Goal: Task Accomplishment & Management: Use online tool/utility

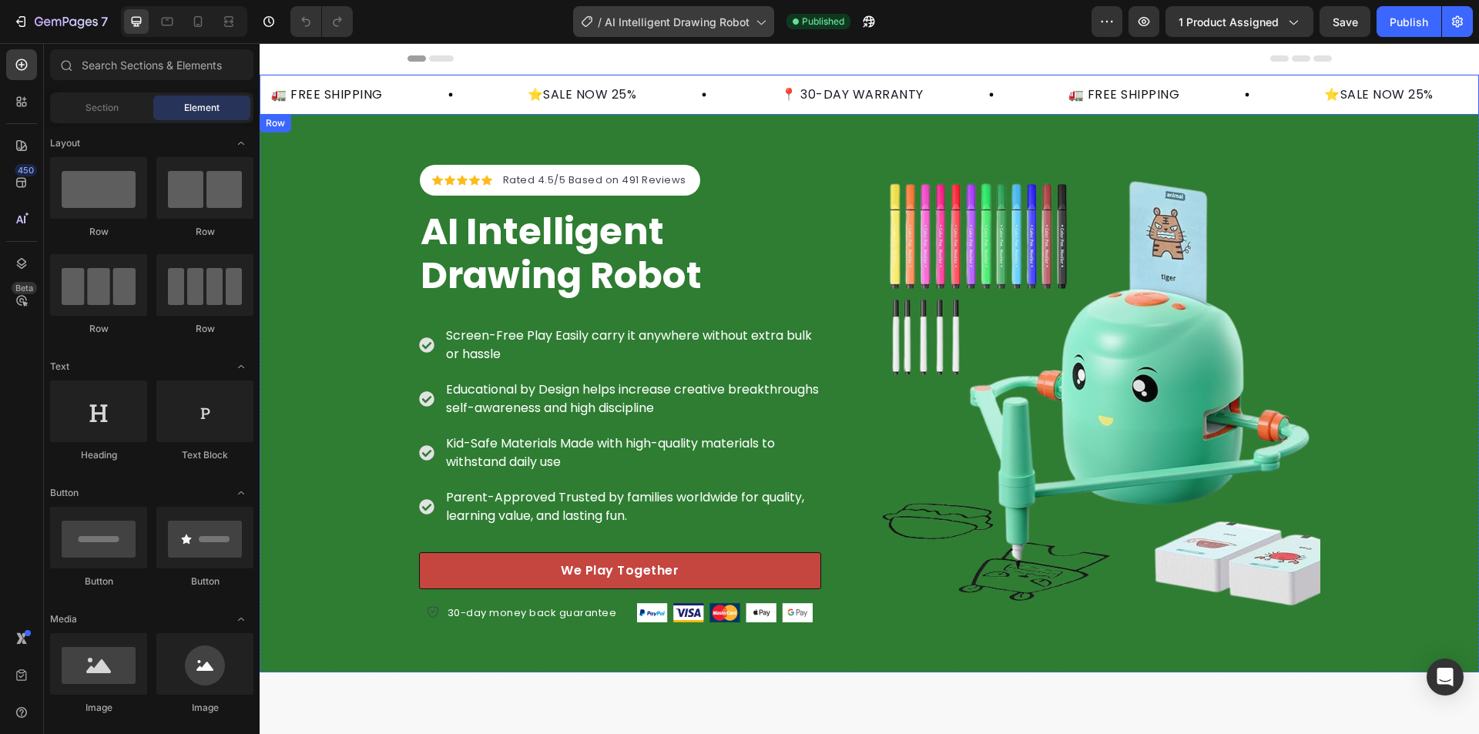
click at [720, 17] on span "AI Intelligent Drawing Robot" at bounding box center [677, 22] width 145 height 16
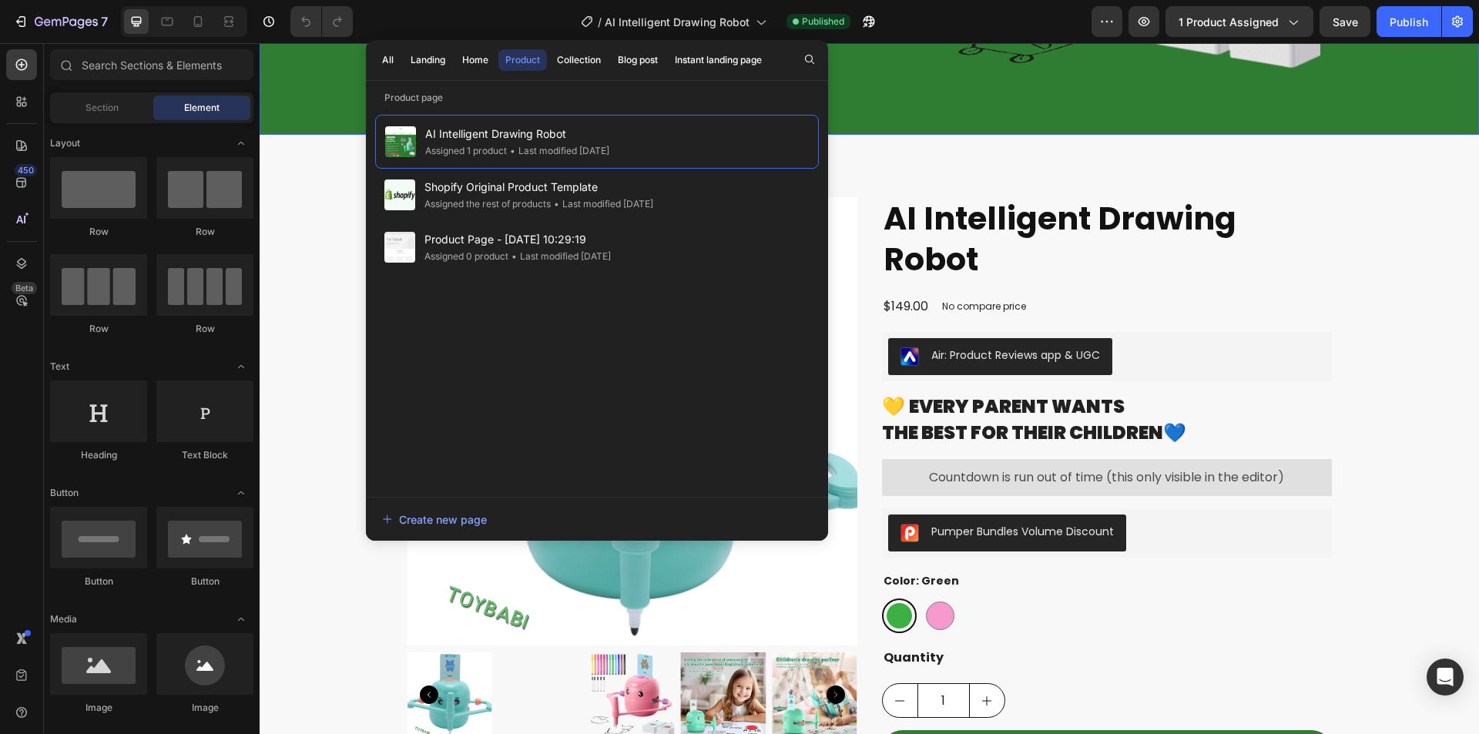
scroll to position [539, 0]
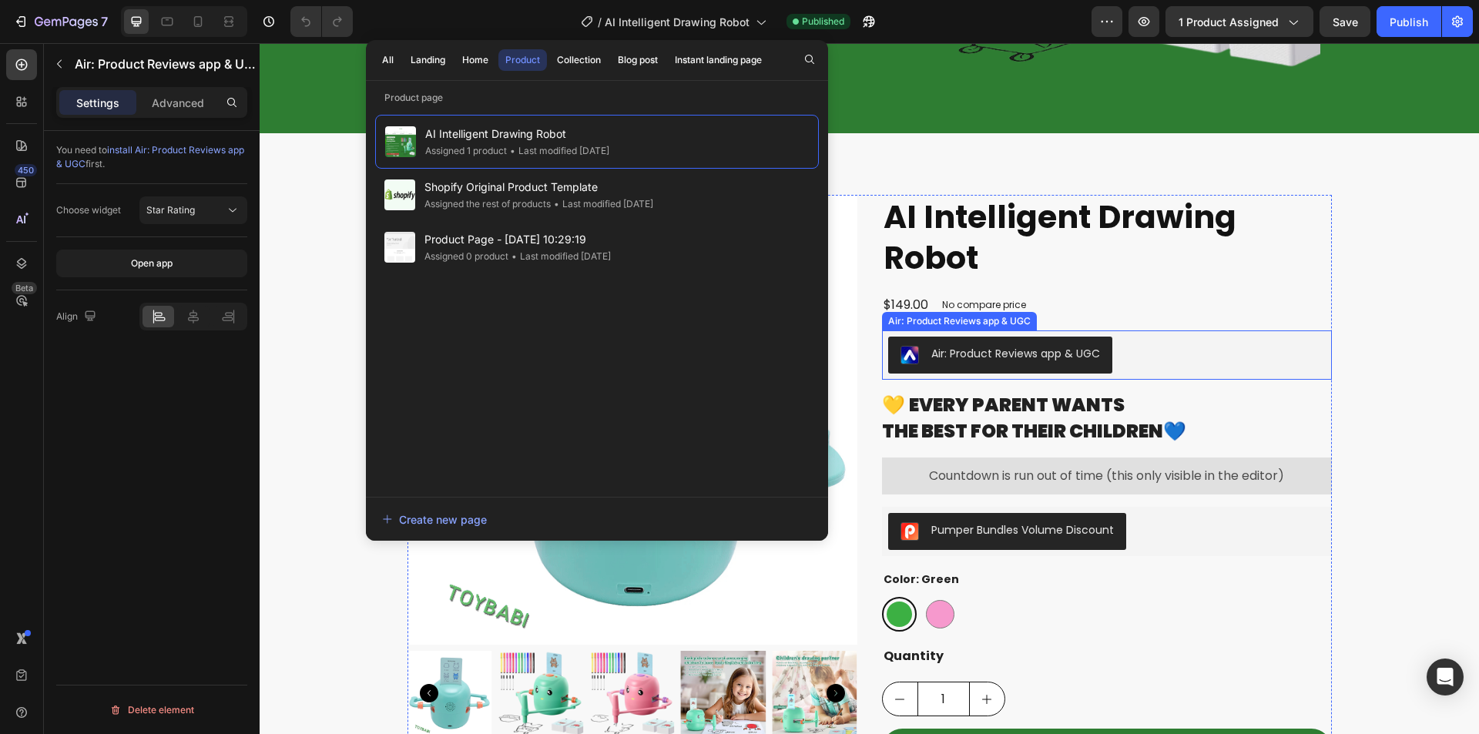
click at [1031, 360] on div "Air: Product Reviews app & UGC" at bounding box center [1015, 354] width 169 height 16
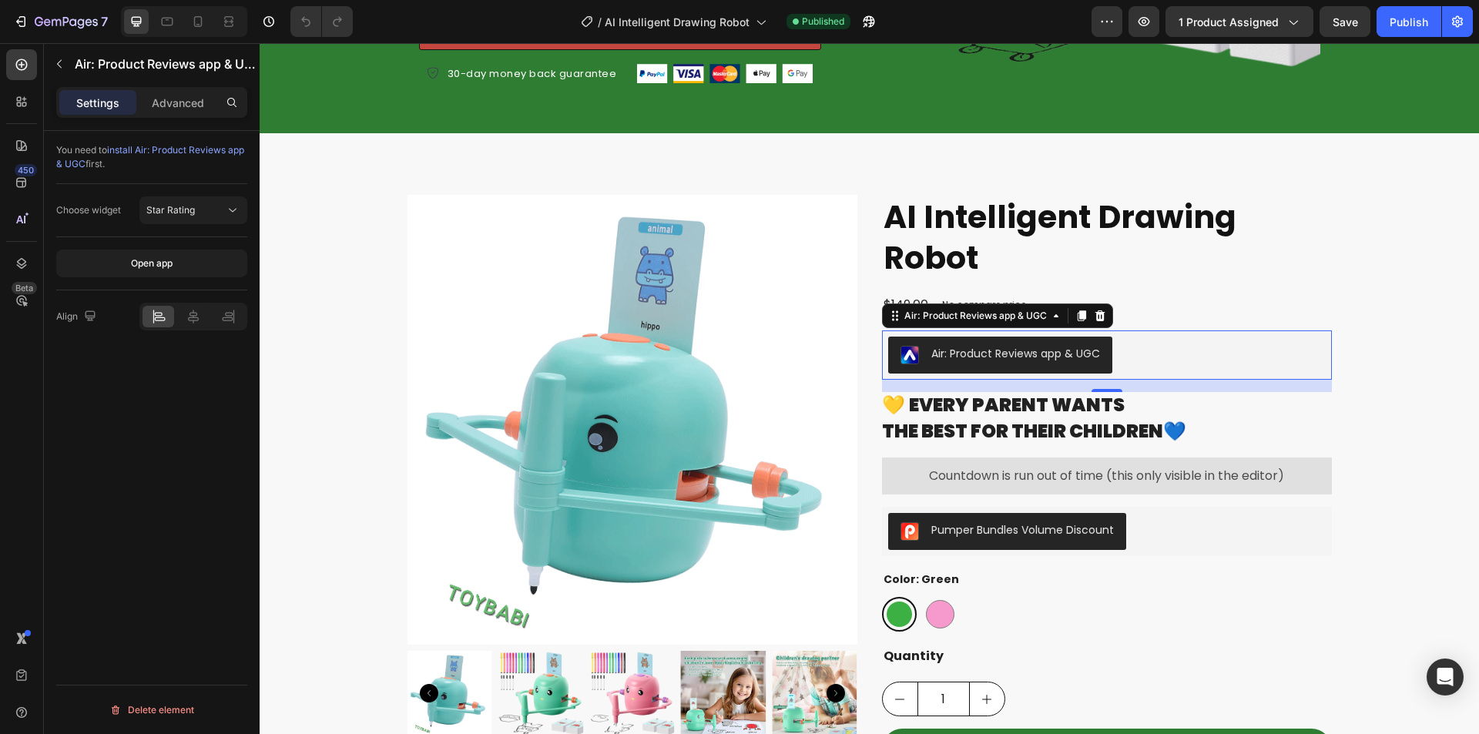
click at [90, 397] on div "You need to install Air: Product Reviews app & UGC first. Choose widget Star Ra…" at bounding box center [152, 454] width 216 height 647
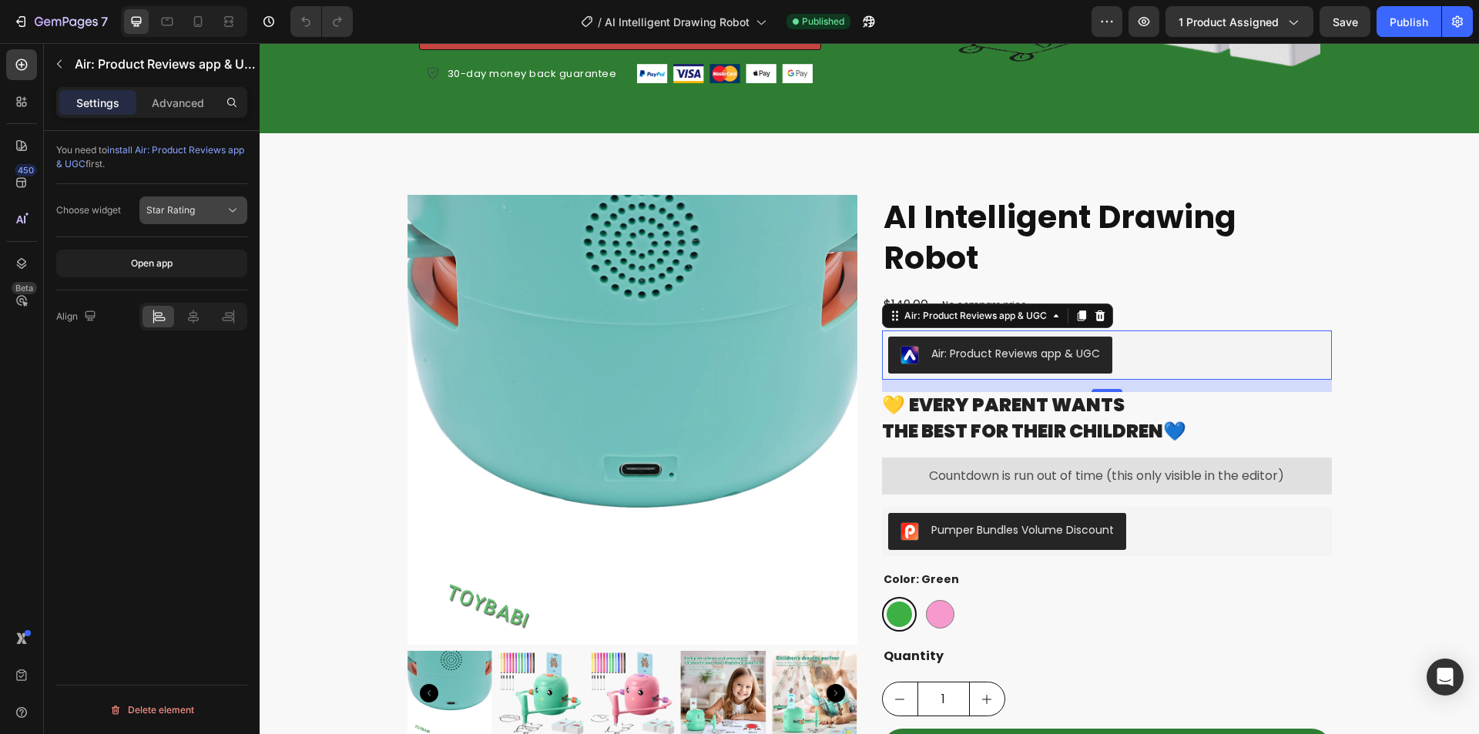
click at [193, 204] on span "Star Rating" at bounding box center [170, 210] width 49 height 12
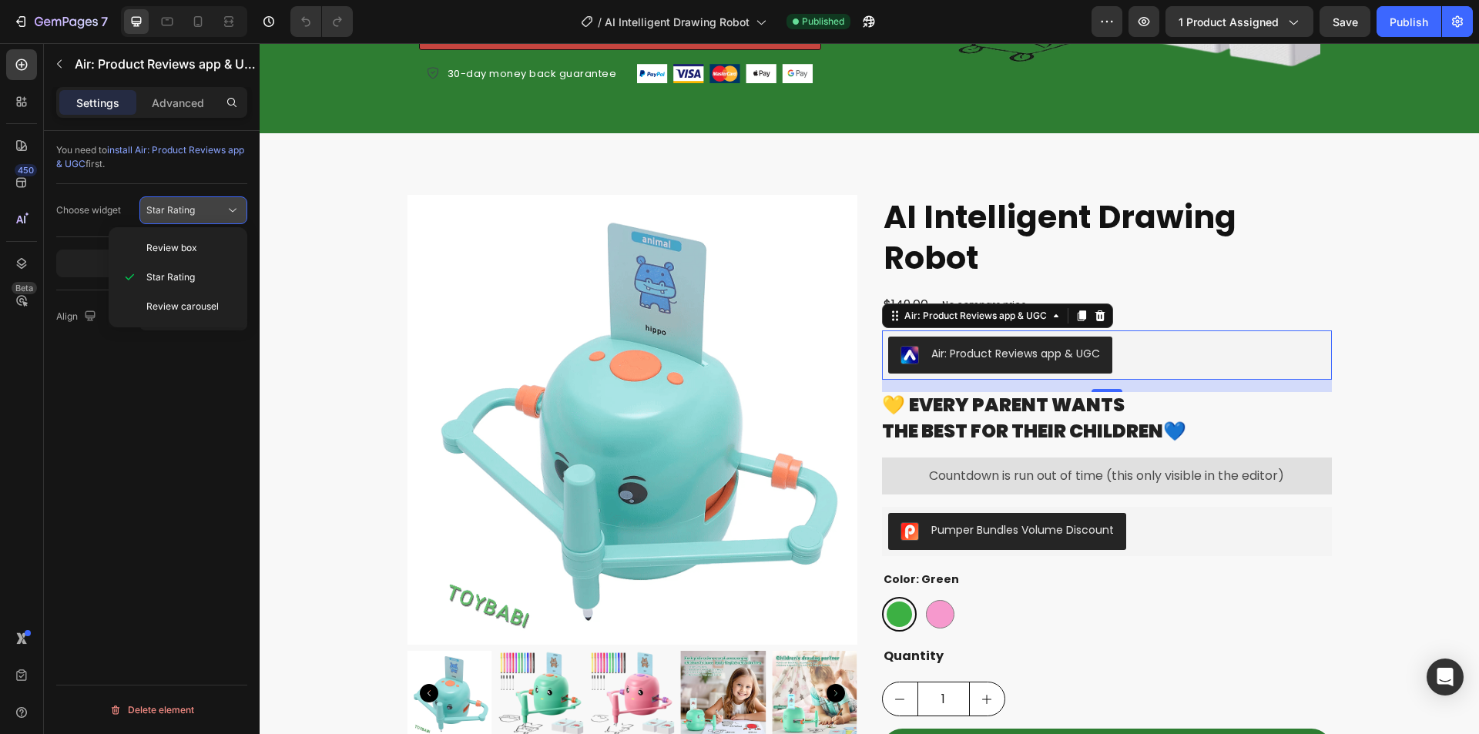
click at [193, 204] on span "Star Rating" at bounding box center [170, 210] width 49 height 12
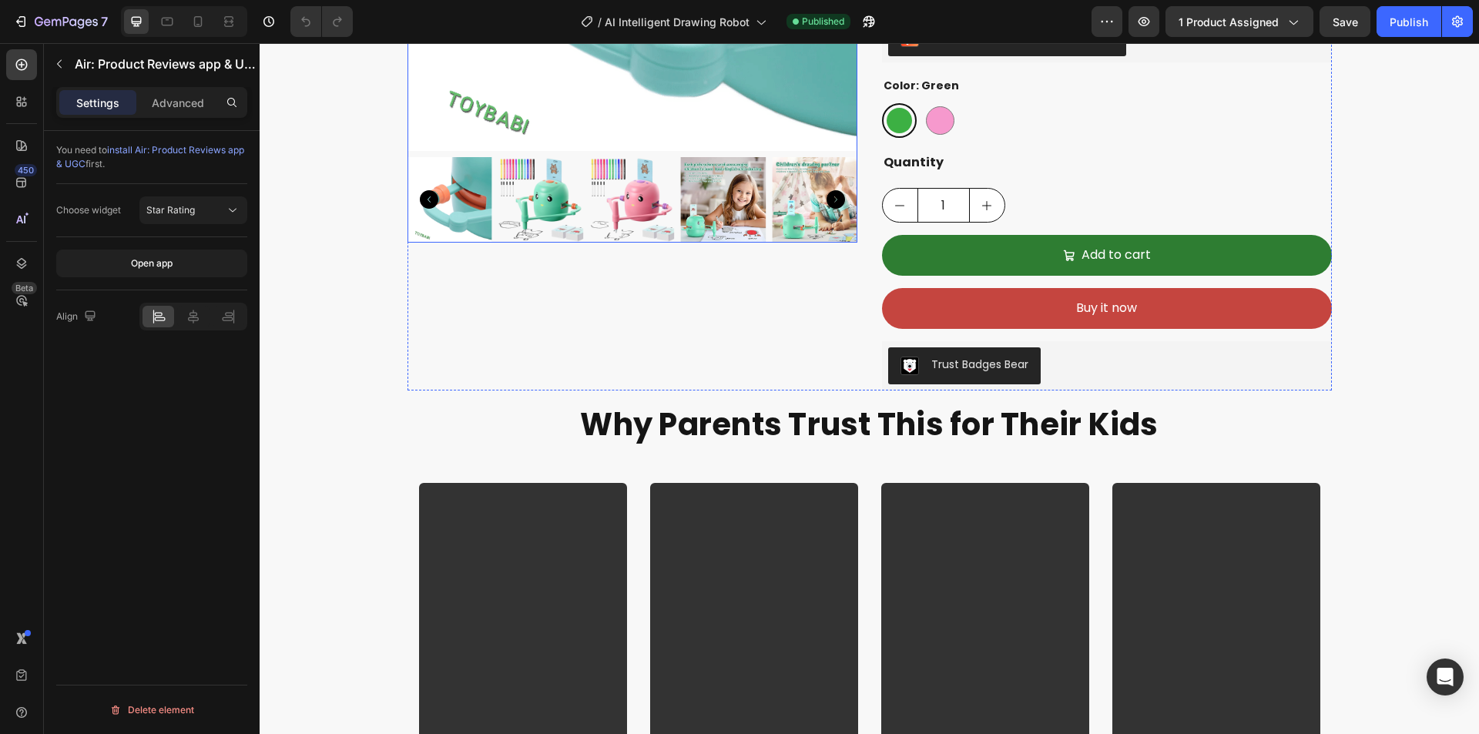
scroll to position [1078, 0]
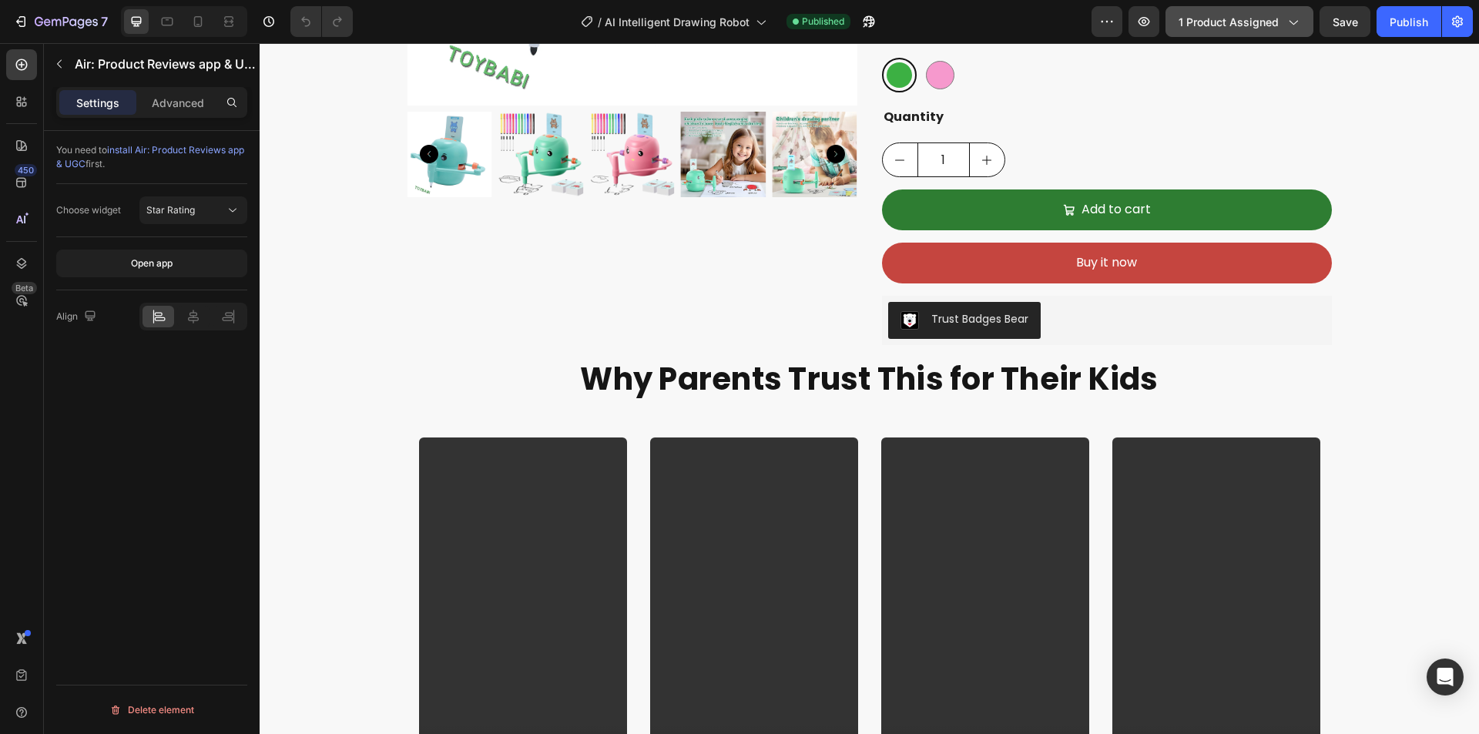
click at [1199, 20] on span "1 product assigned" at bounding box center [1229, 22] width 100 height 16
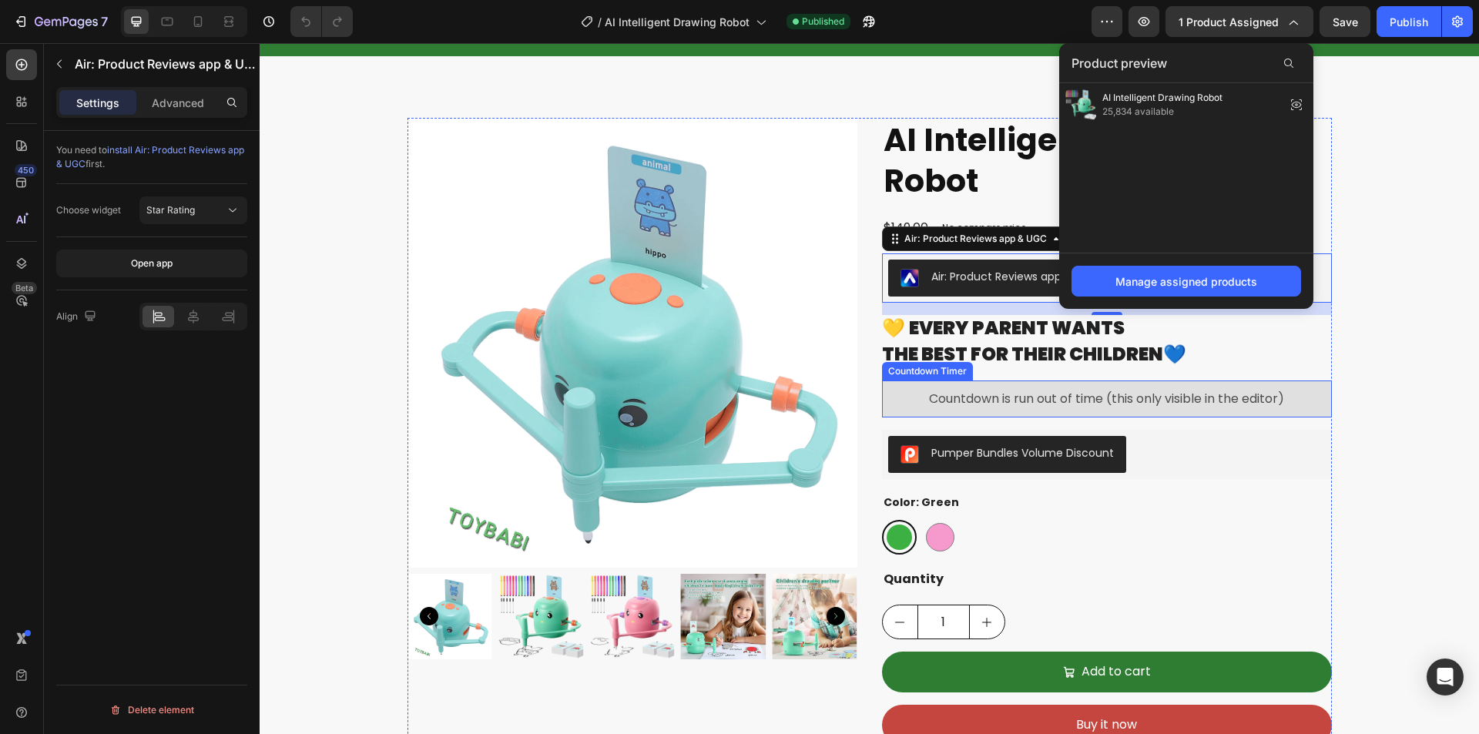
scroll to position [462, 0]
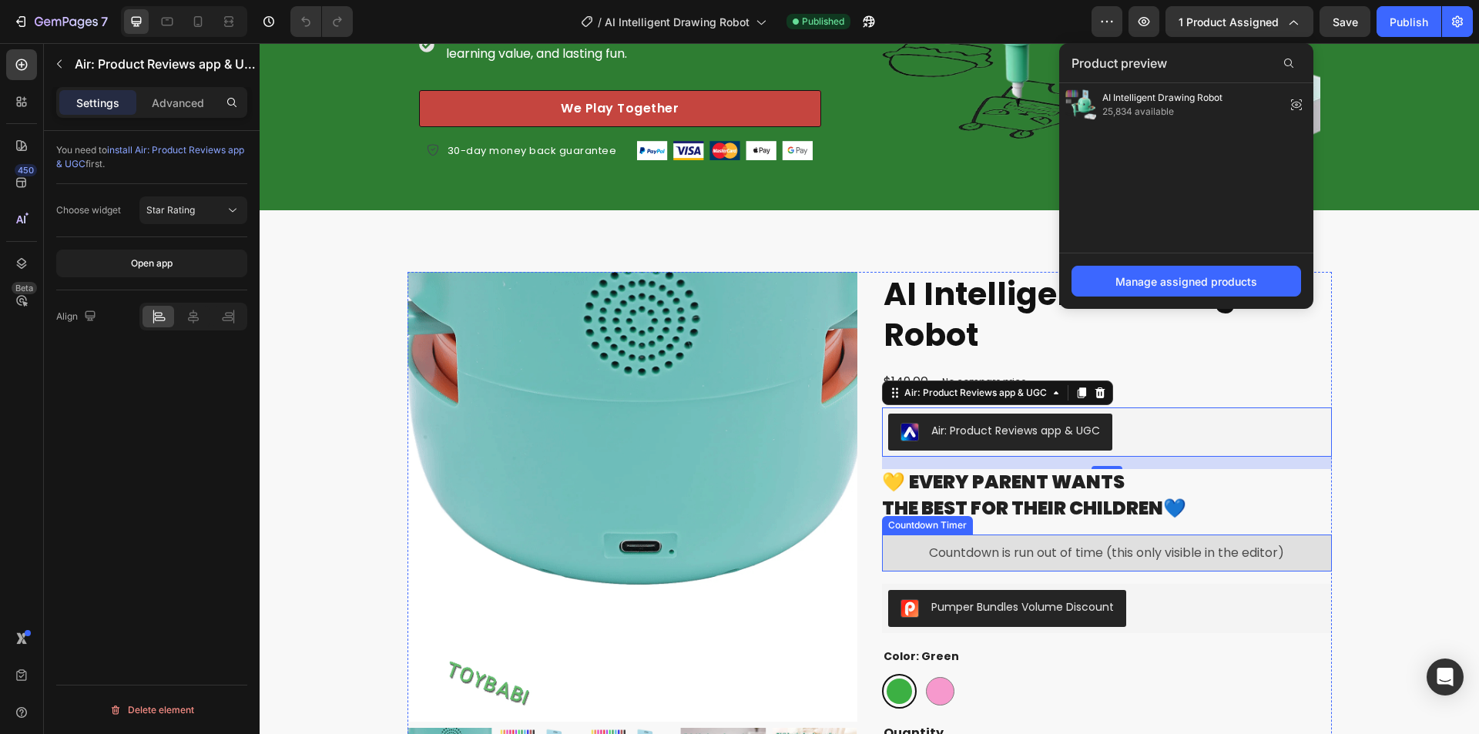
click at [1082, 553] on span "Countdown is run out of time (this only visible in the editor)" at bounding box center [1106, 553] width 355 height 18
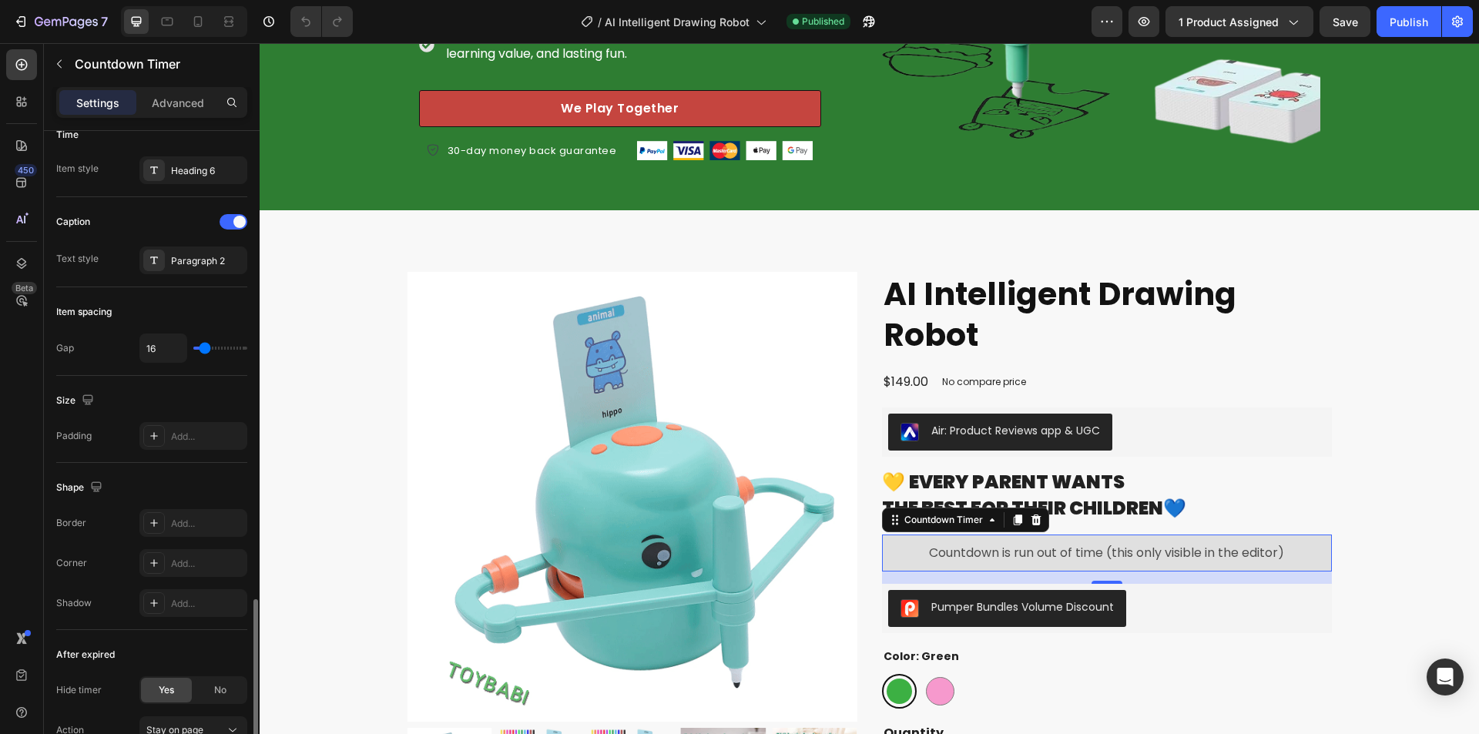
scroll to position [676, 0]
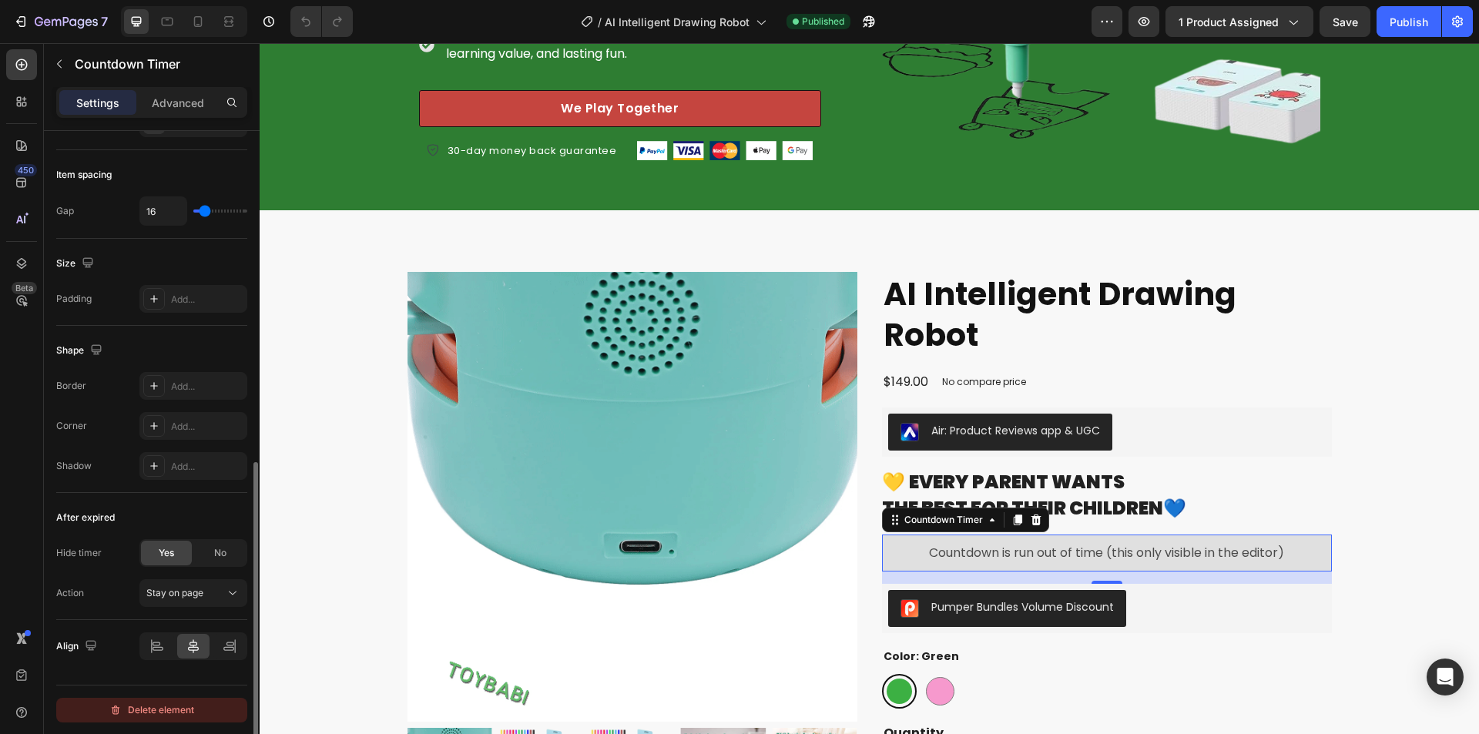
click at [164, 701] on div "Delete element" at bounding box center [151, 710] width 85 height 18
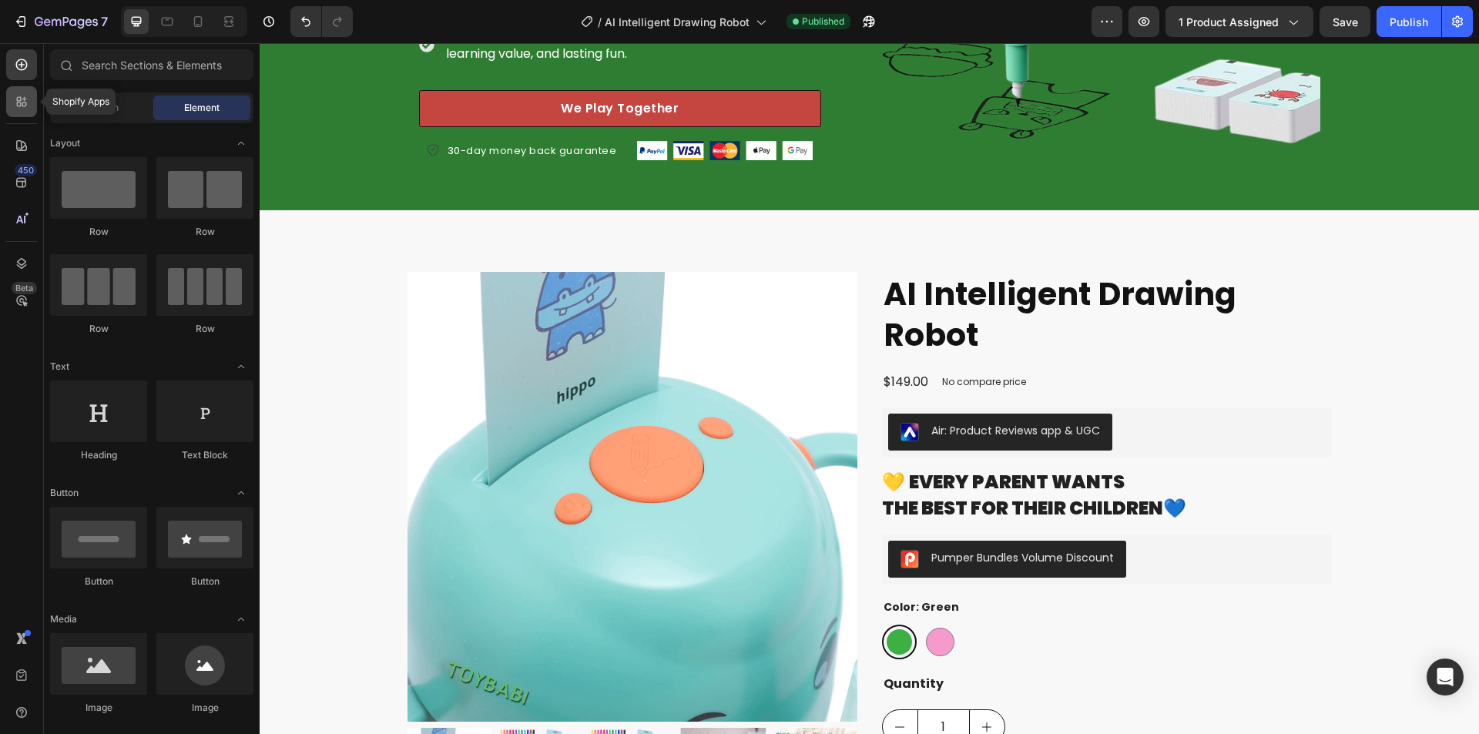
click at [14, 102] on icon at bounding box center [21, 101] width 15 height 15
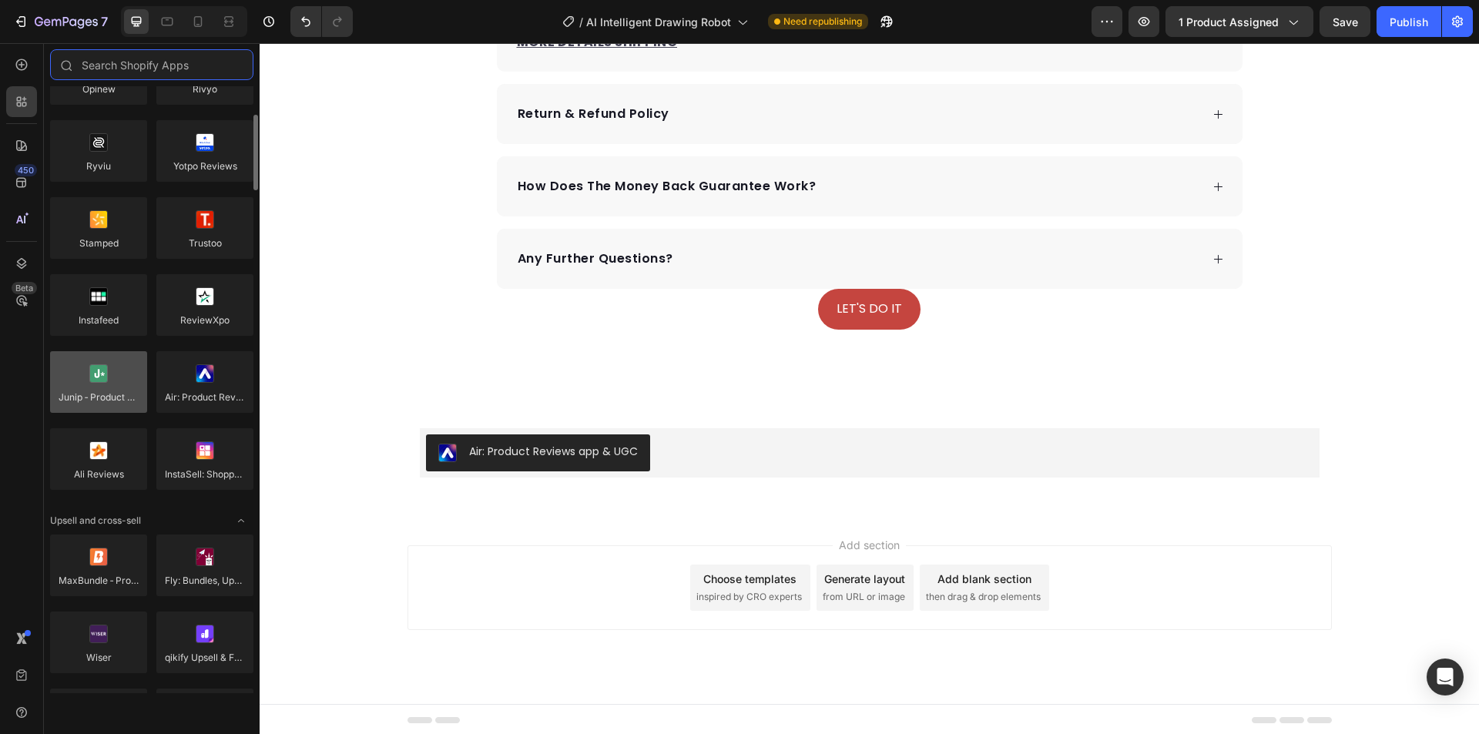
scroll to position [154, 0]
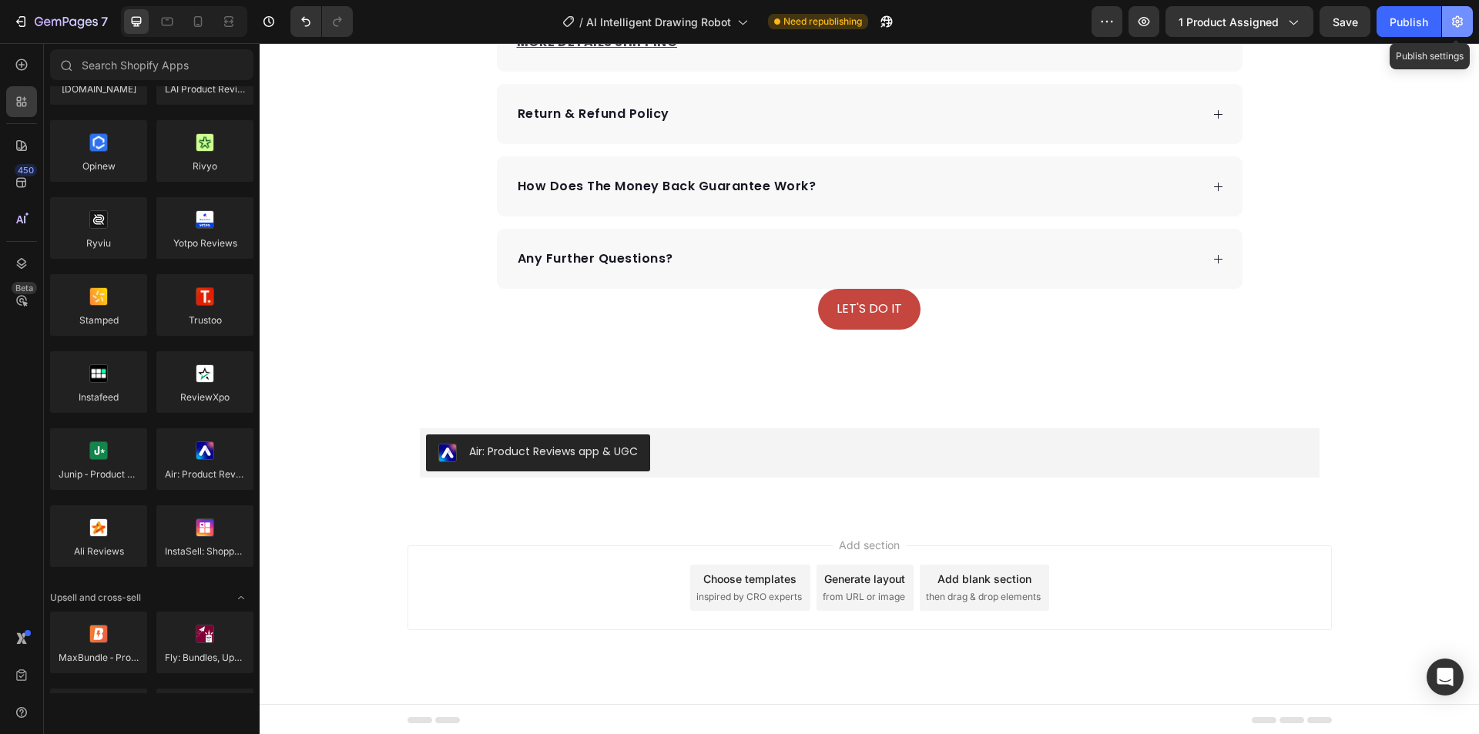
click at [1459, 24] on icon "button" at bounding box center [1457, 21] width 15 height 15
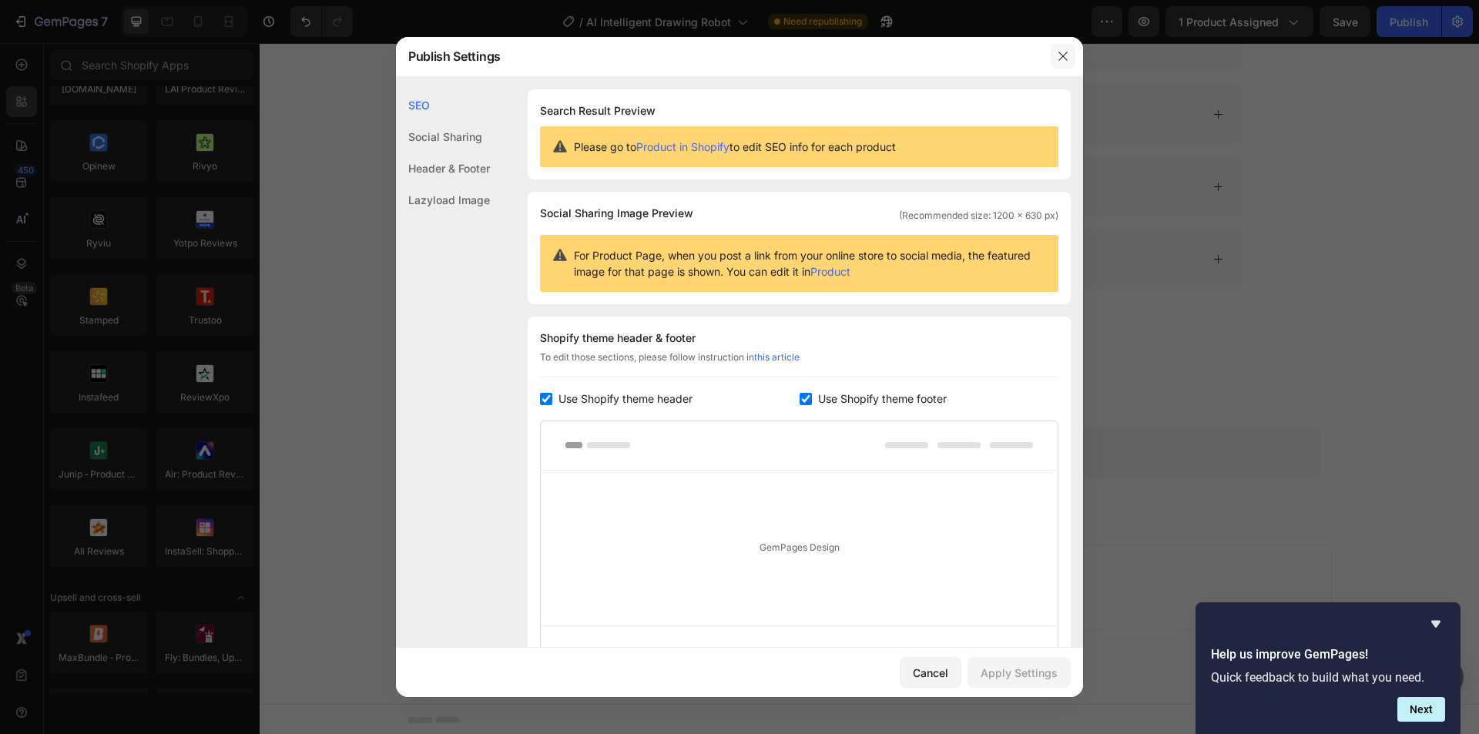
click at [1065, 58] on icon "button" at bounding box center [1062, 56] width 8 height 8
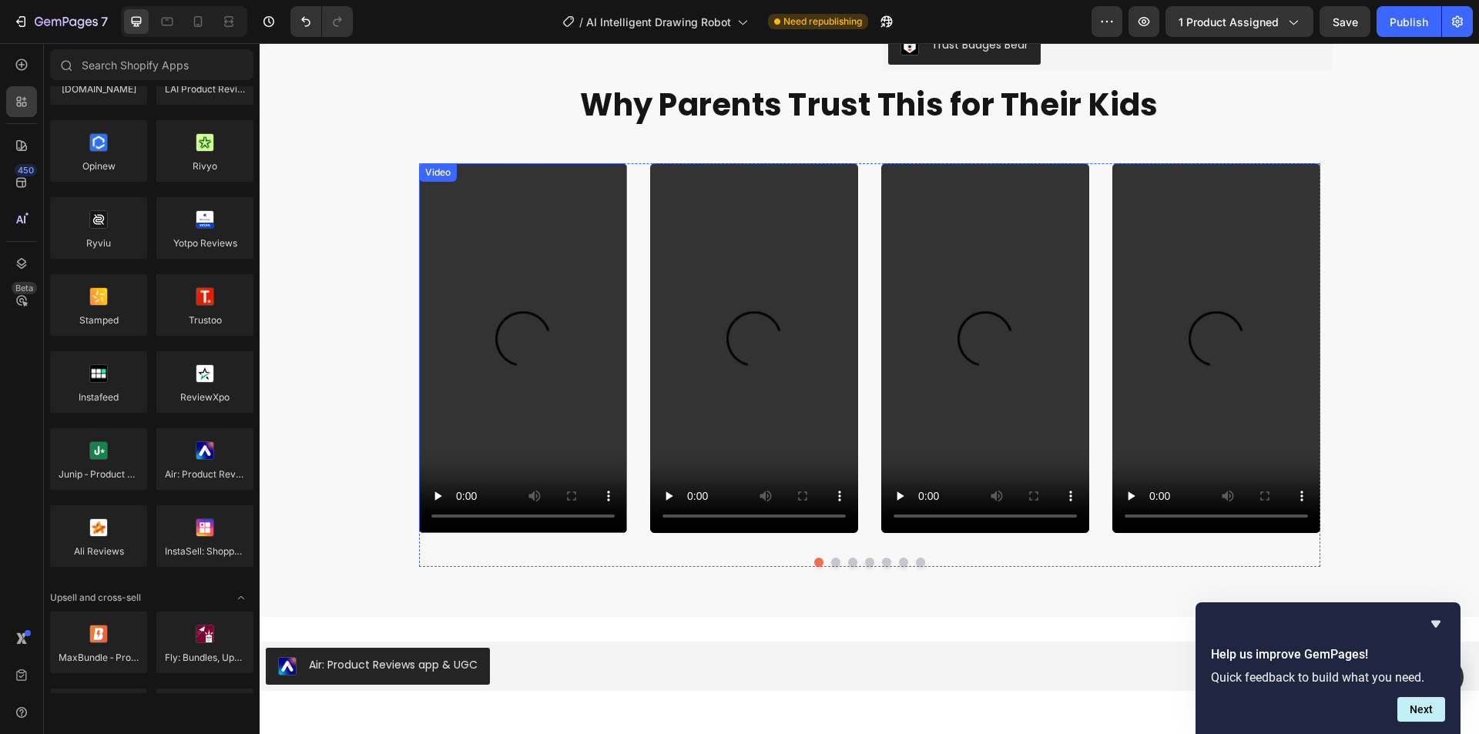
scroll to position [1072, 0]
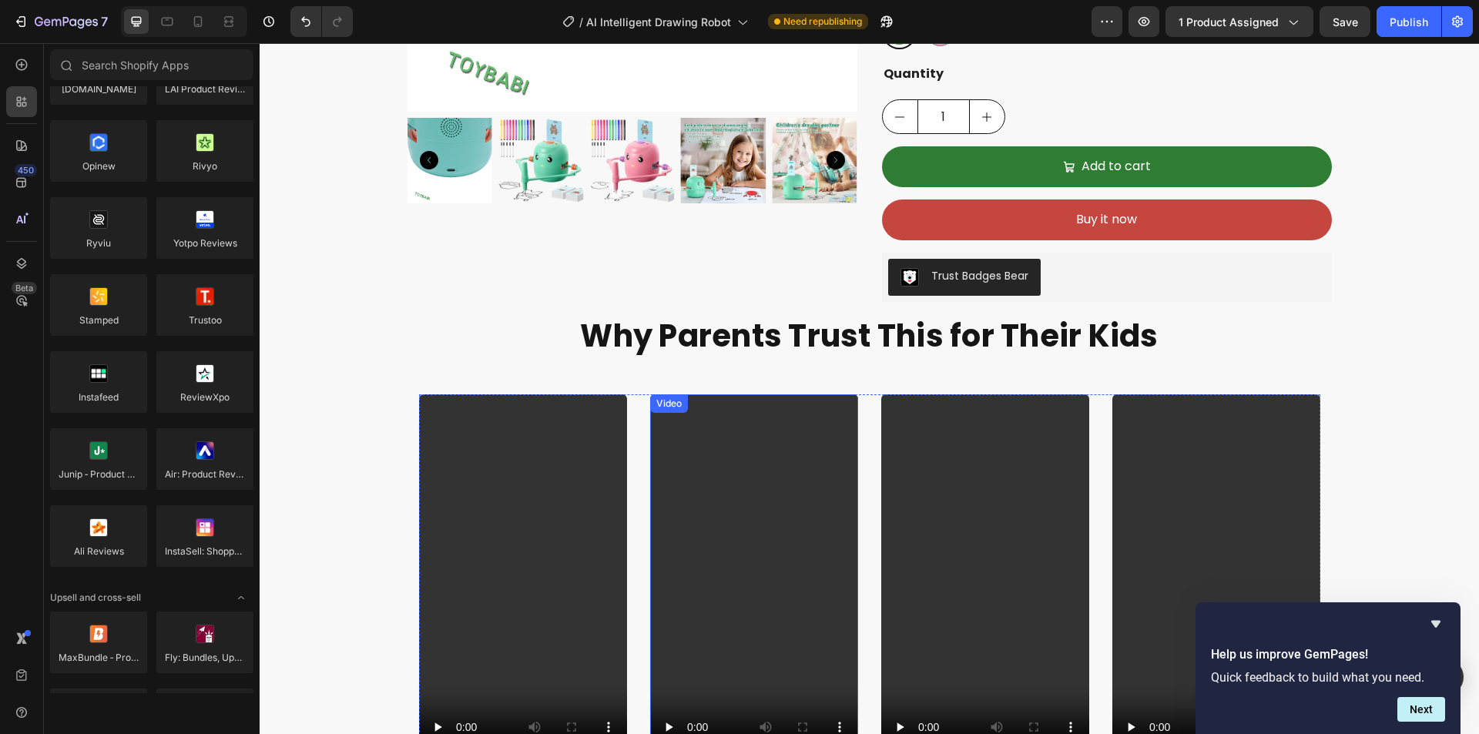
click at [762, 495] on video at bounding box center [754, 579] width 208 height 370
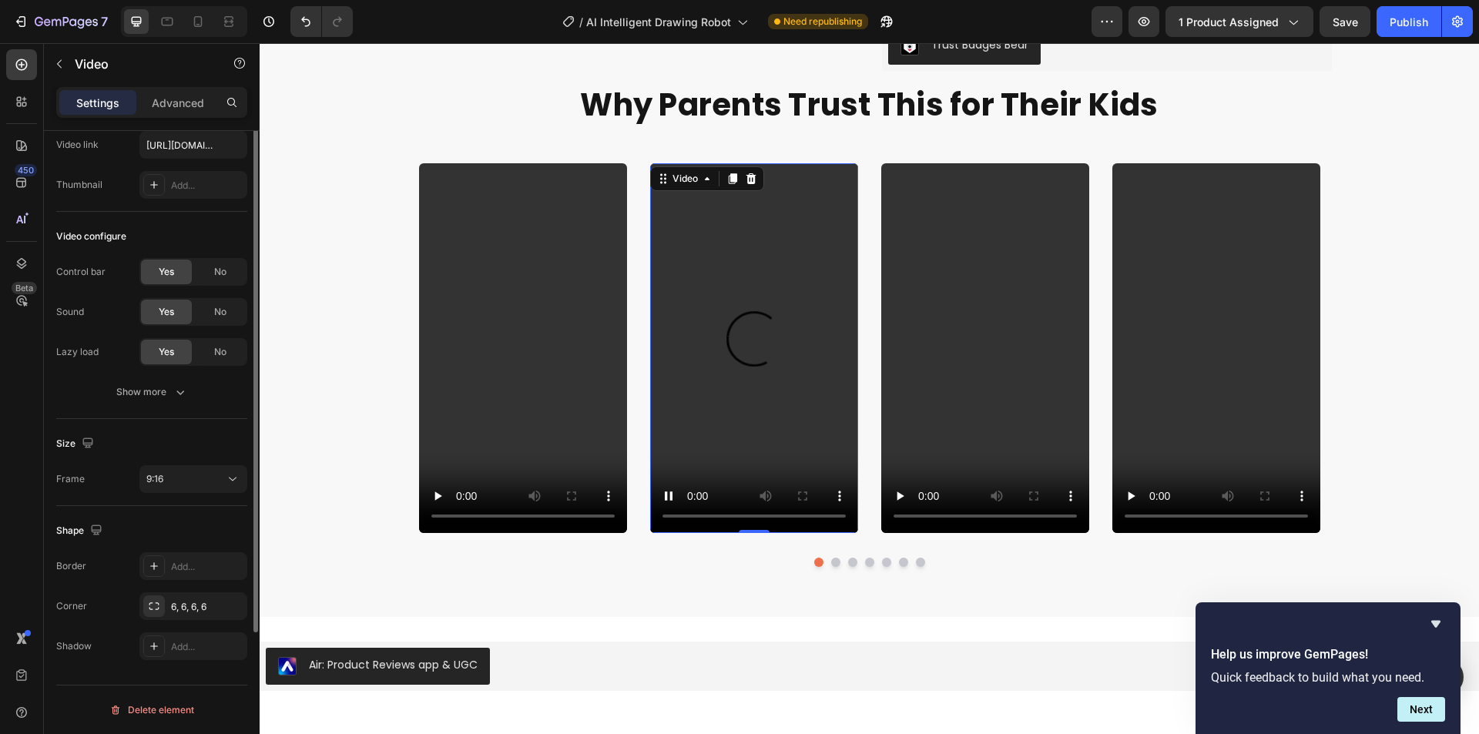
scroll to position [0, 0]
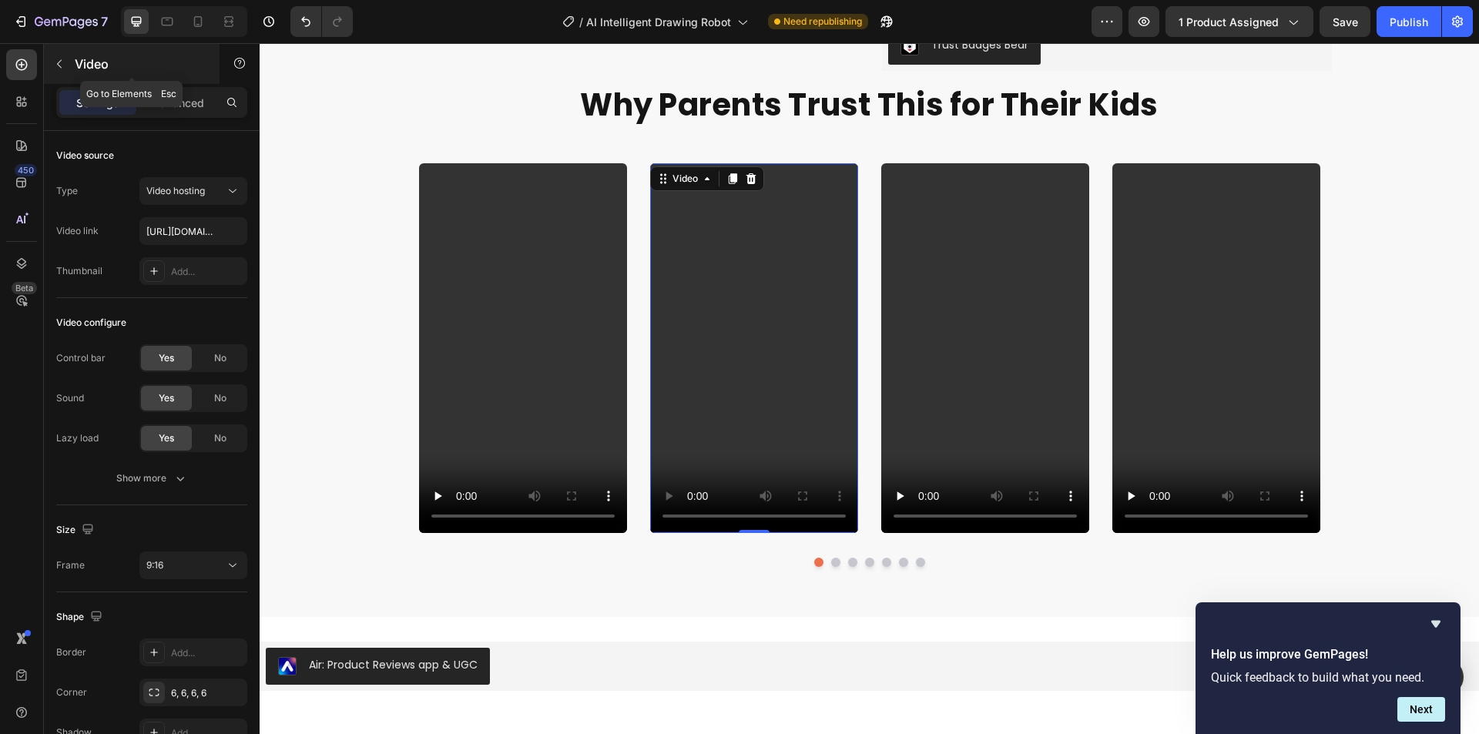
click at [59, 62] on icon "button" at bounding box center [59, 64] width 5 height 8
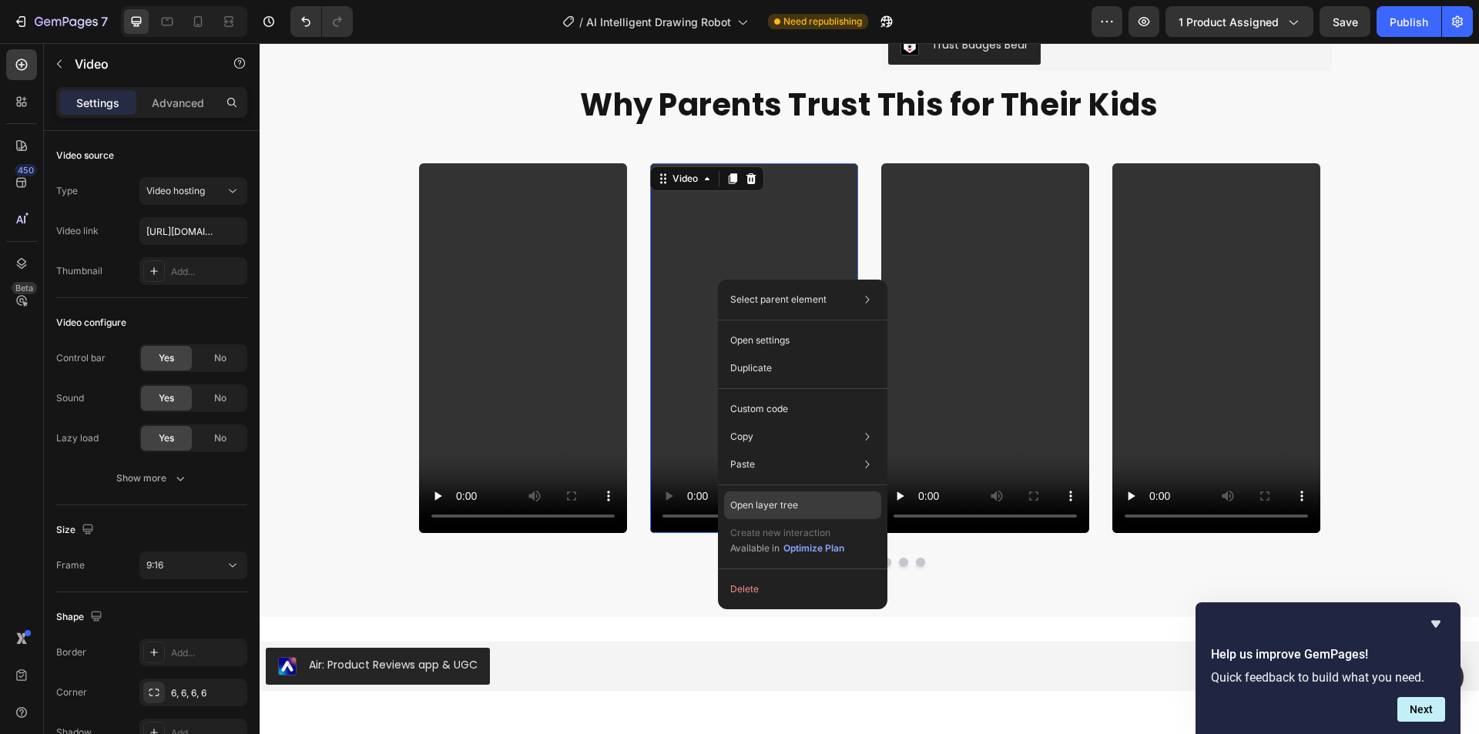
click at [841, 496] on div "Open layer tree" at bounding box center [802, 505] width 157 height 28
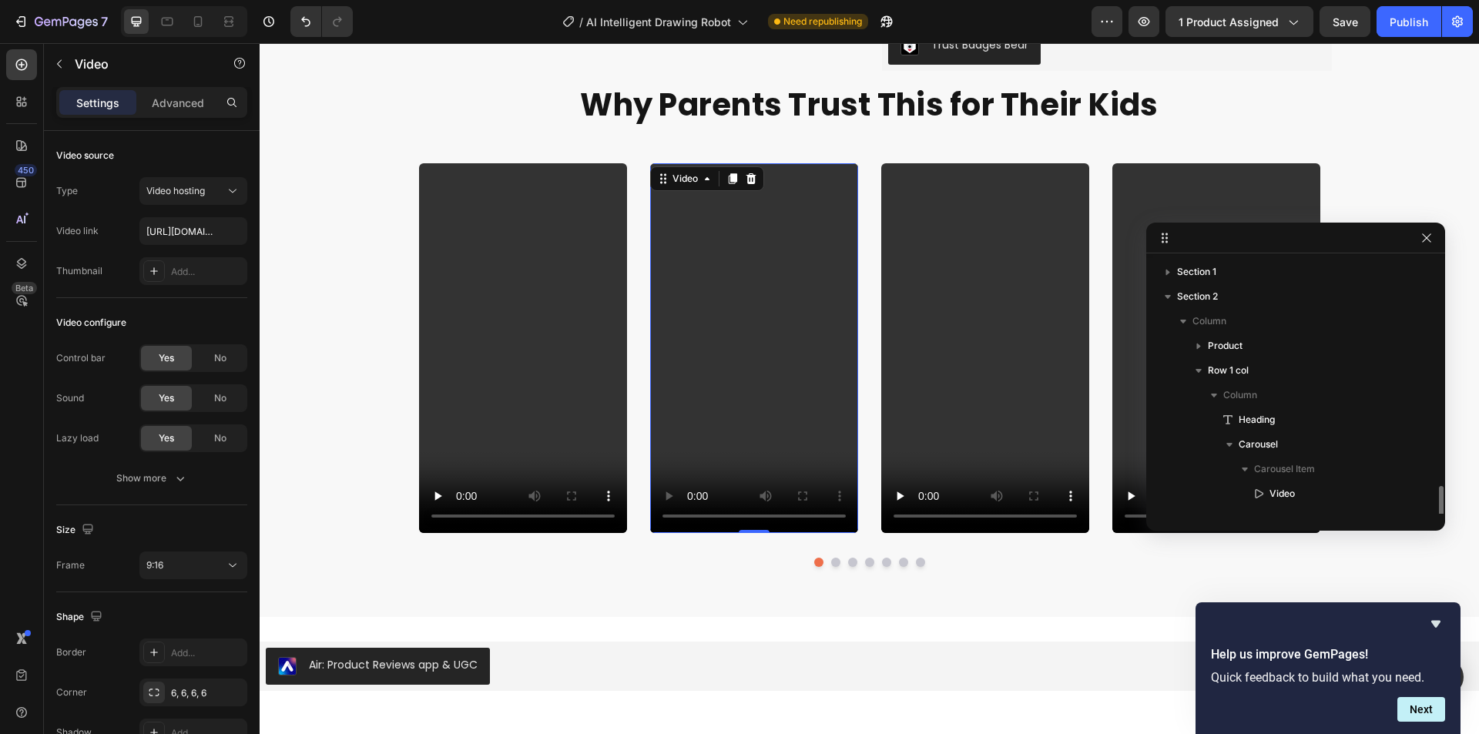
scroll to position [169, 0]
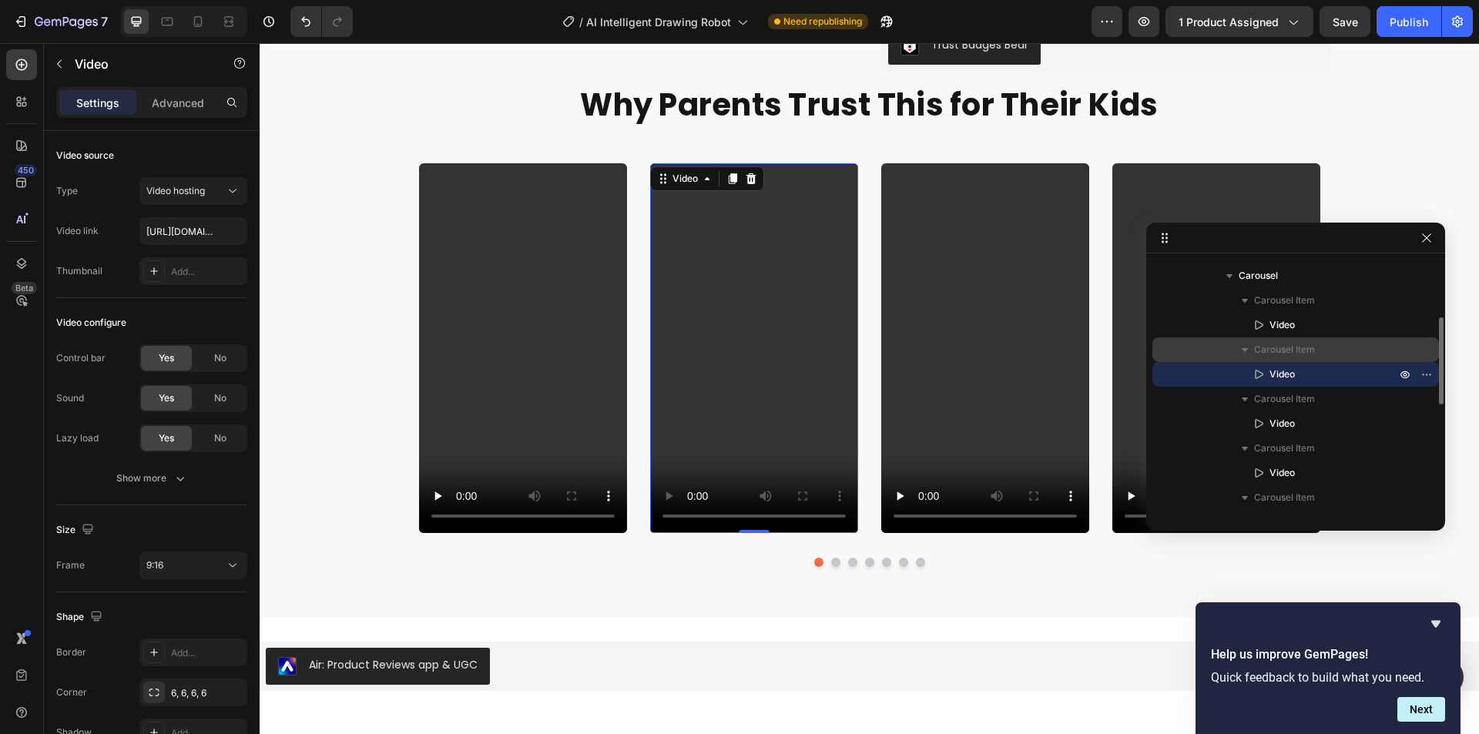
click at [1276, 353] on span "Carousel Item" at bounding box center [1284, 349] width 61 height 15
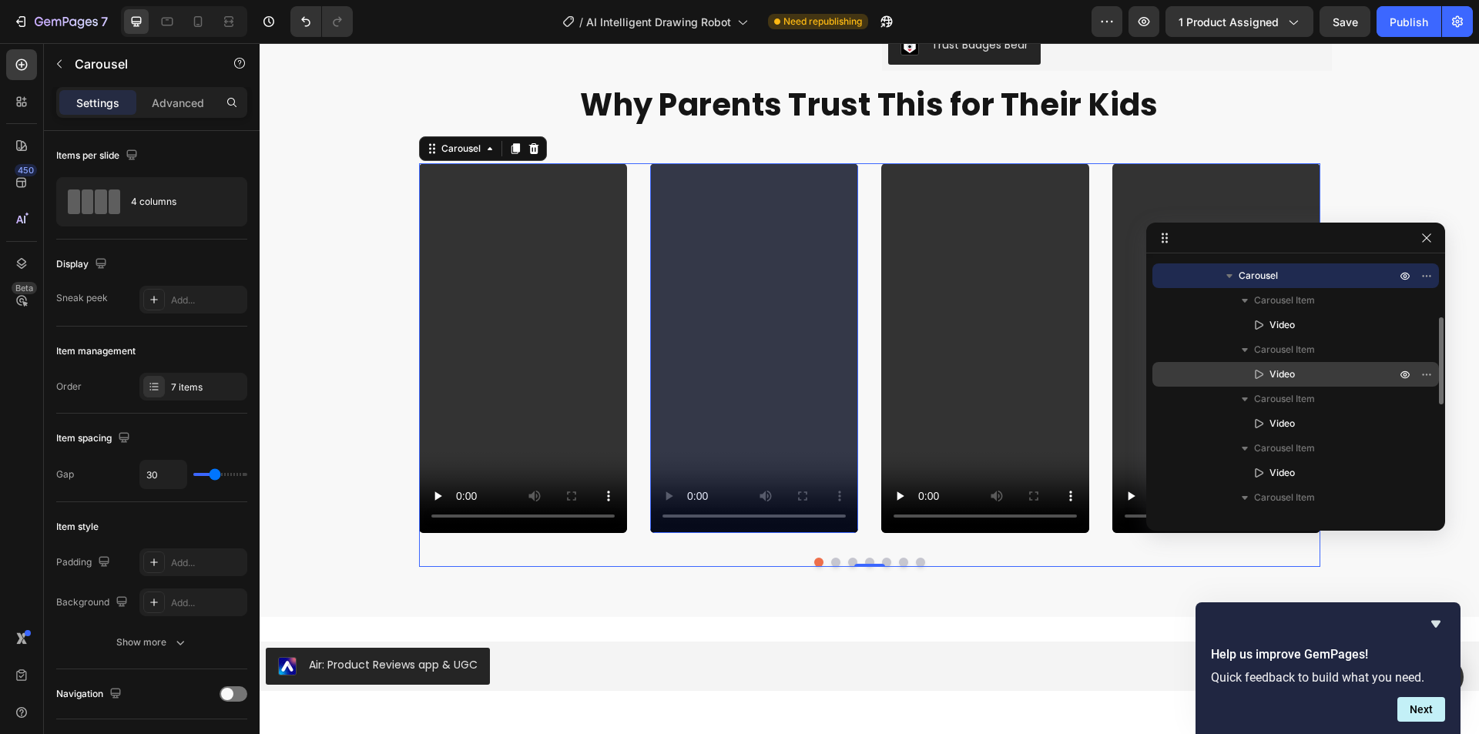
click at [1299, 374] on p "Video" at bounding box center [1315, 374] width 129 height 15
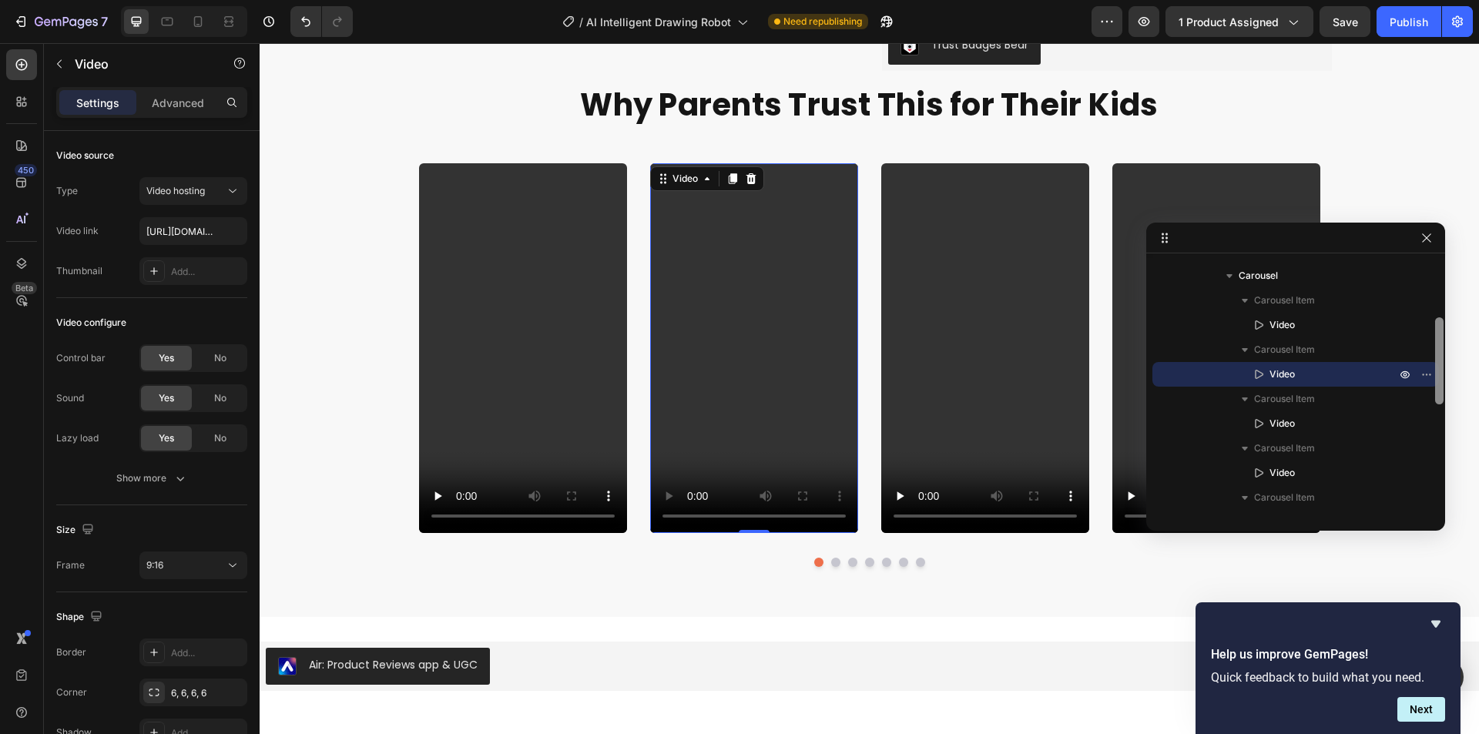
click at [1436, 373] on div at bounding box center [1439, 360] width 8 height 87
click at [1421, 373] on icon "button" at bounding box center [1426, 374] width 12 height 12
drag, startPoint x: 1434, startPoint y: 627, endPoint x: 1138, endPoint y: 578, distance: 300.5
click at [1434, 627] on icon "Hide survey" at bounding box center [1436, 624] width 18 height 18
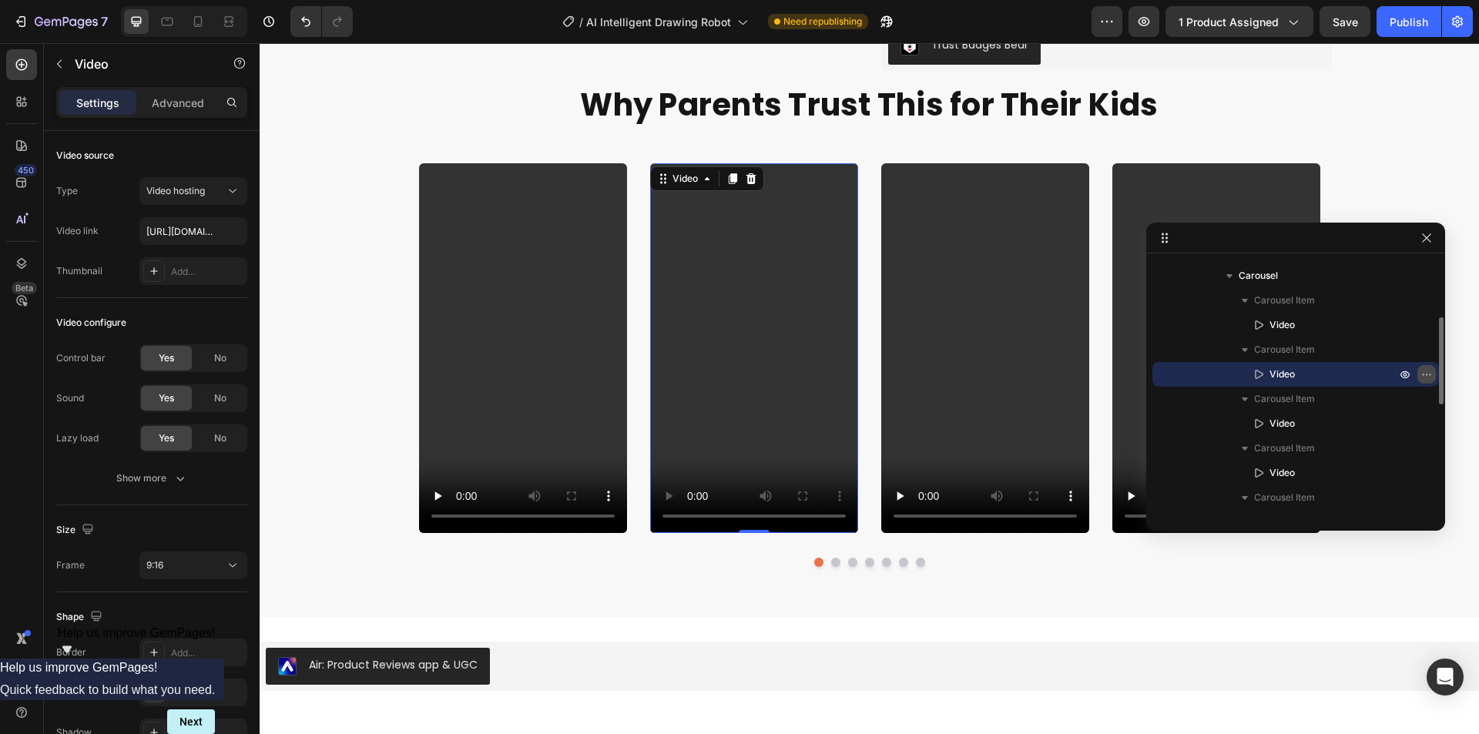
click at [1419, 373] on button "button" at bounding box center [1426, 374] width 18 height 18
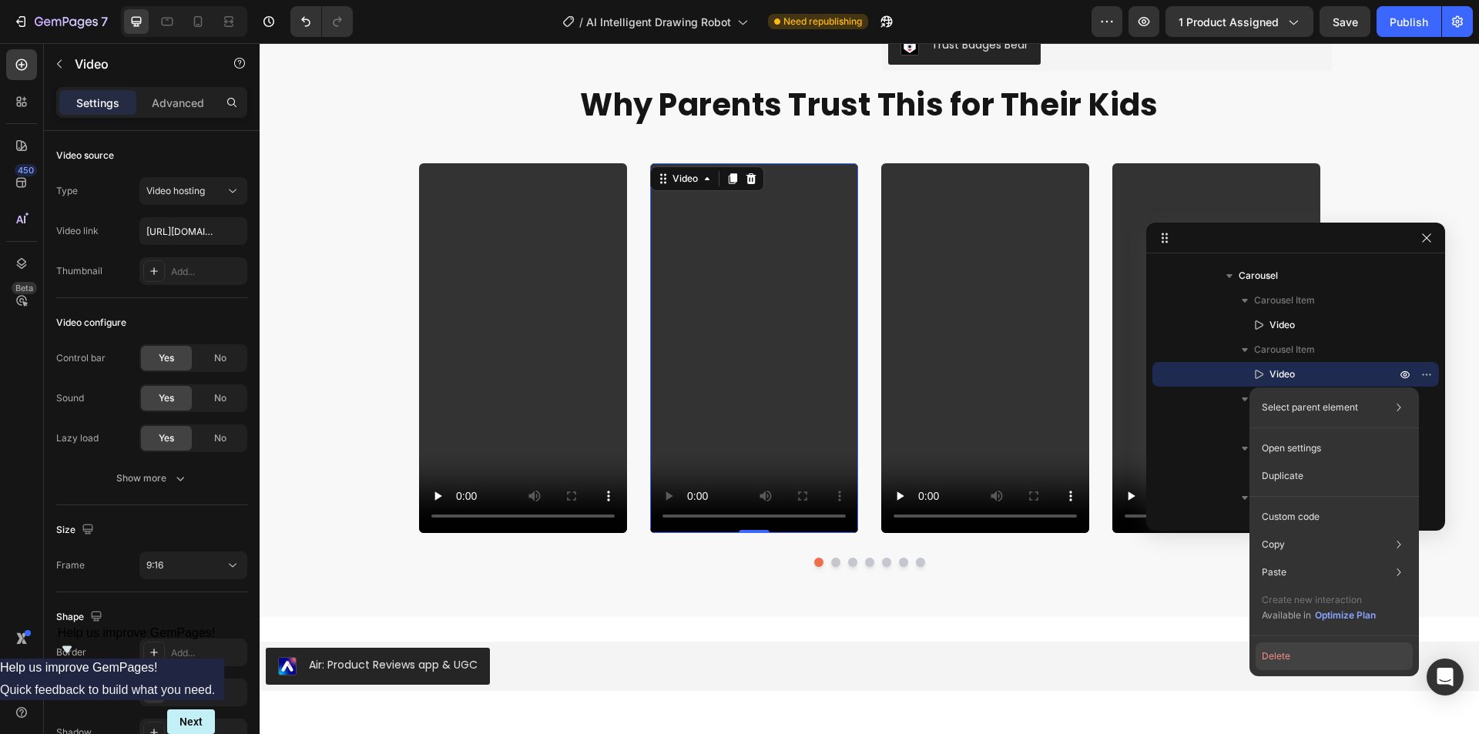
click at [1309, 656] on button "Delete" at bounding box center [1334, 656] width 157 height 28
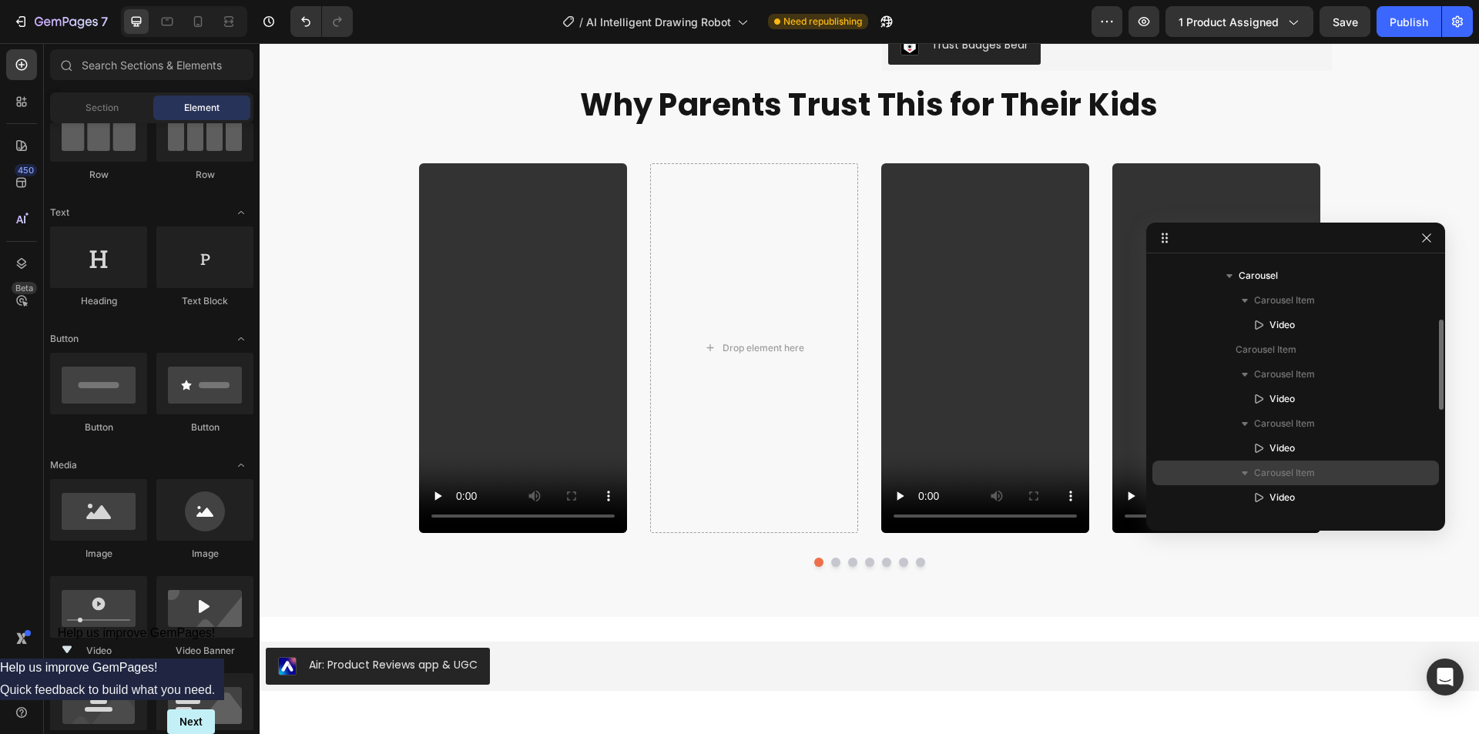
scroll to position [323, 0]
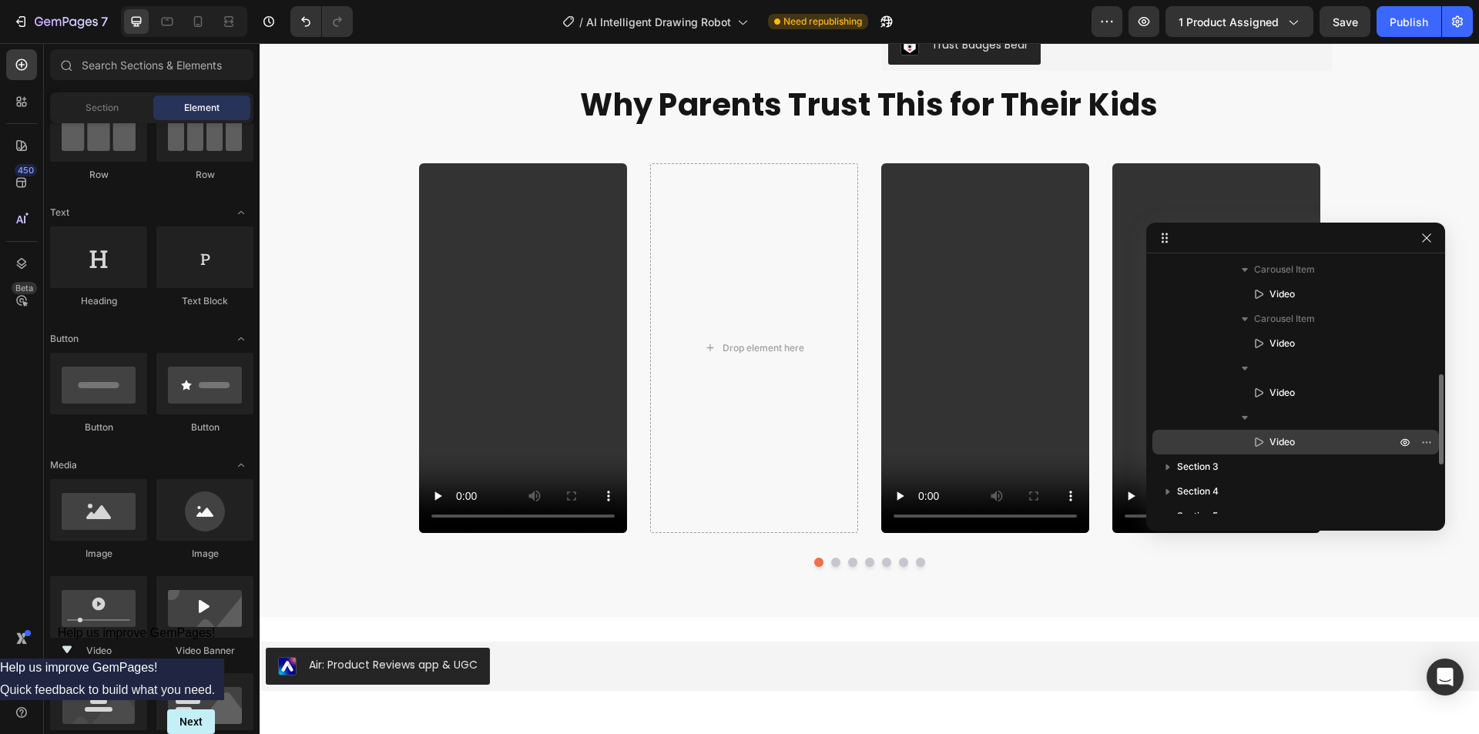
click at [1317, 443] on p "Video" at bounding box center [1315, 441] width 129 height 15
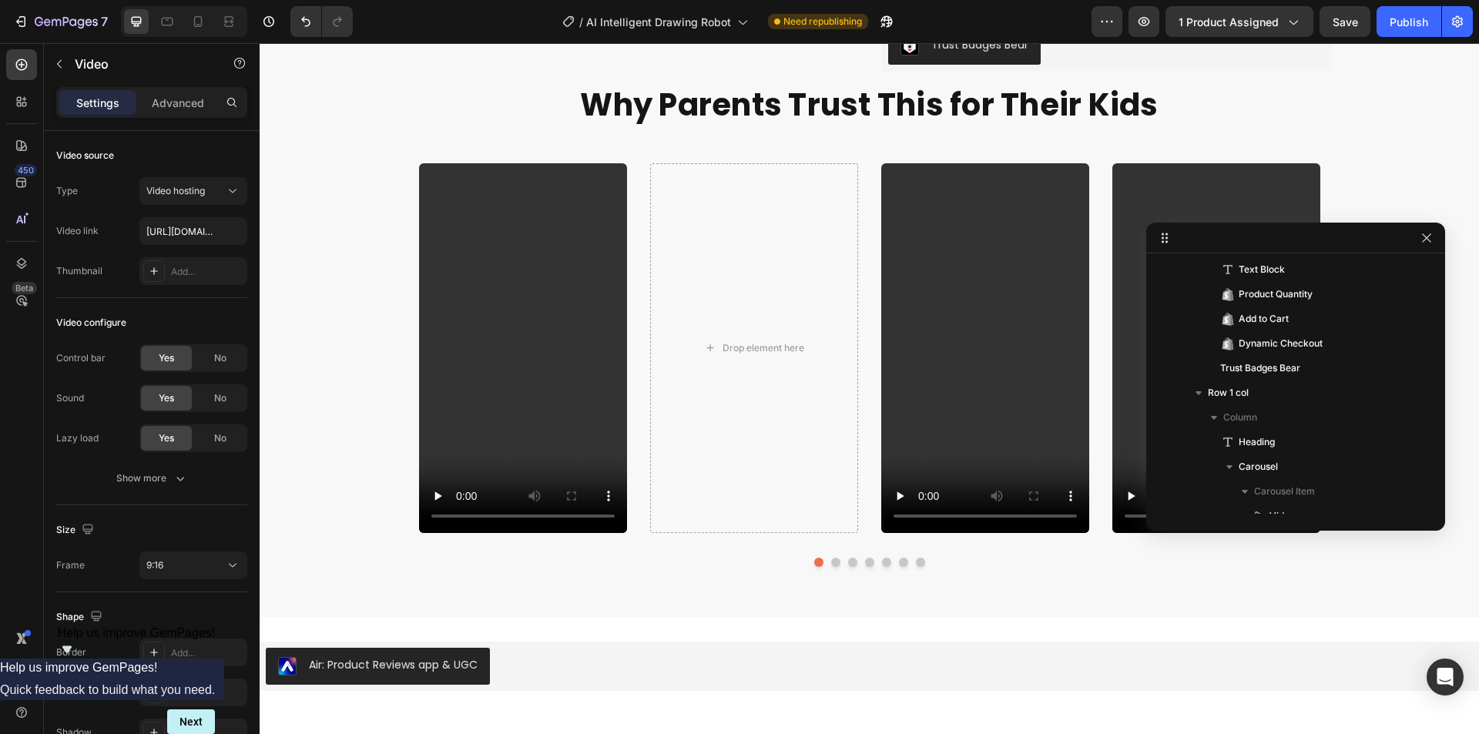
scroll to position [736, 0]
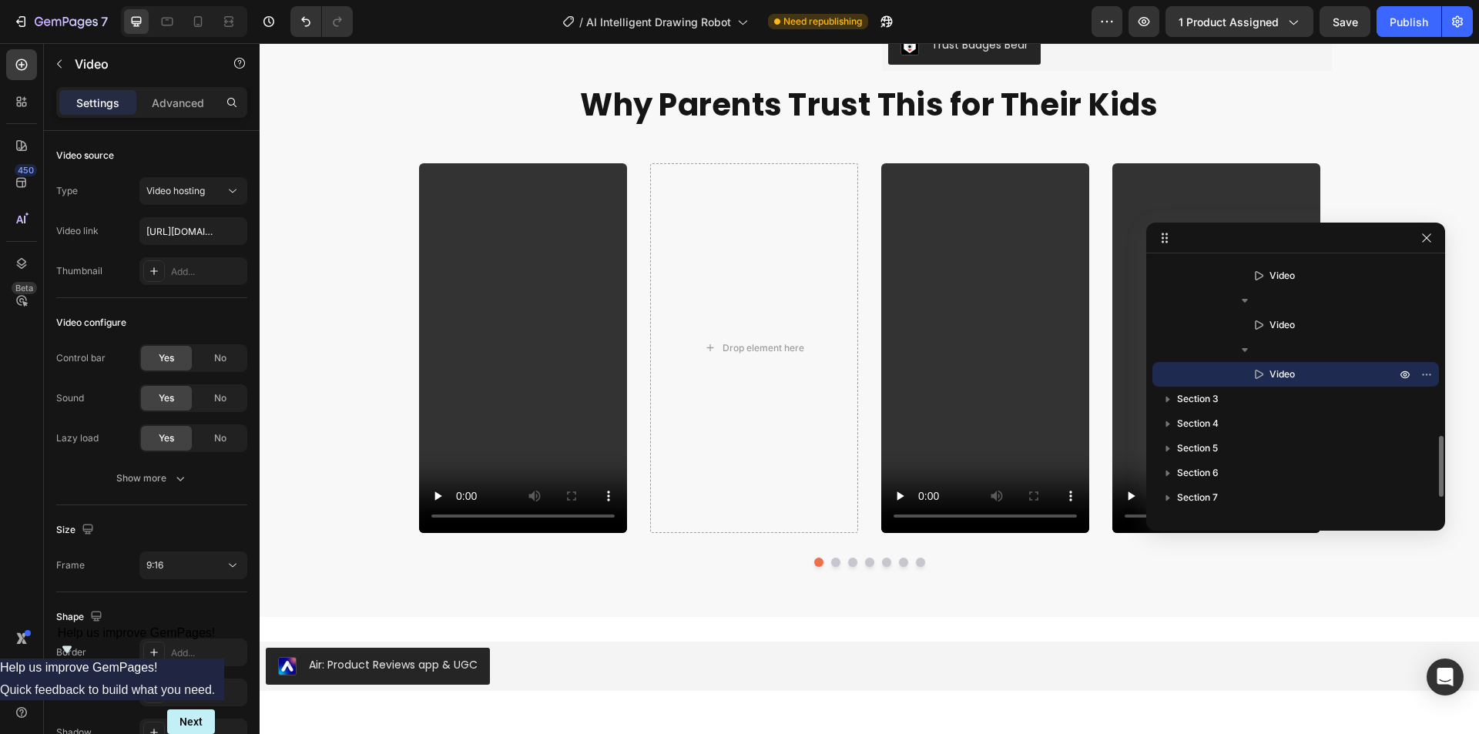
click at [1322, 373] on p "Video" at bounding box center [1315, 374] width 129 height 15
click at [1261, 373] on icon at bounding box center [1259, 374] width 8 height 9
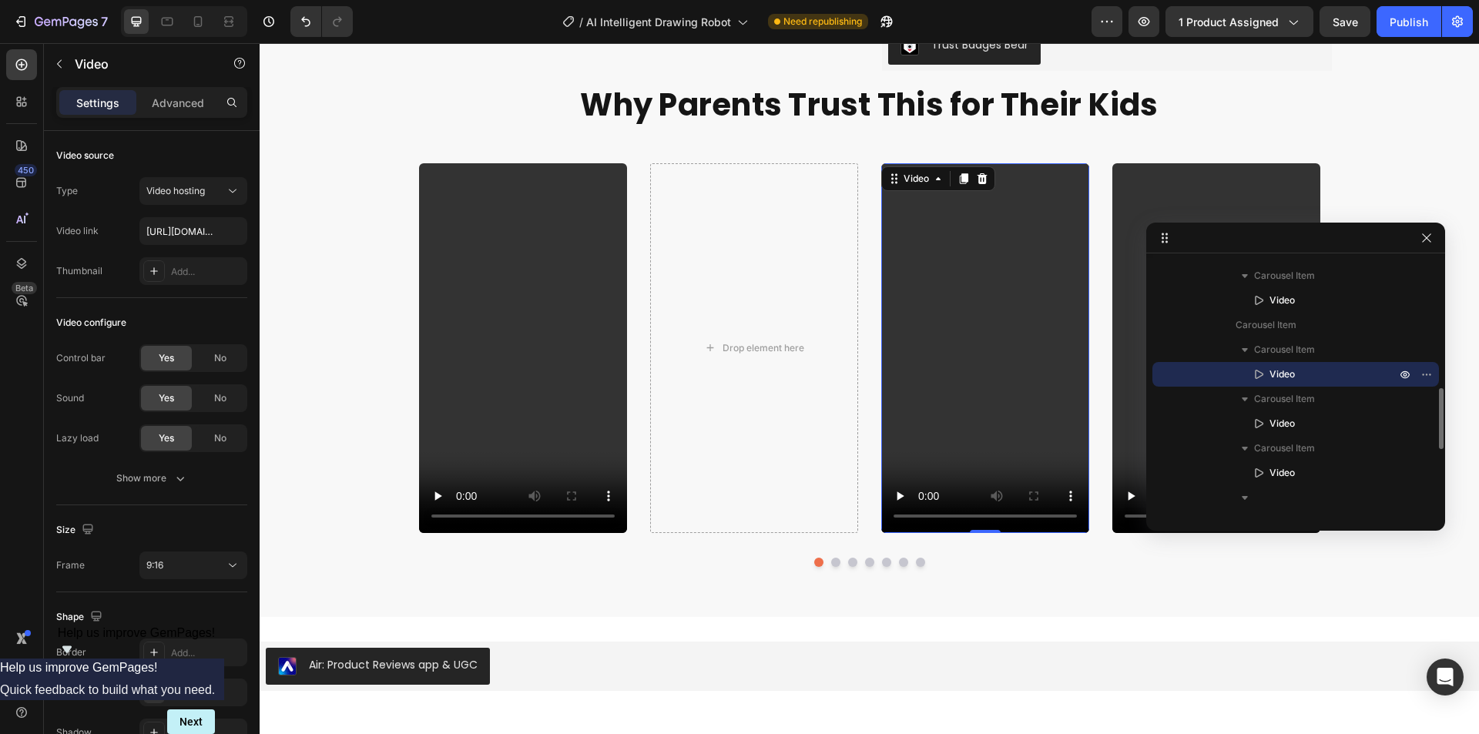
drag, startPoint x: 1038, startPoint y: 366, endPoint x: 864, endPoint y: 381, distance: 174.8
click at [820, 385] on div "Video Drop element here Video 0 Video Video Video Video" at bounding box center [869, 348] width 901 height 370
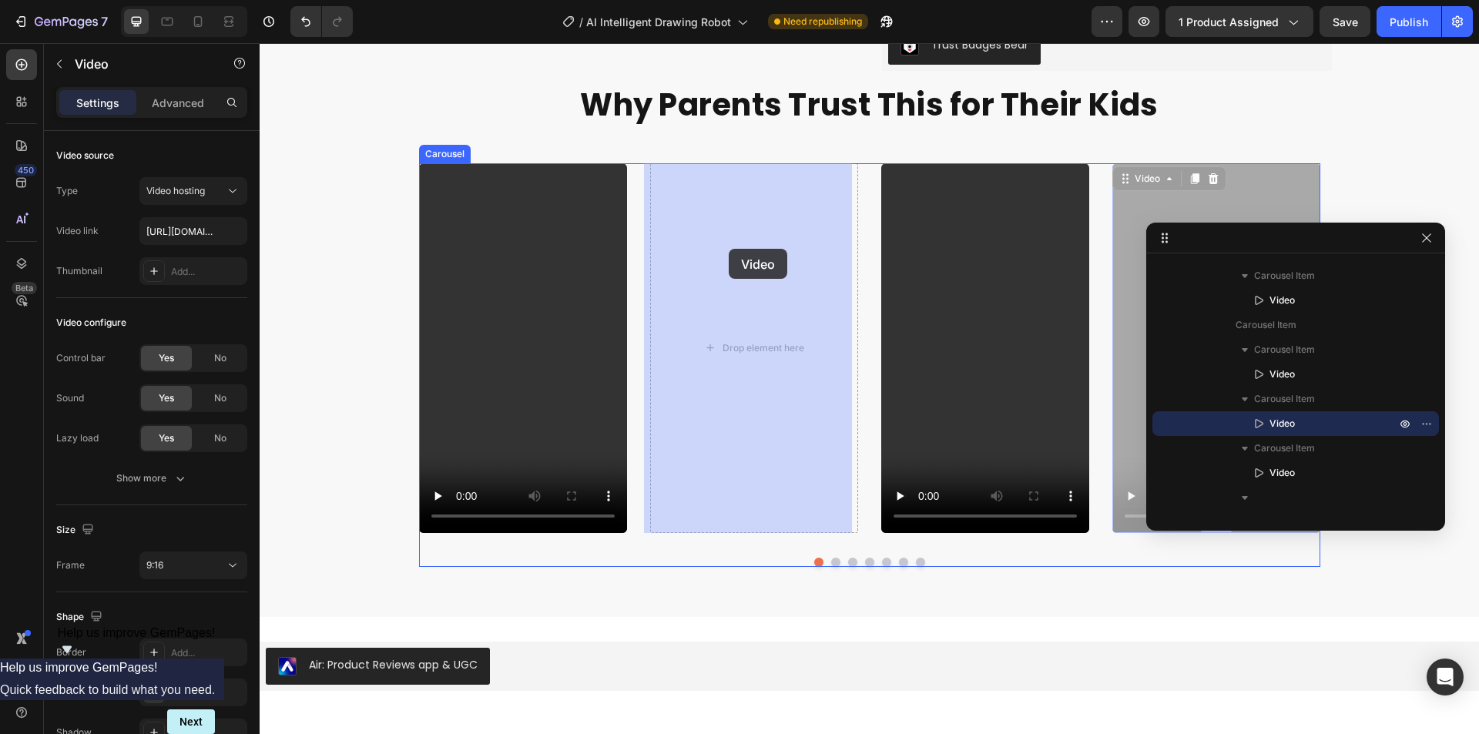
drag, startPoint x: 1195, startPoint y: 190, endPoint x: 729, endPoint y: 249, distance: 469.7
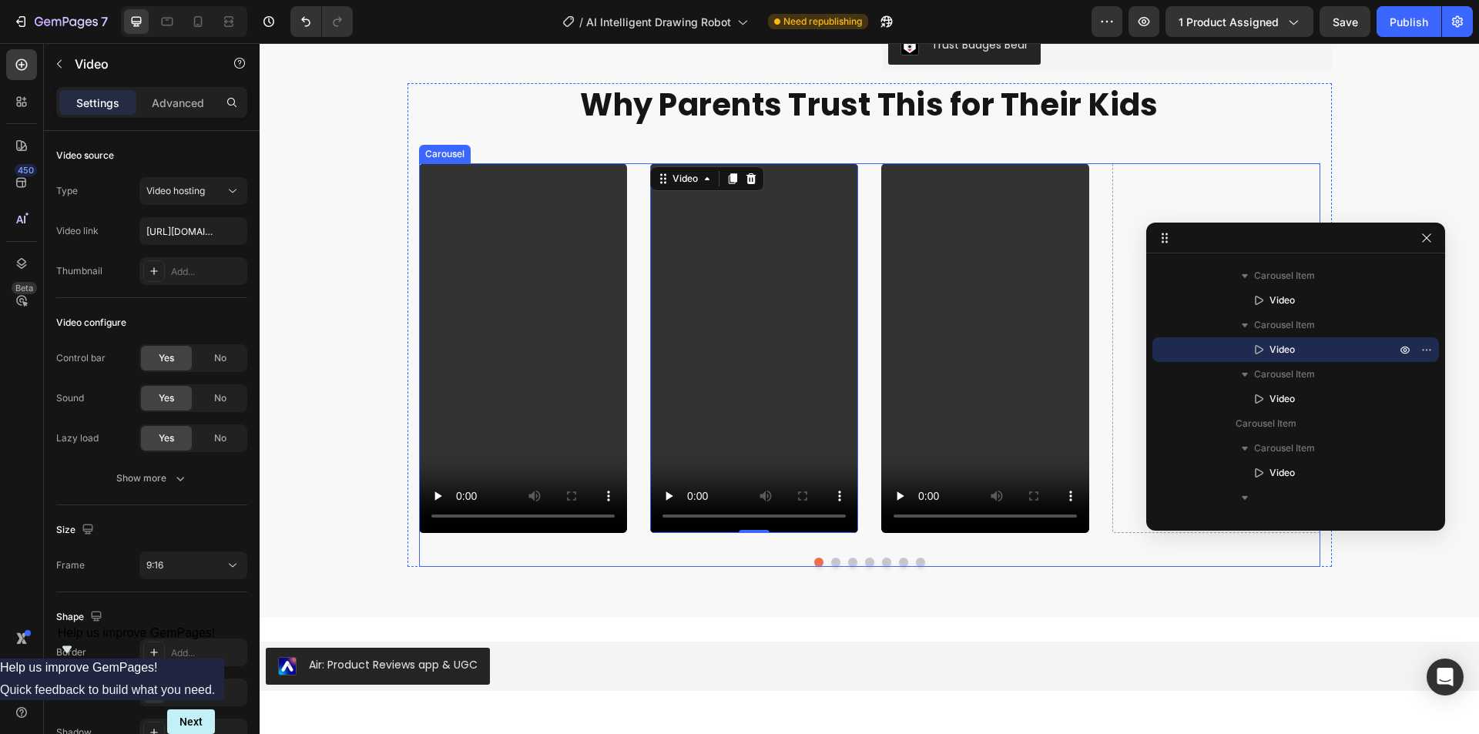
click at [831, 562] on button "Dot" at bounding box center [835, 562] width 9 height 9
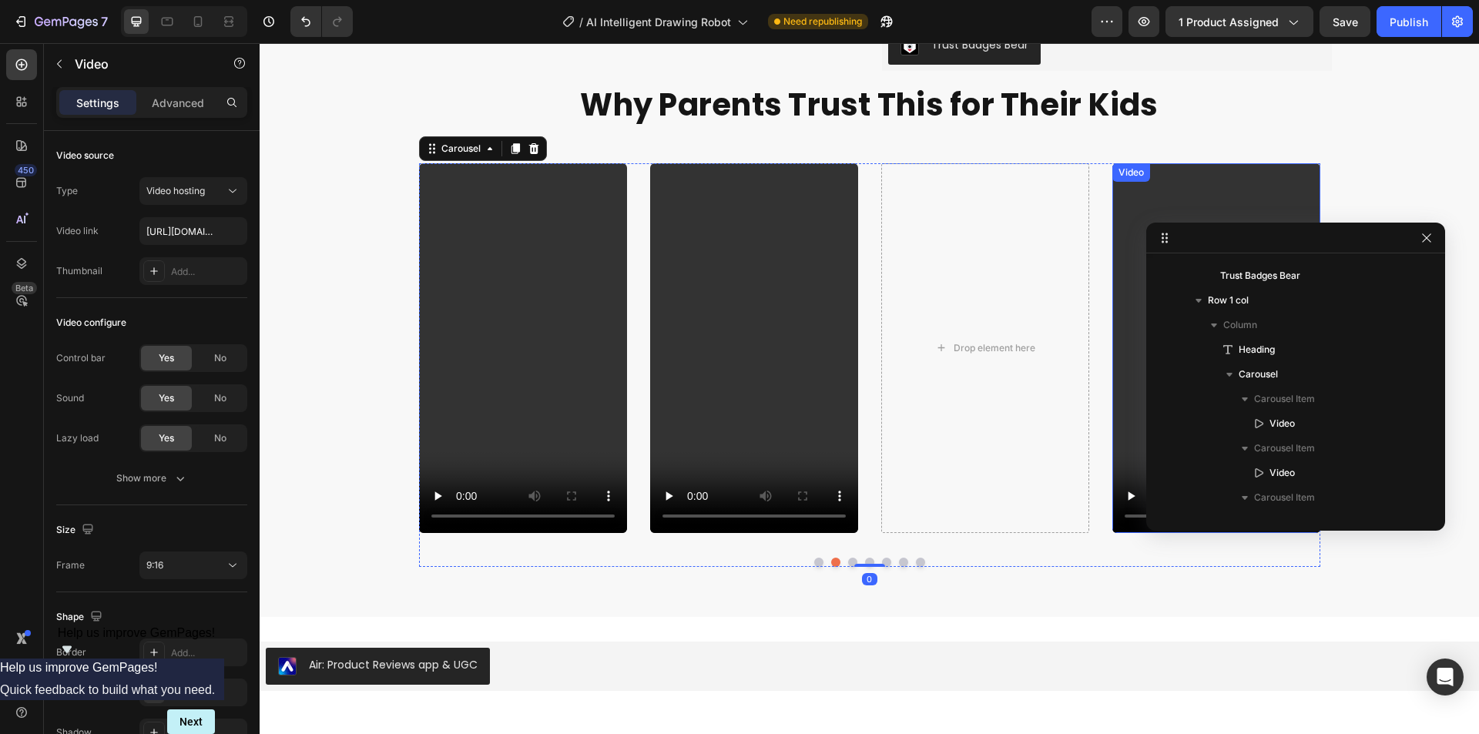
scroll to position [637, 0]
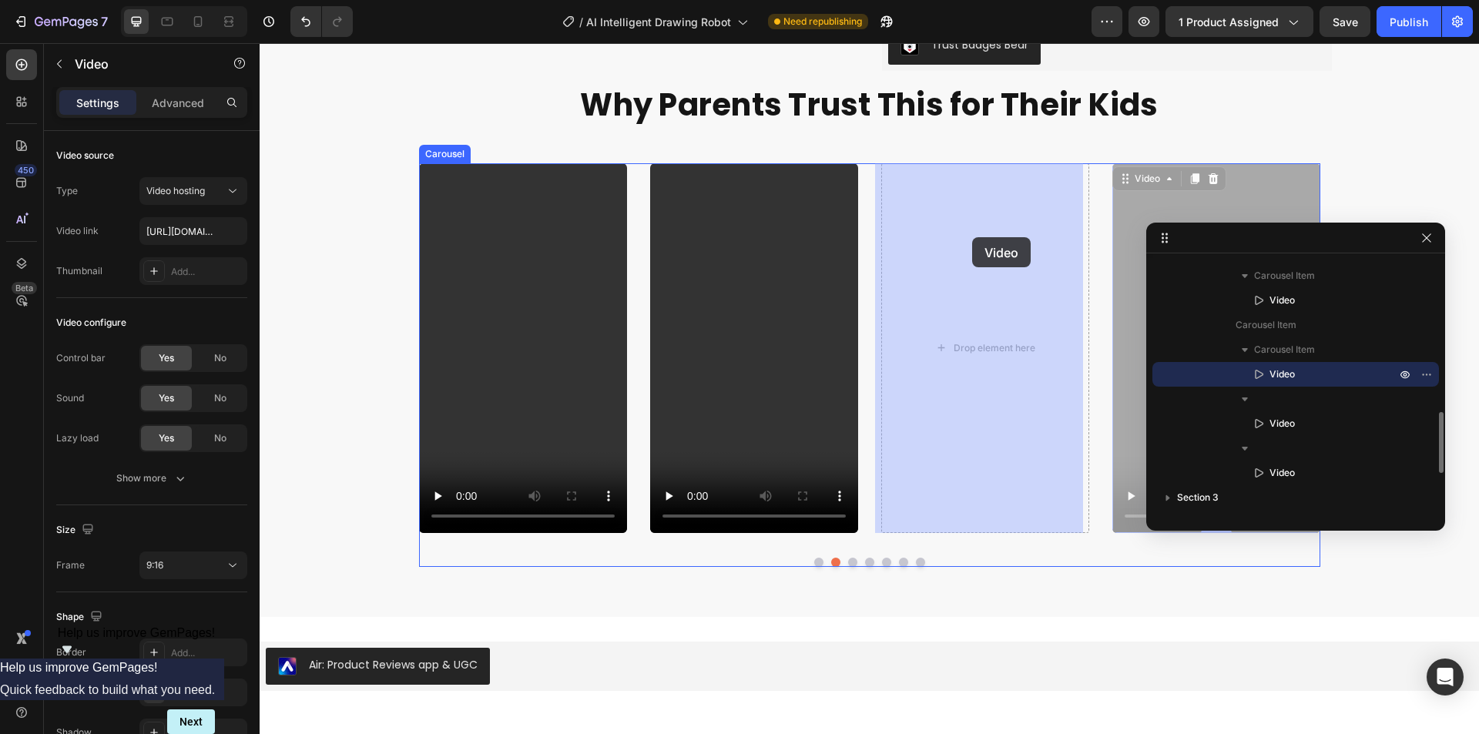
drag, startPoint x: 1185, startPoint y: 193, endPoint x: 1000, endPoint y: 237, distance: 190.2
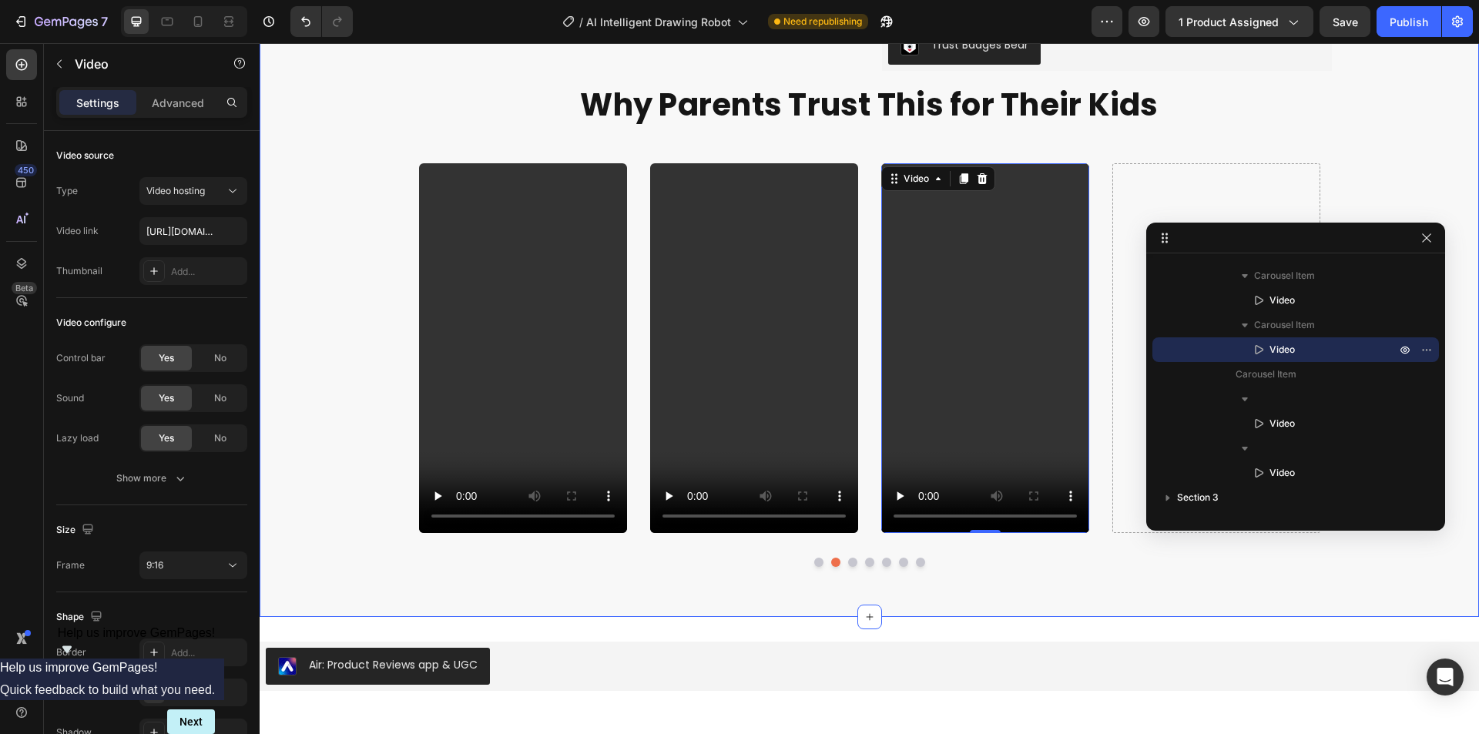
click at [848, 563] on button "Dot" at bounding box center [852, 562] width 9 height 9
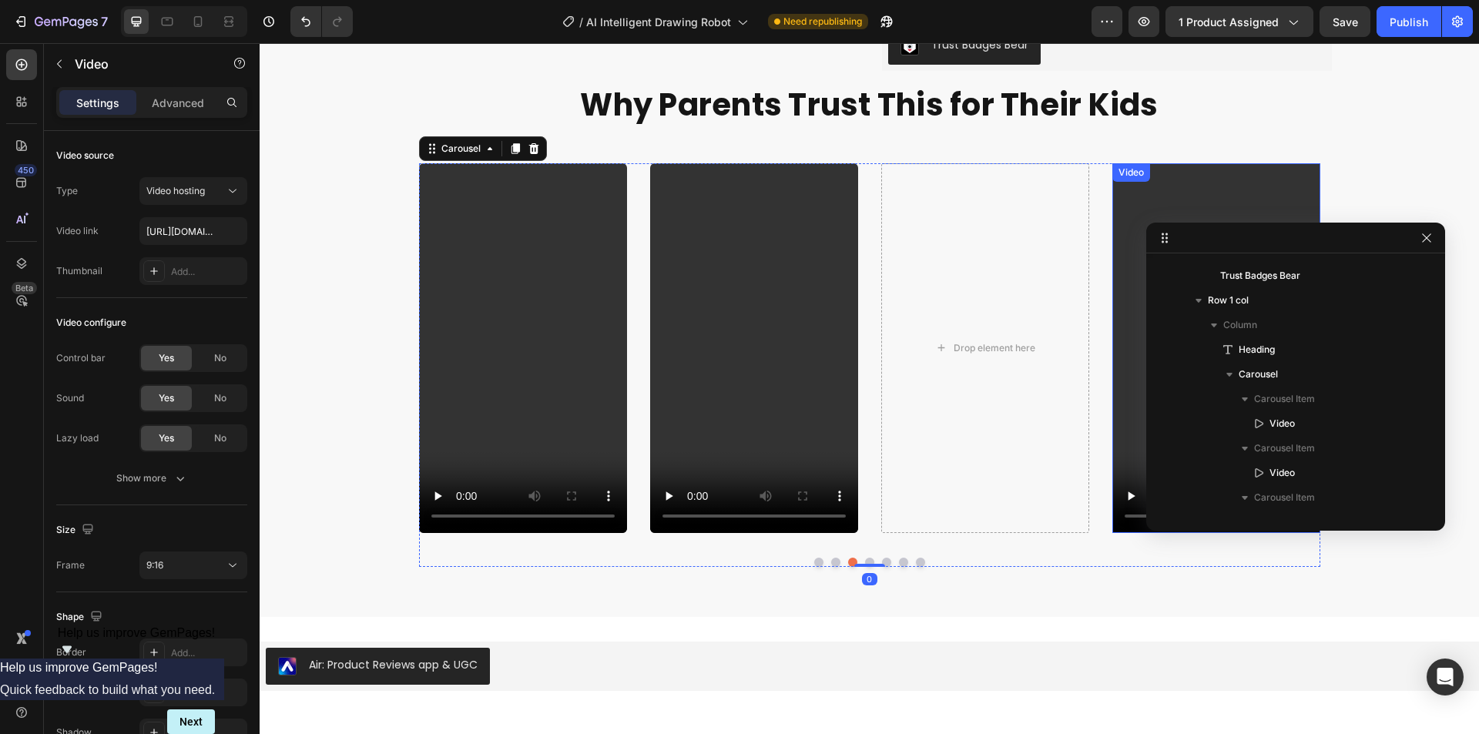
scroll to position [686, 0]
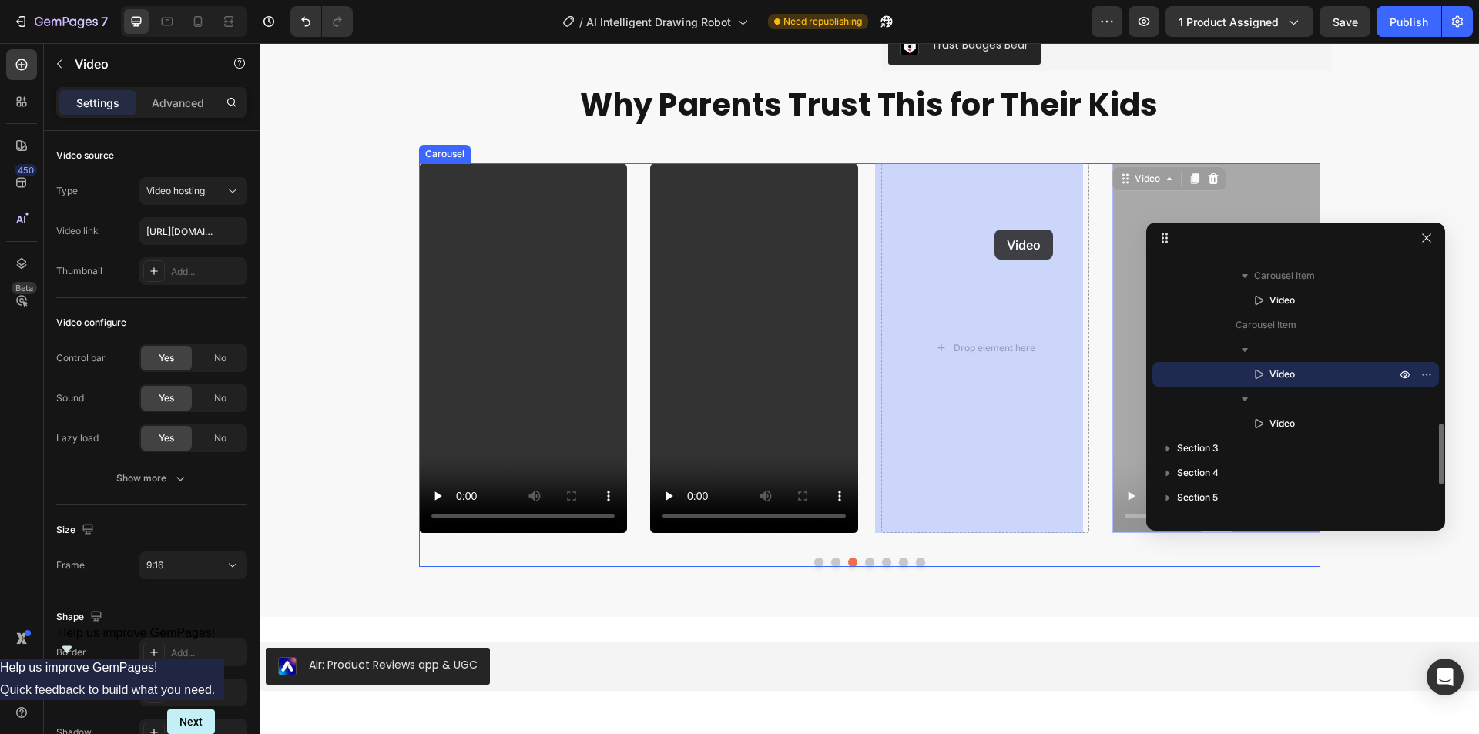
drag, startPoint x: 1199, startPoint y: 198, endPoint x: 988, endPoint y: 230, distance: 212.8
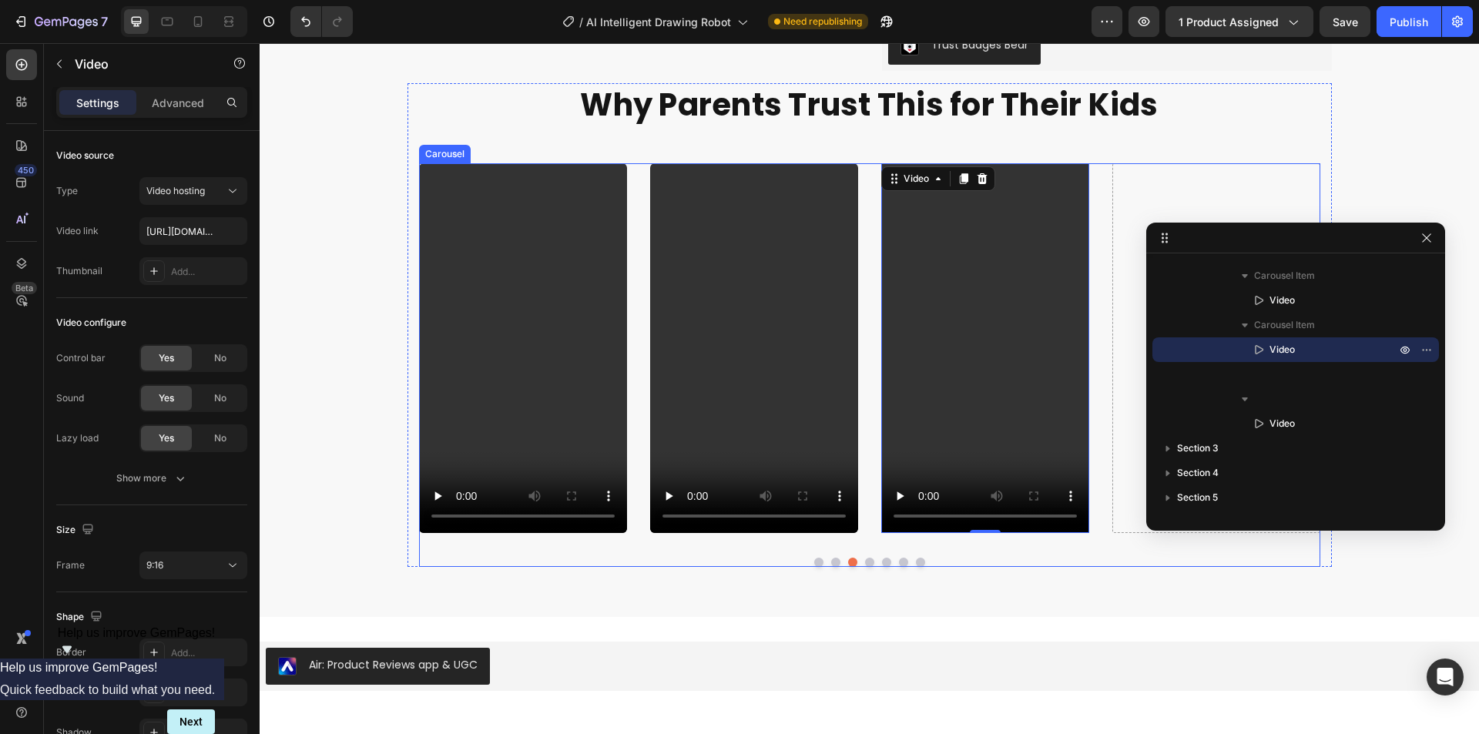
click at [865, 563] on button "Dot" at bounding box center [869, 562] width 9 height 9
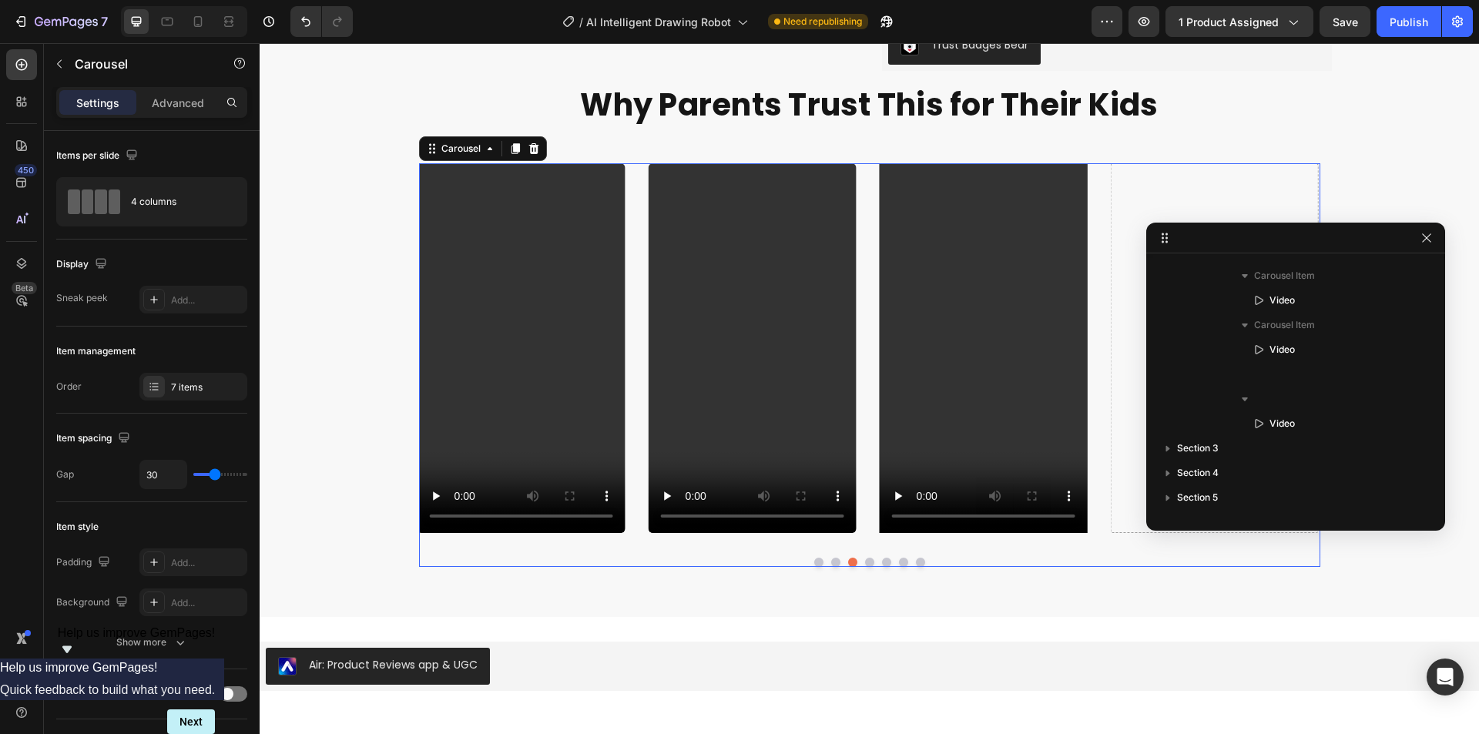
scroll to position [415, 0]
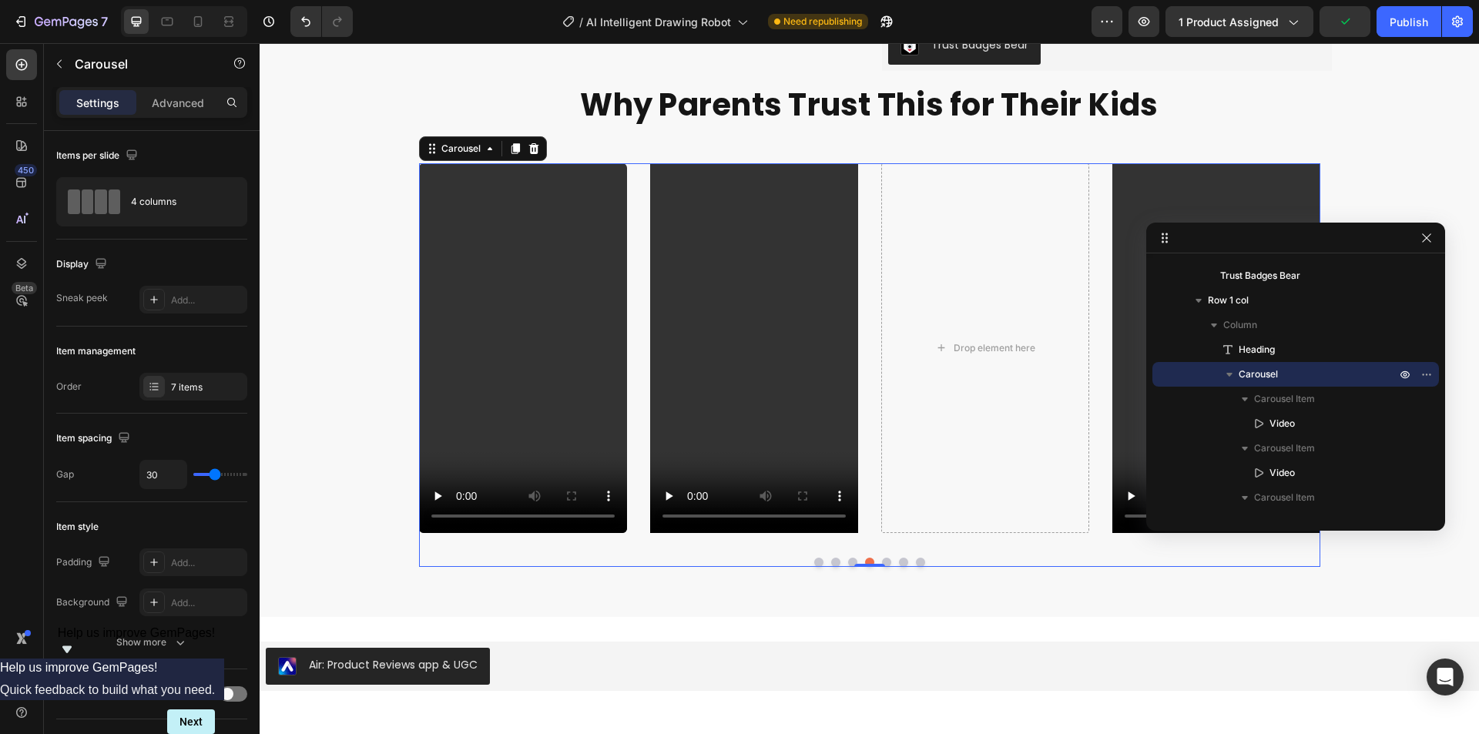
click at [882, 561] on button "Dot" at bounding box center [886, 562] width 9 height 9
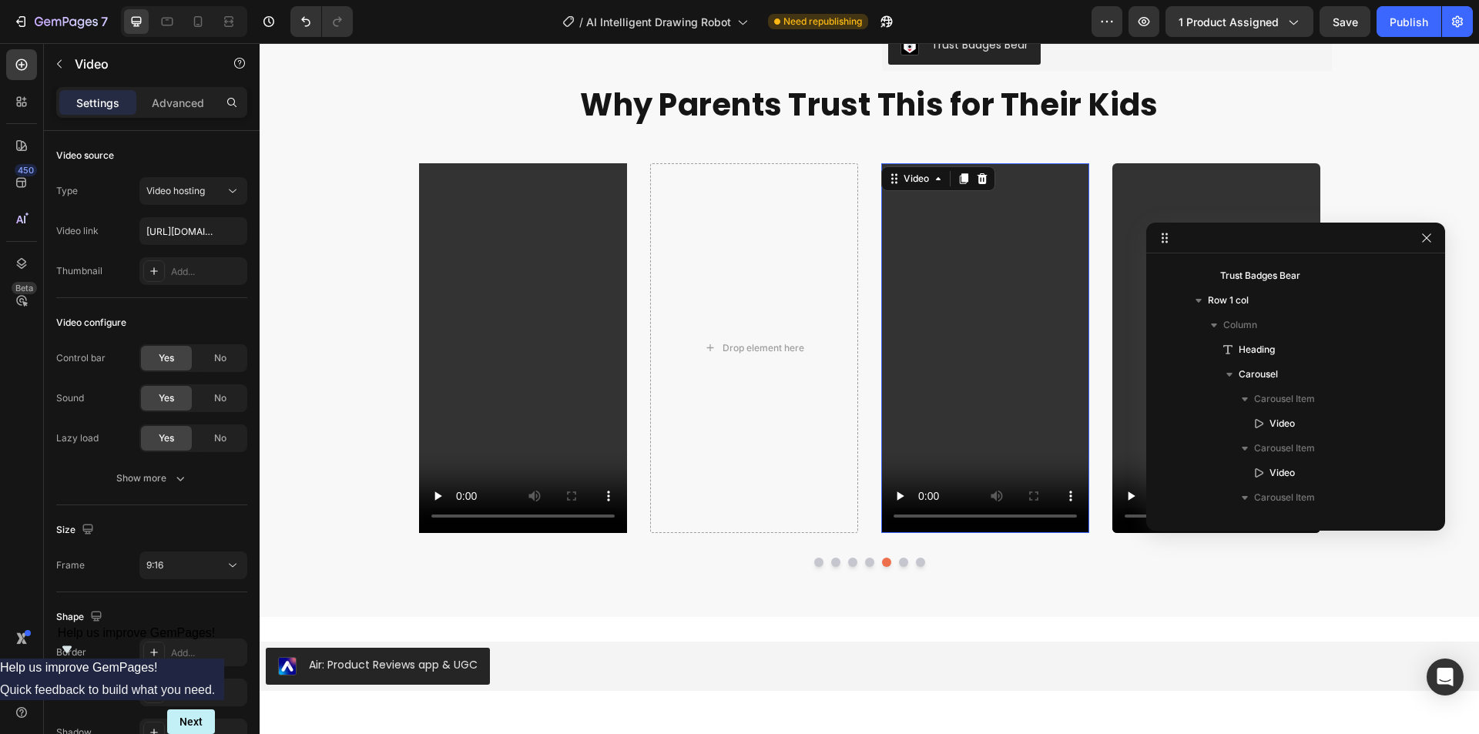
scroll to position [736, 0]
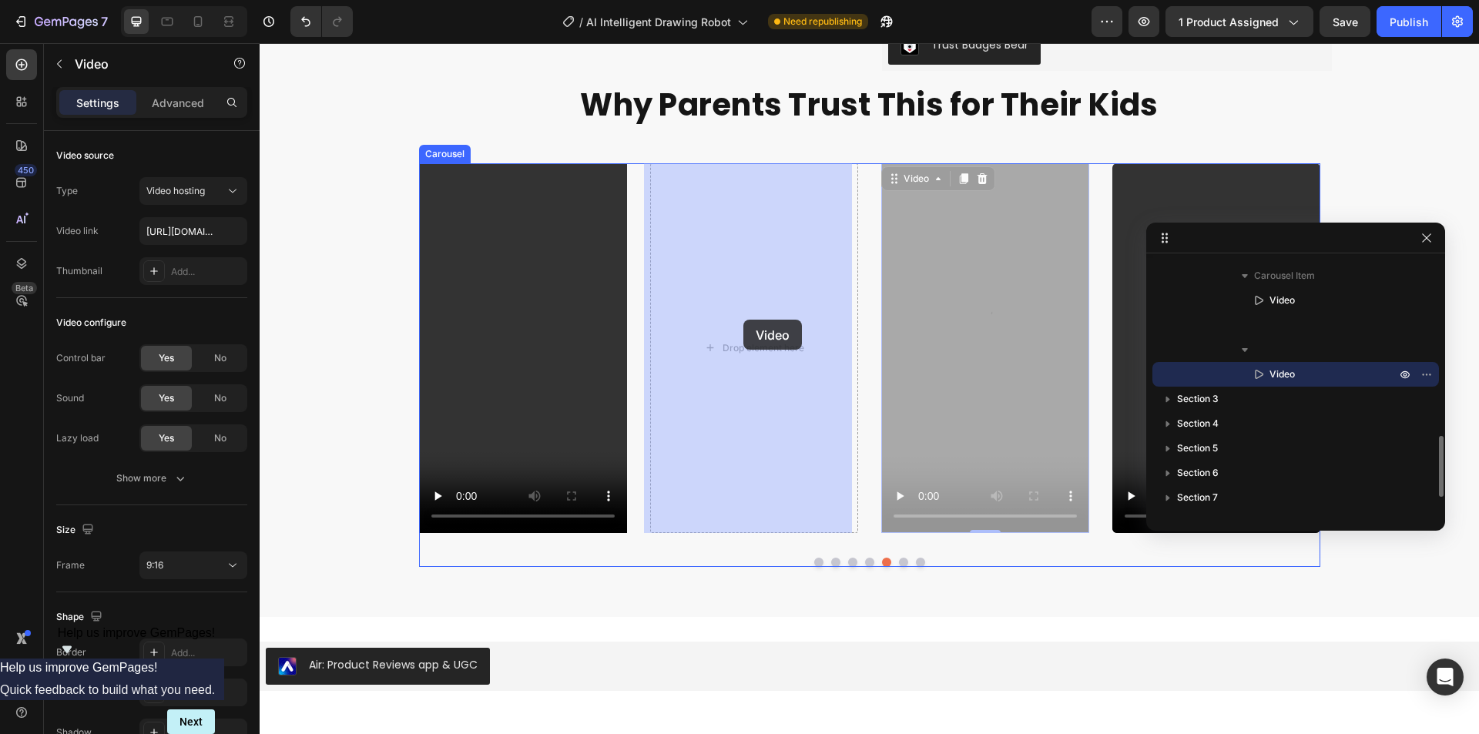
drag, startPoint x: 981, startPoint y: 305, endPoint x: 740, endPoint y: 320, distance: 240.8
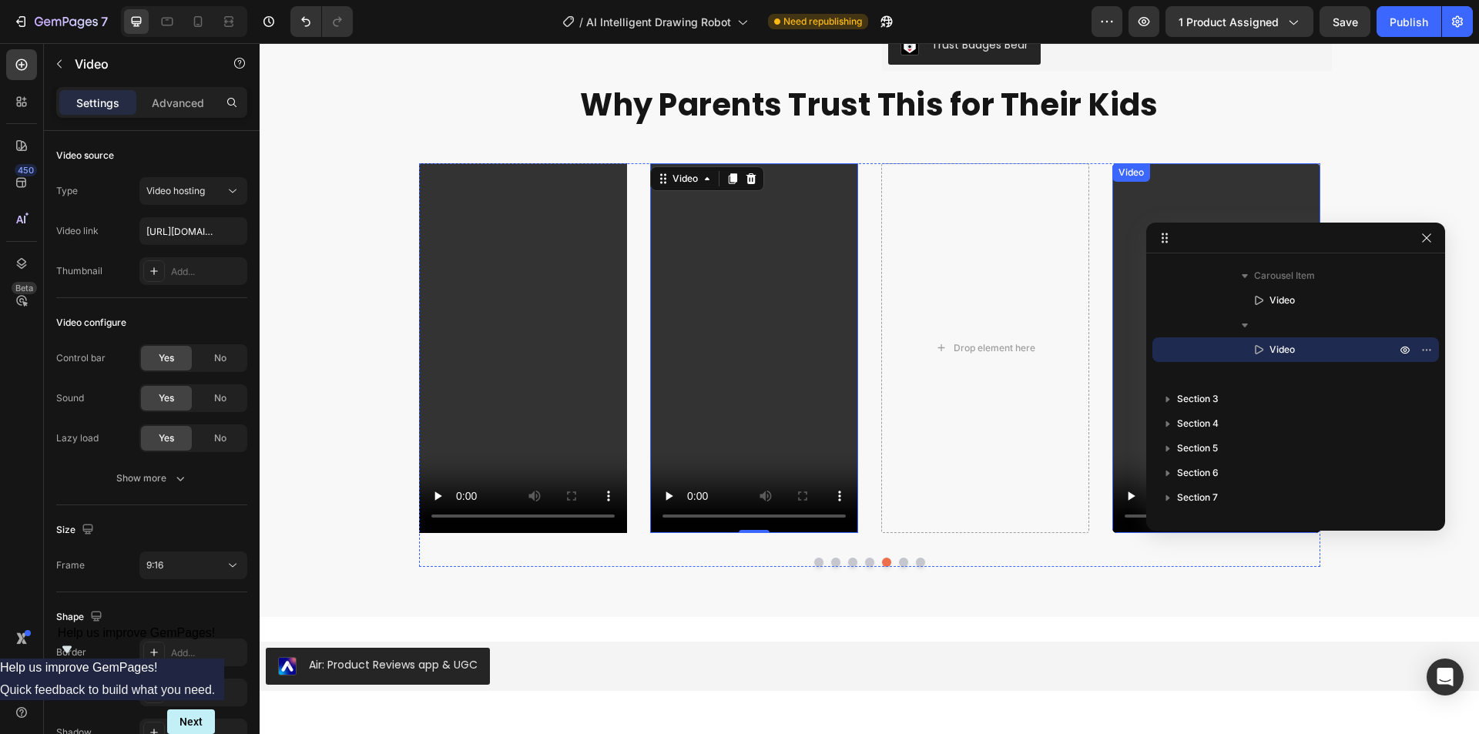
click at [1218, 203] on video at bounding box center [1216, 348] width 208 height 370
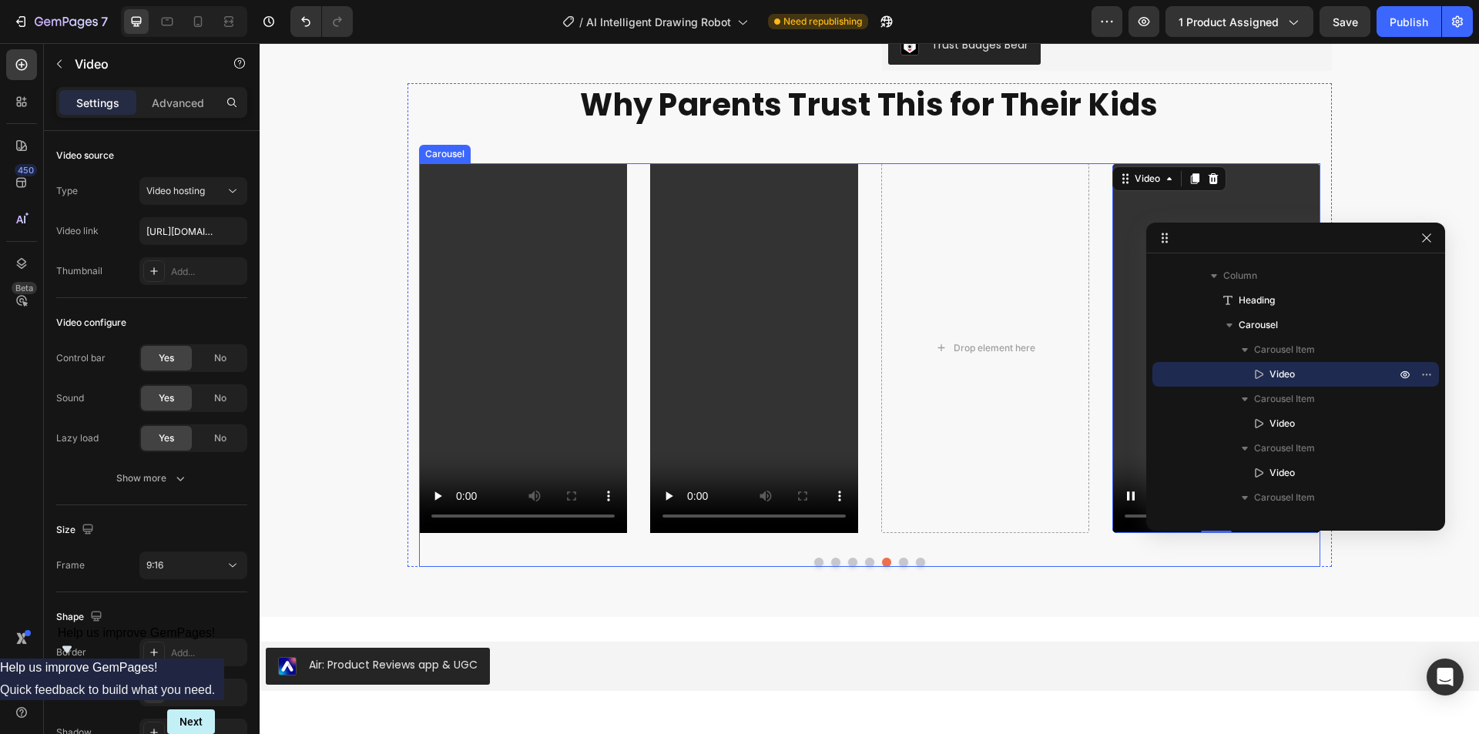
click at [899, 561] on button "Dot" at bounding box center [903, 562] width 9 height 9
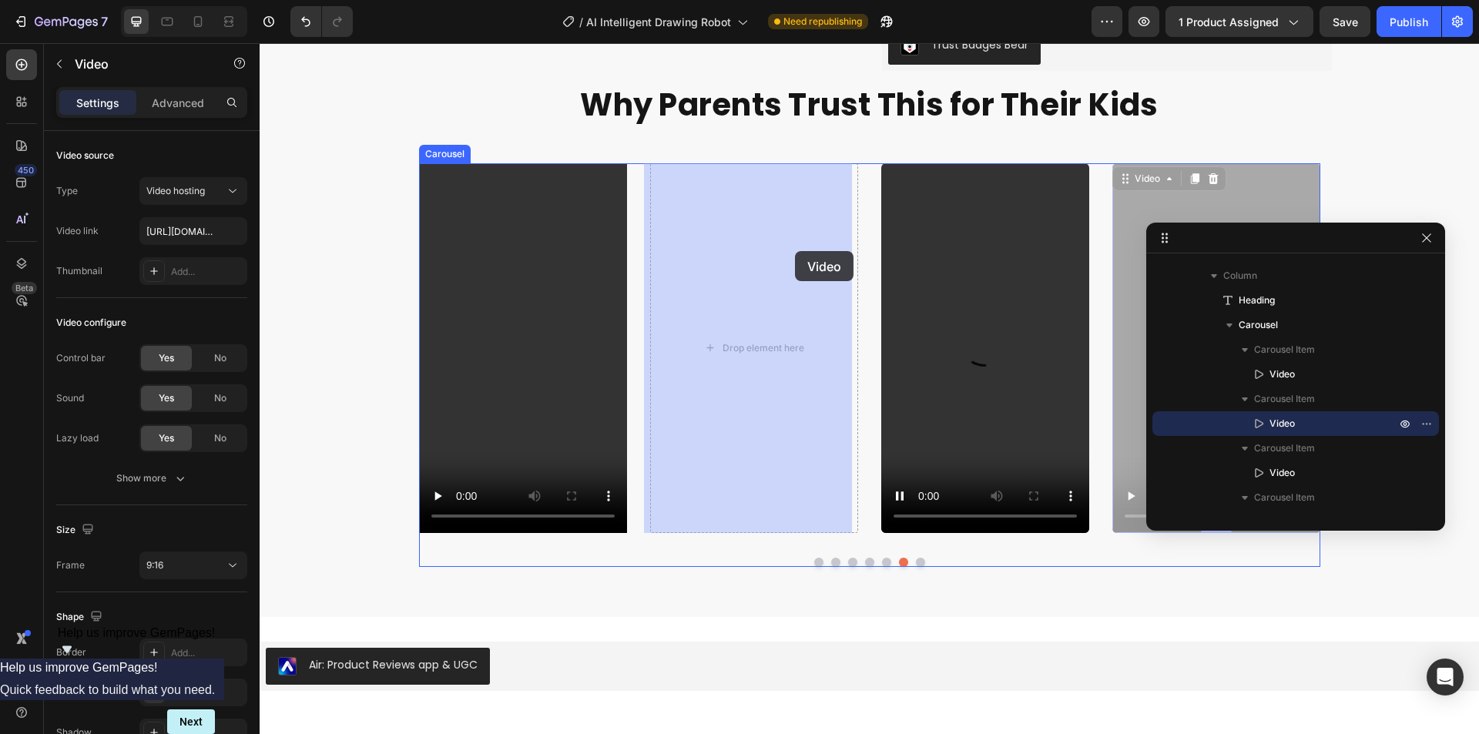
drag, startPoint x: 1170, startPoint y: 198, endPoint x: 954, endPoint y: 246, distance: 220.9
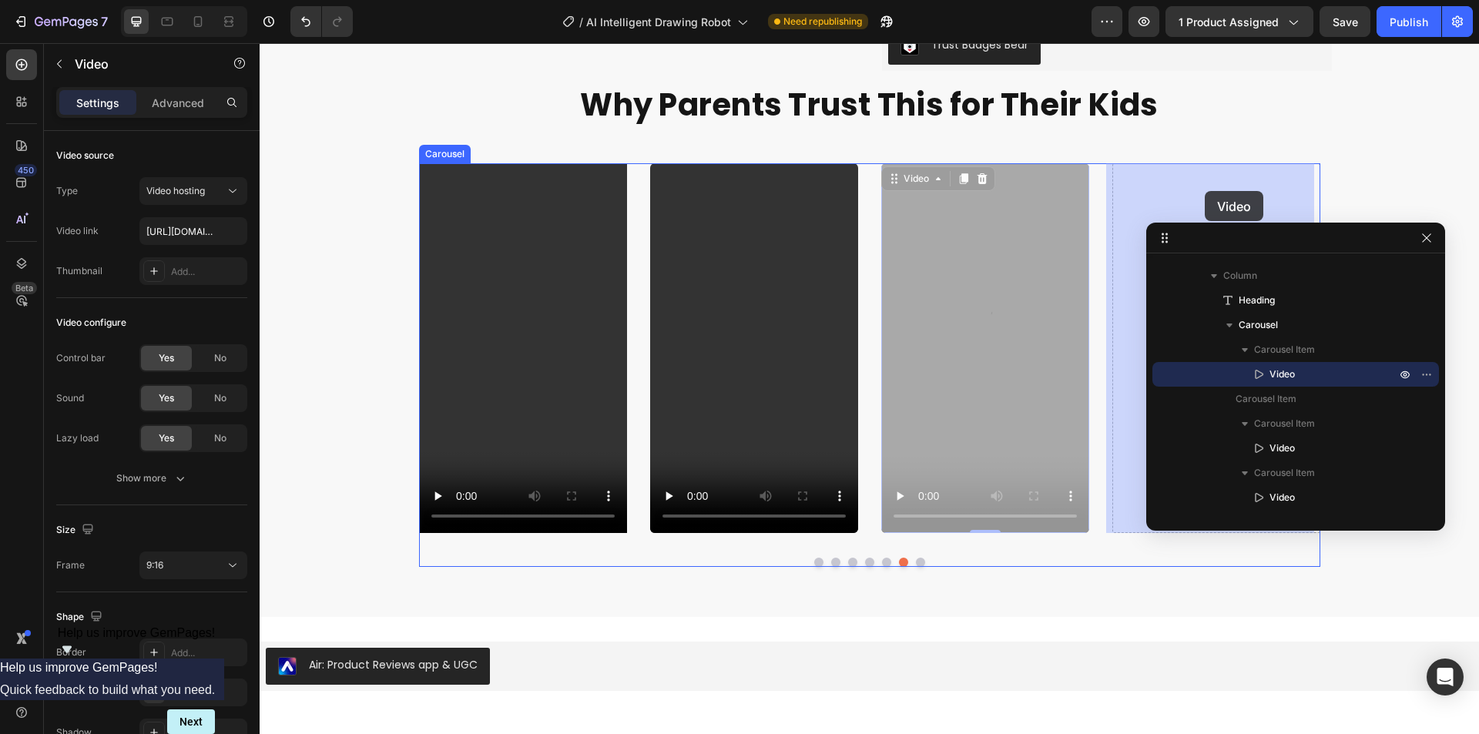
drag, startPoint x: 991, startPoint y: 231, endPoint x: 1205, endPoint y: 191, distance: 217.1
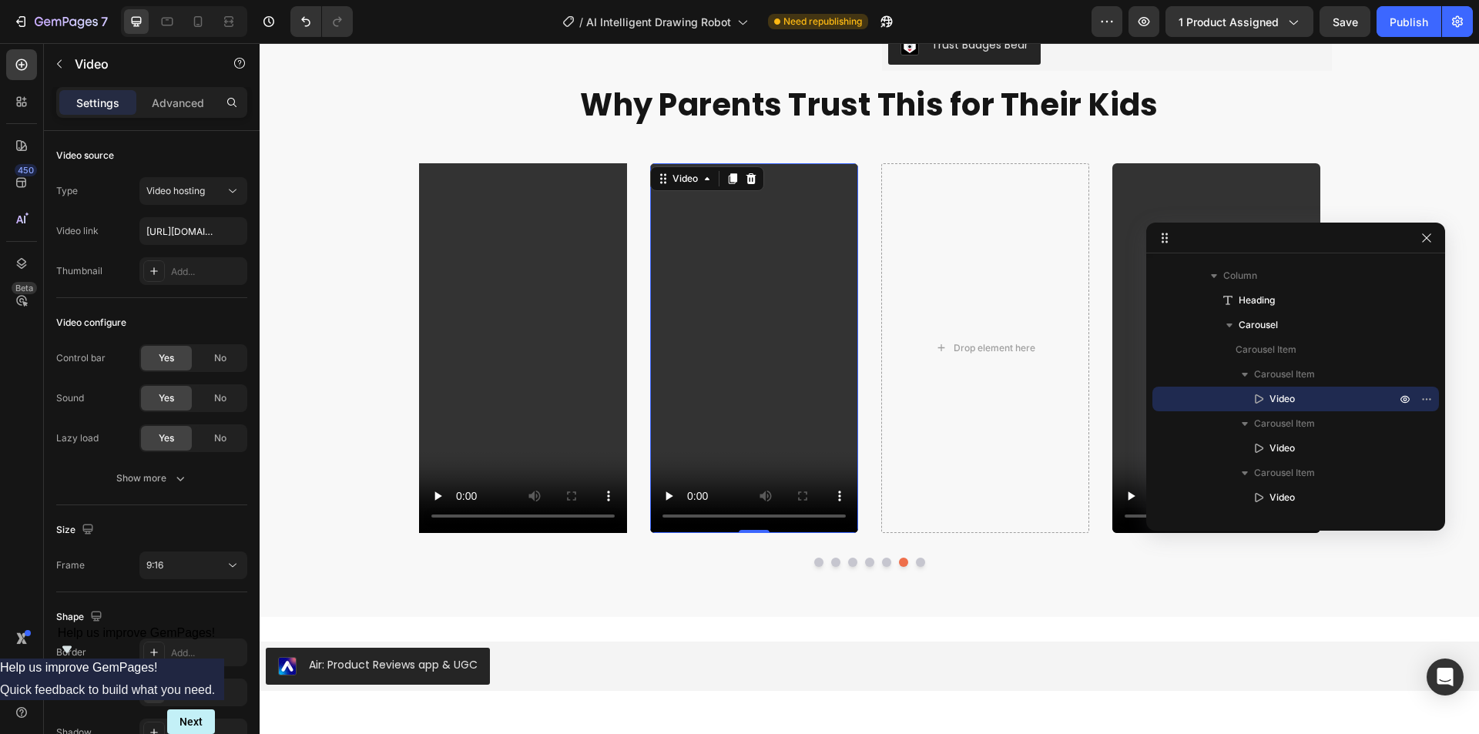
scroll to position [736, 0]
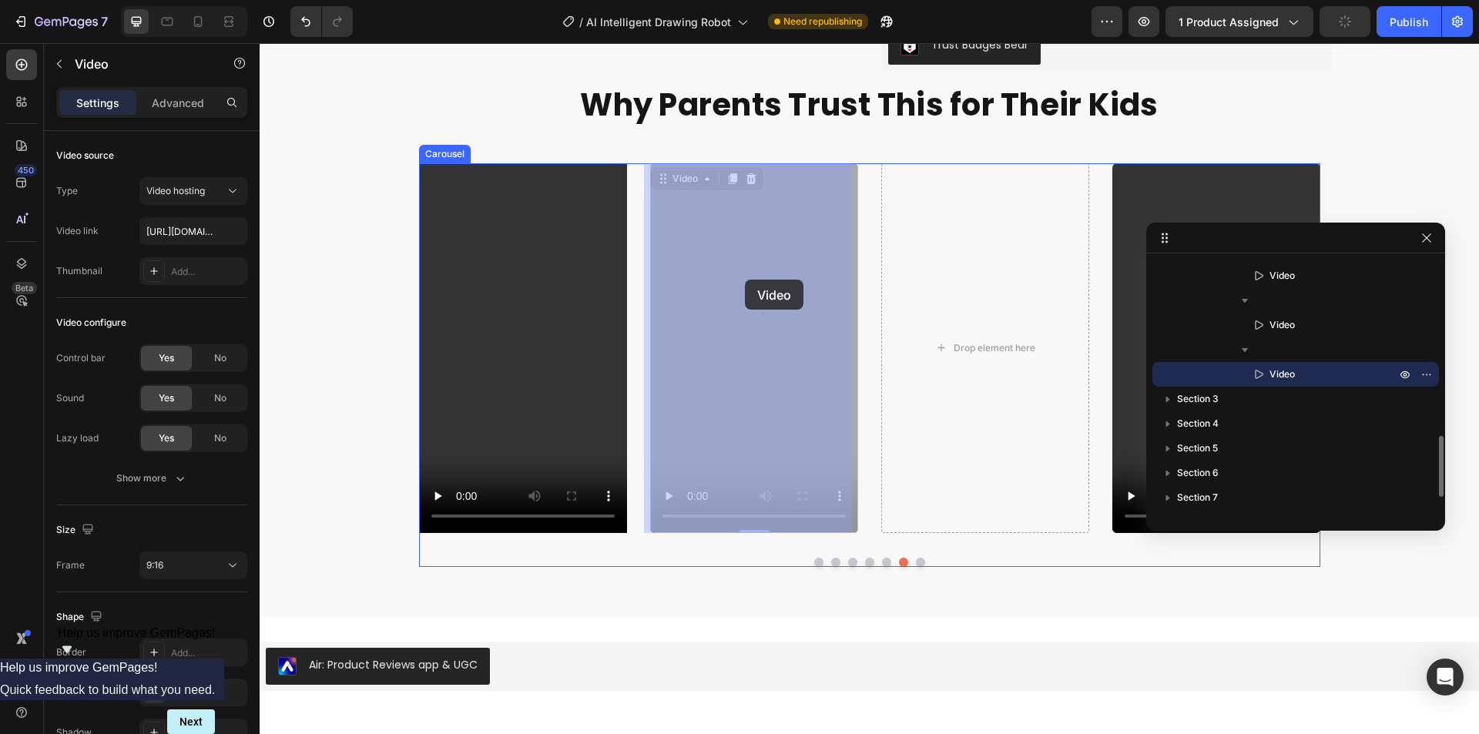
drag, startPoint x: 755, startPoint y: 260, endPoint x: 743, endPoint y: 280, distance: 23.8
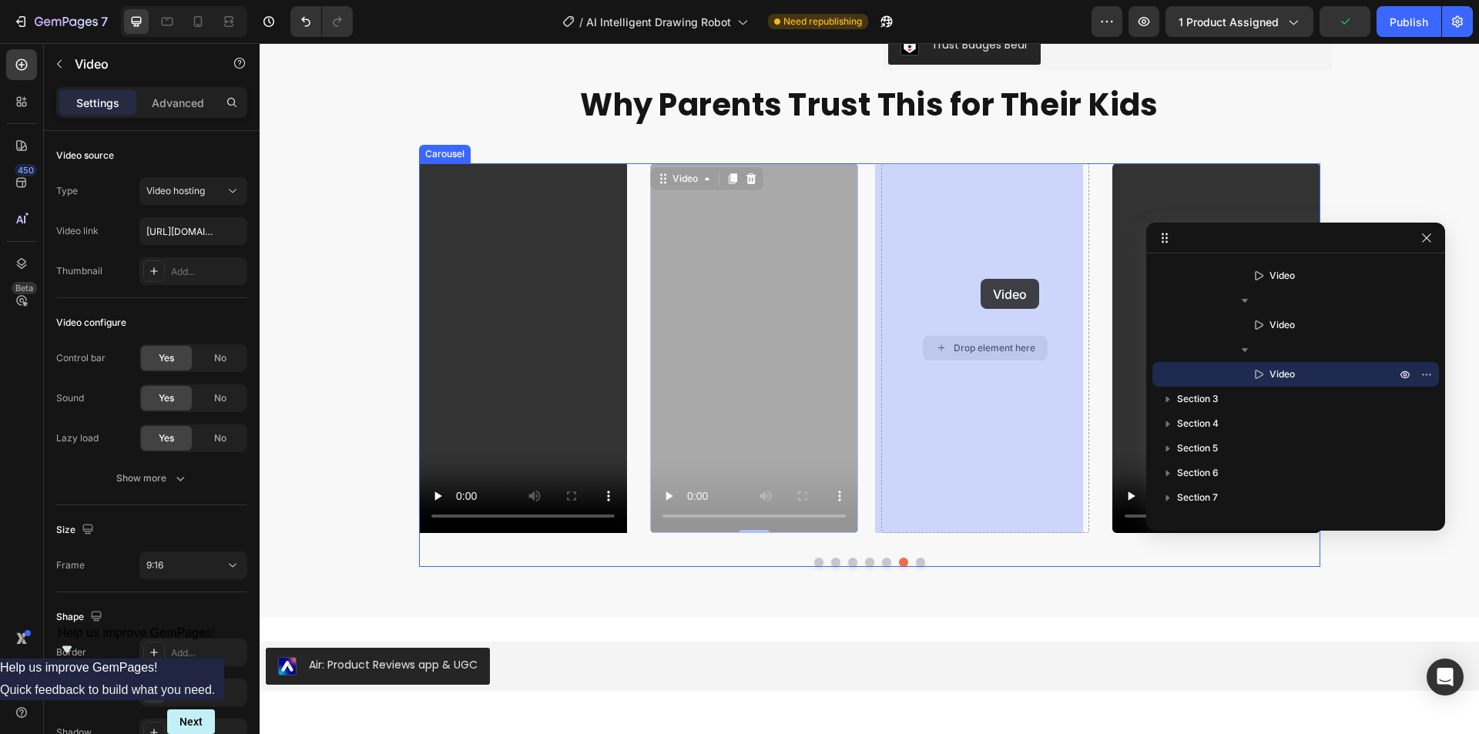
drag, startPoint x: 707, startPoint y: 286, endPoint x: 981, endPoint y: 279, distance: 273.5
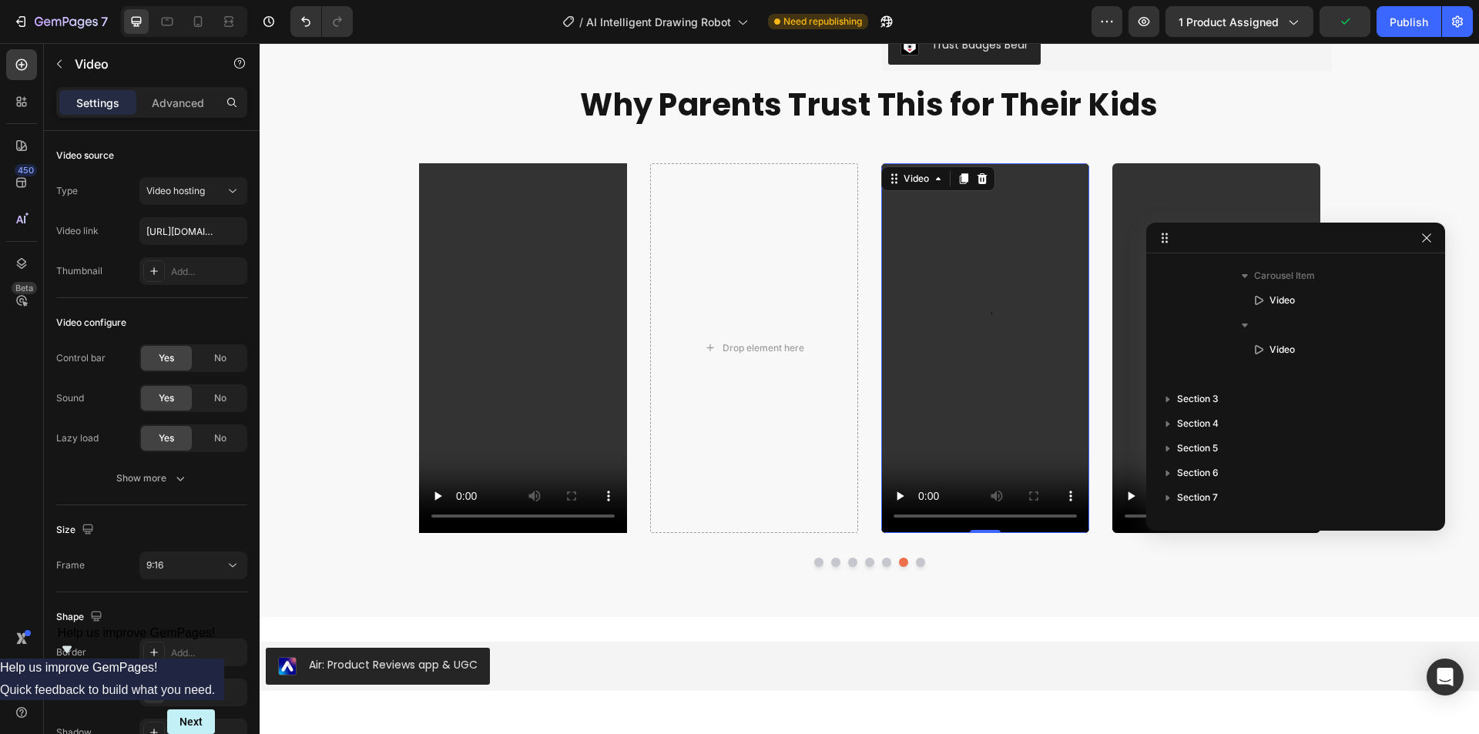
click at [769, 306] on div "Drop element here" at bounding box center [754, 348] width 208 height 370
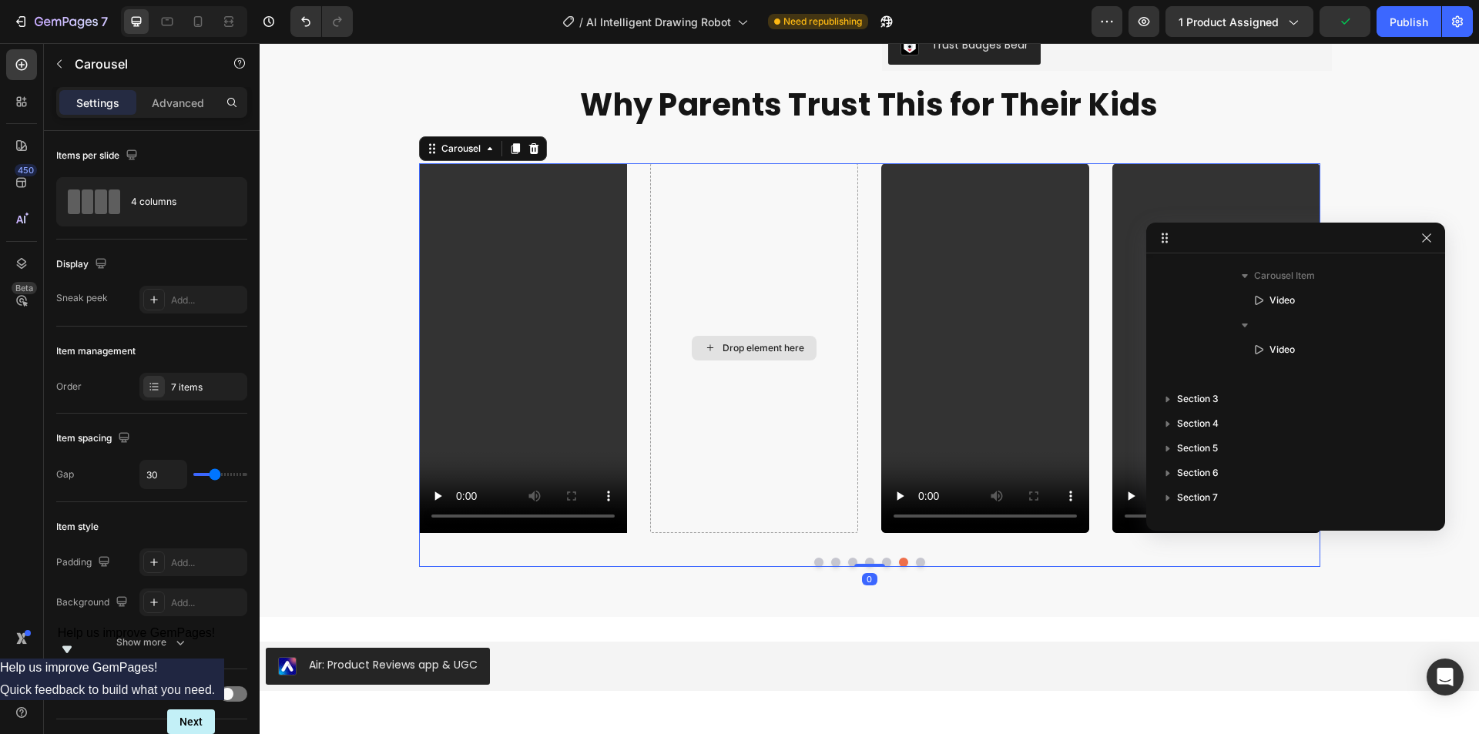
scroll to position [415, 0]
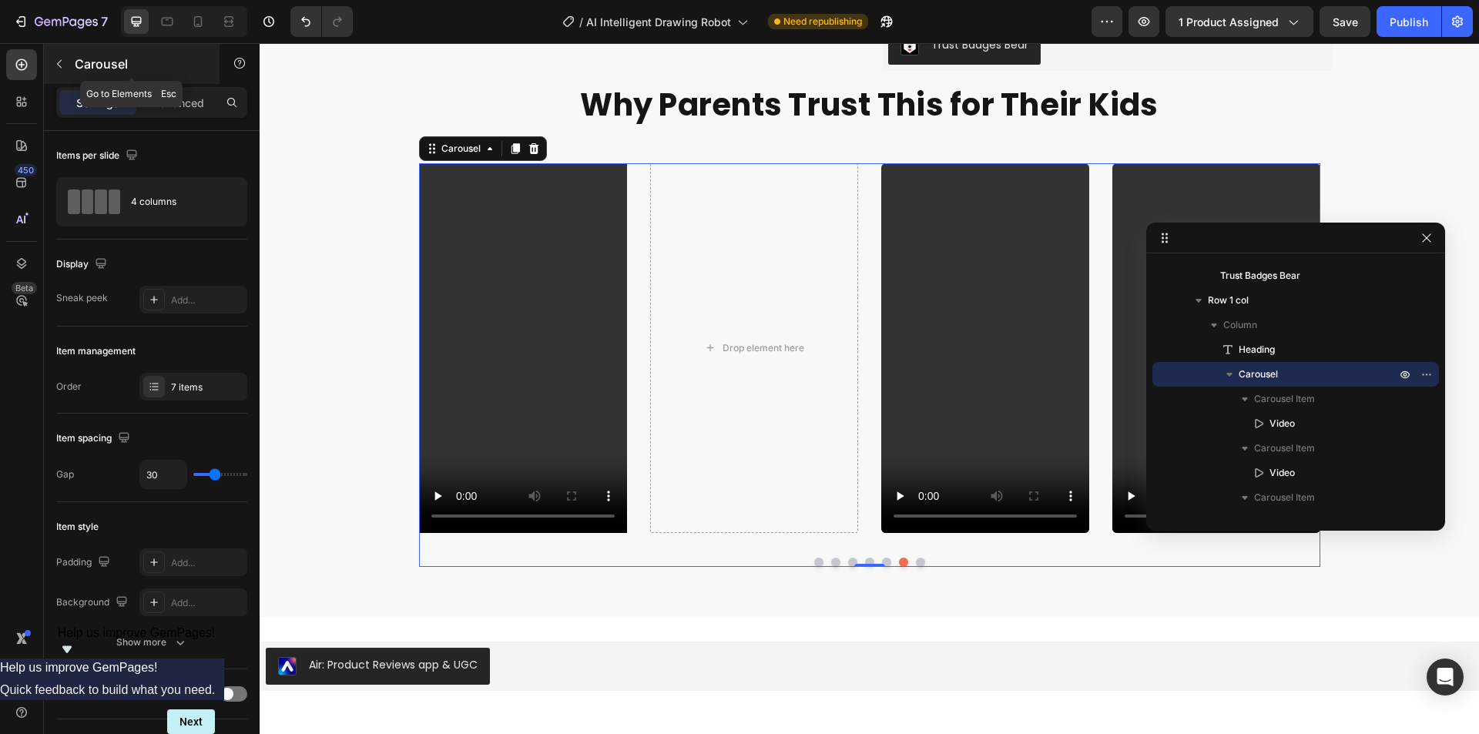
click at [67, 58] on button "button" at bounding box center [59, 64] width 25 height 25
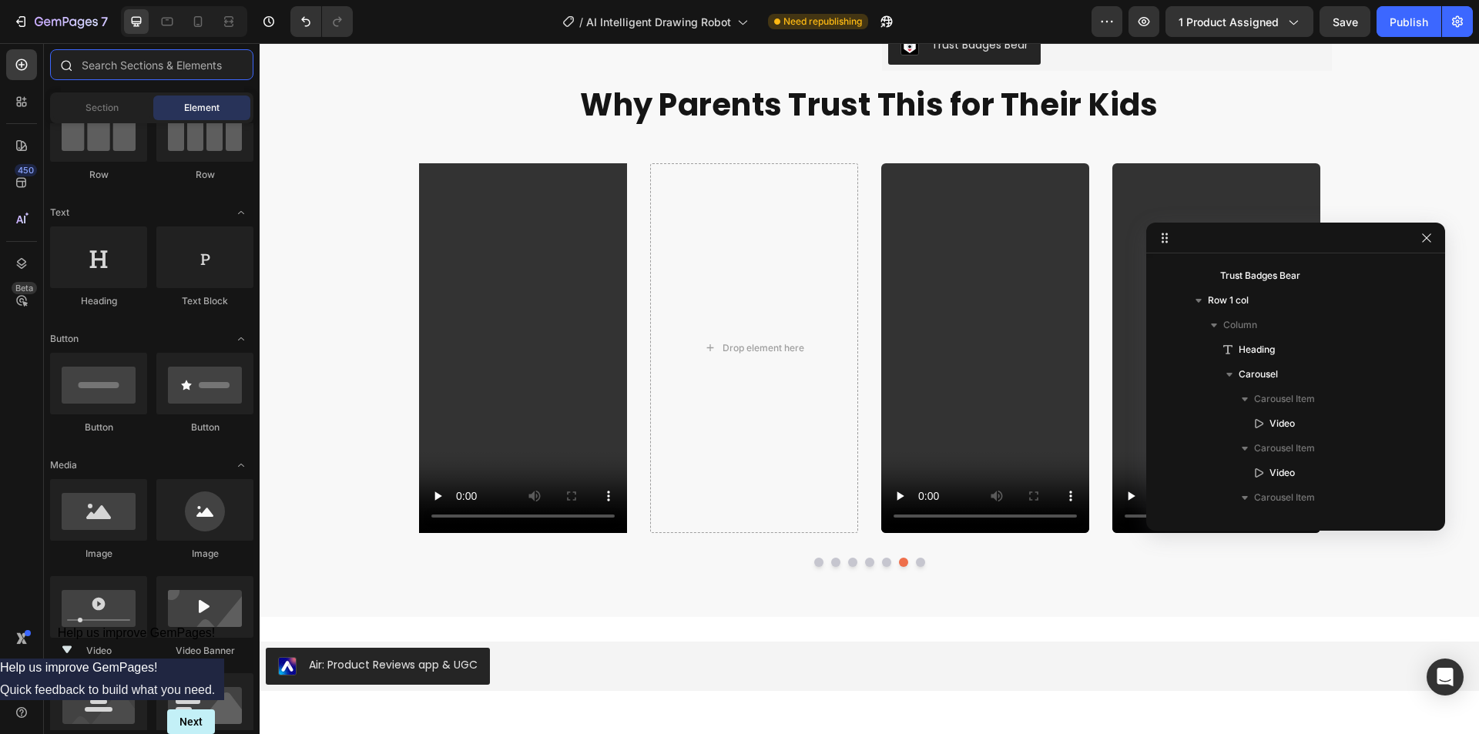
click at [116, 69] on input "text" at bounding box center [151, 64] width 203 height 31
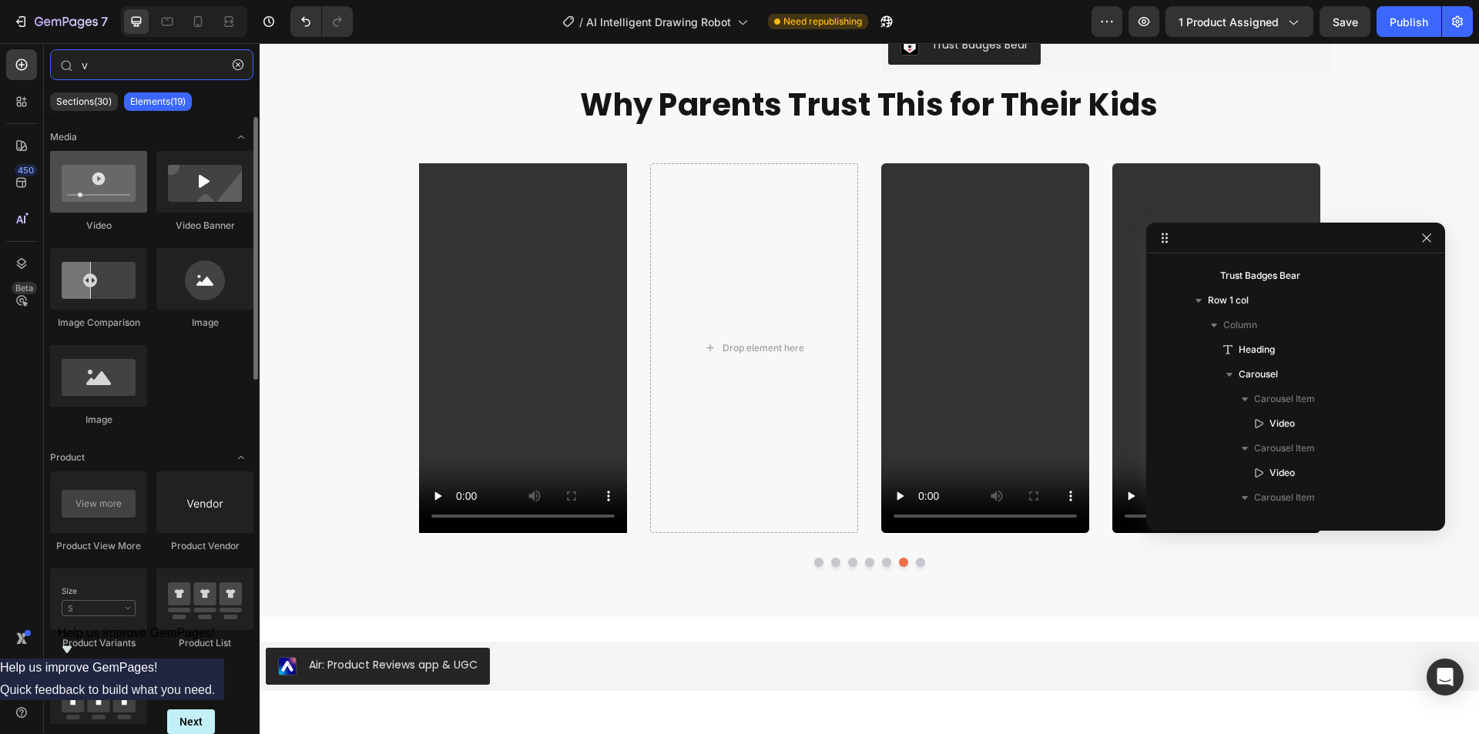
type input "v"
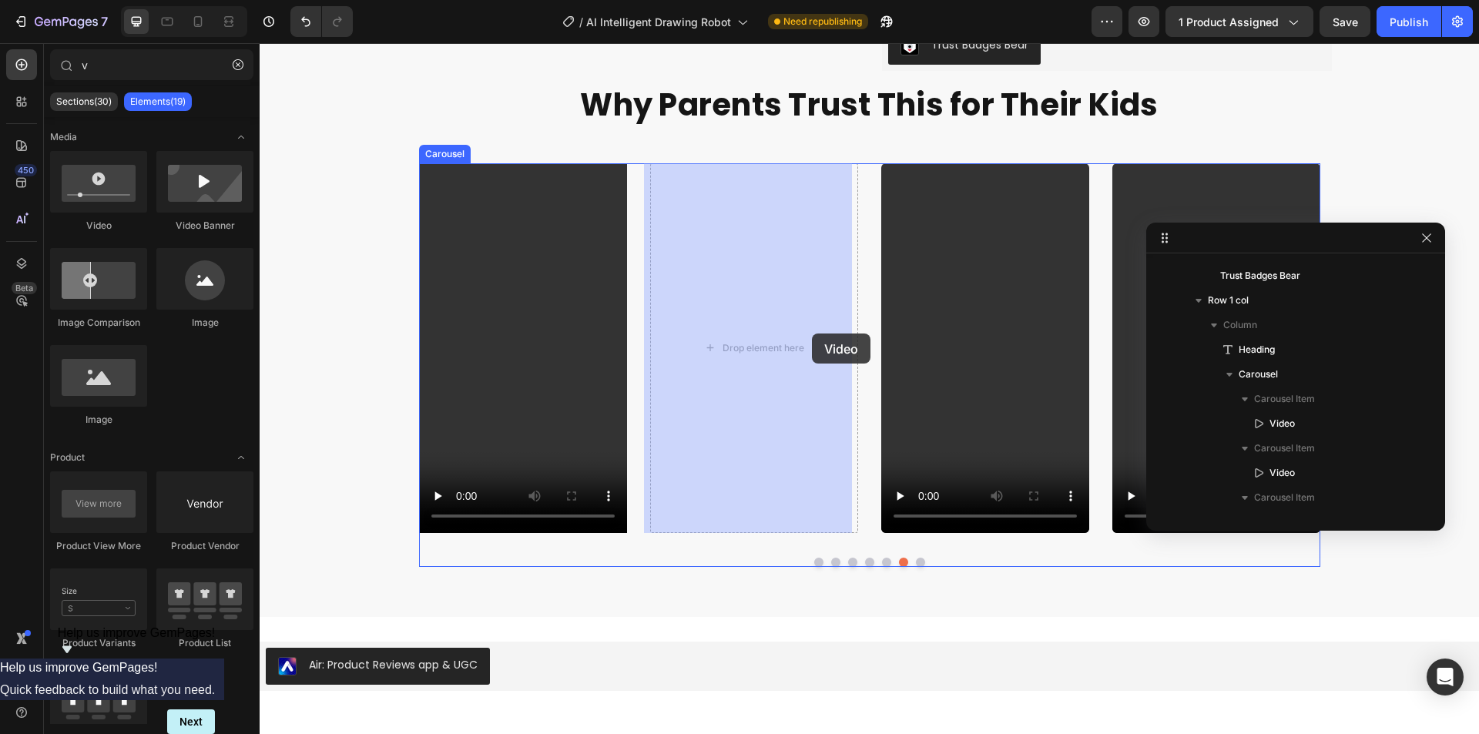
drag, startPoint x: 375, startPoint y: 229, endPoint x: 812, endPoint y: 334, distance: 449.1
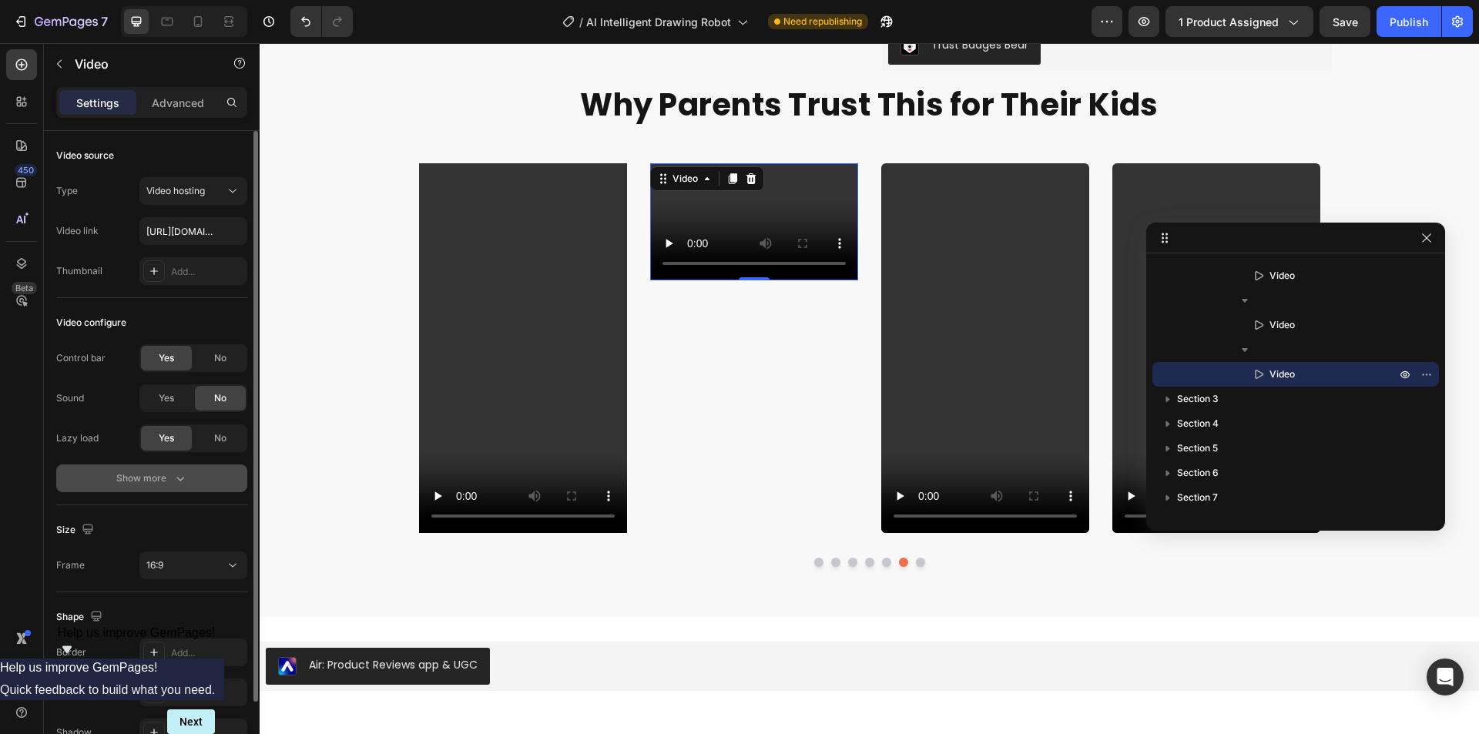
scroll to position [77, 0]
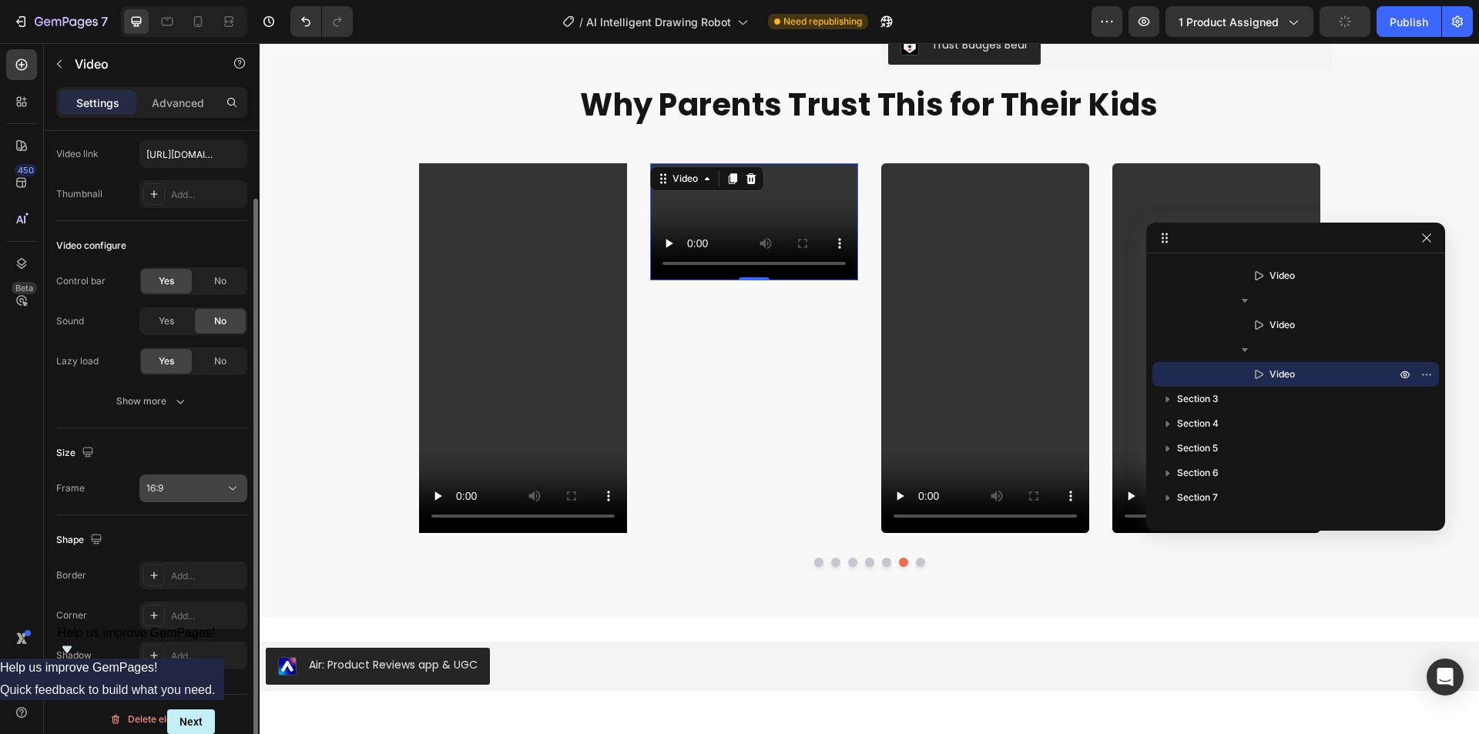
click at [204, 484] on div "16:9" at bounding box center [185, 488] width 79 height 14
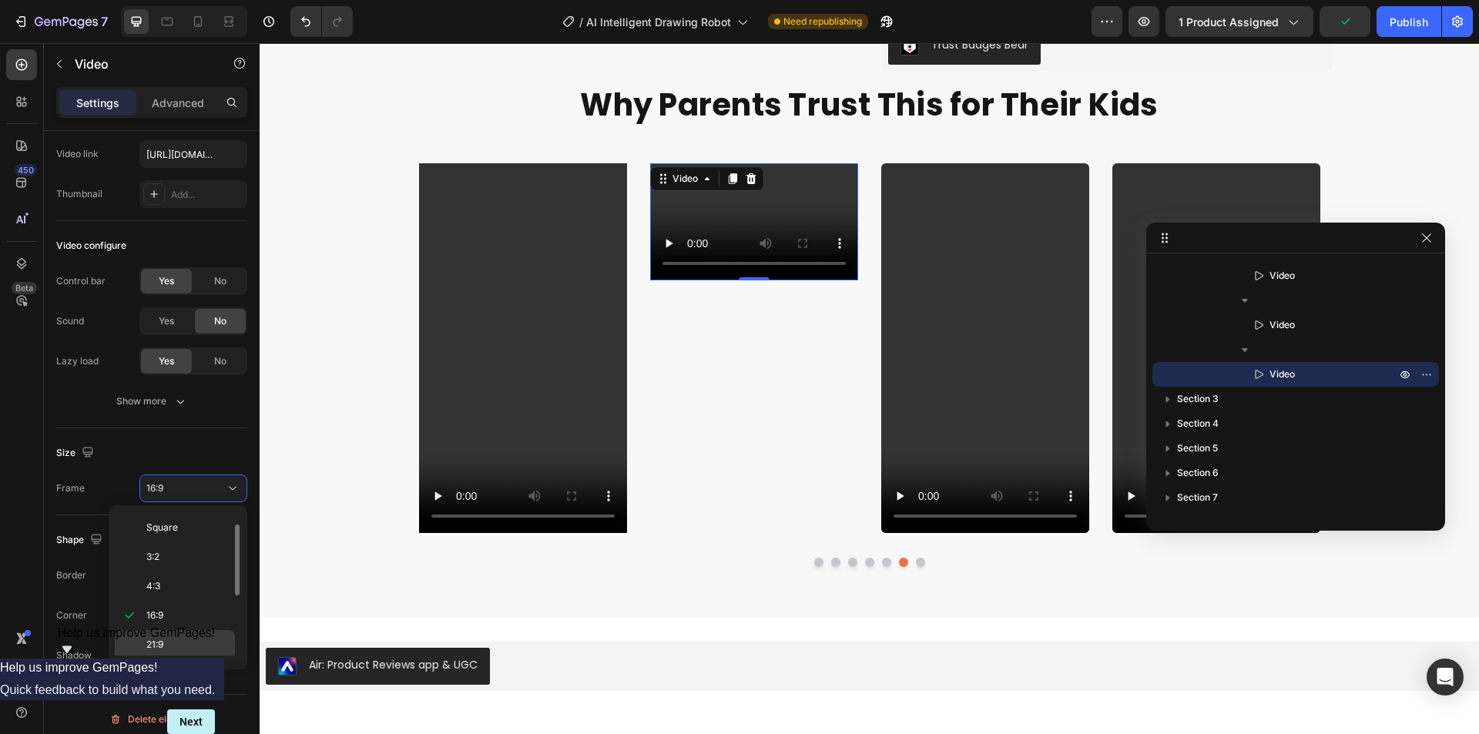
scroll to position [149, 0]
click at [188, 616] on p "9:16" at bounding box center [187, 612] width 82 height 14
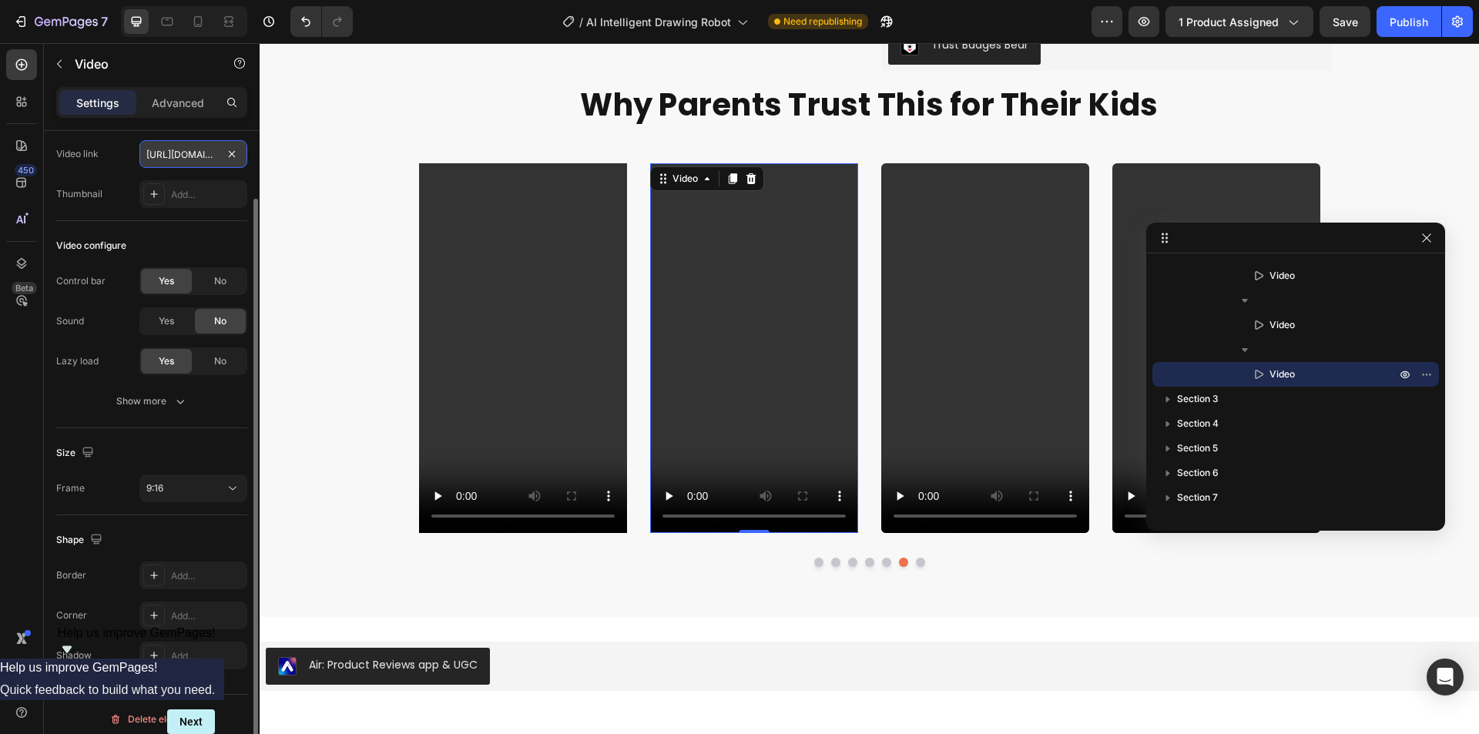
click at [185, 155] on input "[URL][DOMAIN_NAME]" at bounding box center [193, 154] width 108 height 28
paste input "00698cc8b57a44709bf37109c51e6400"
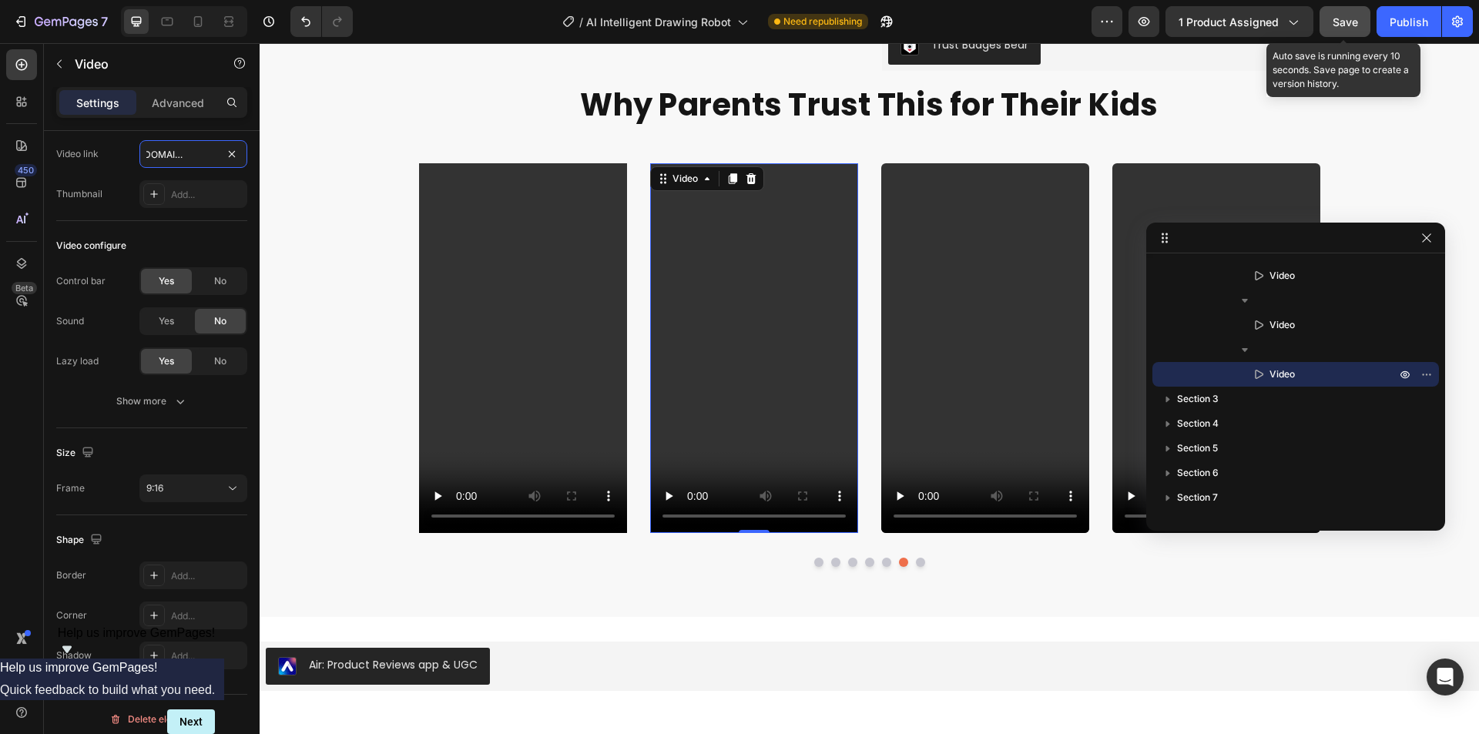
type input "[URL][DOMAIN_NAME]"
click at [1347, 12] on button "Save" at bounding box center [1344, 21] width 51 height 31
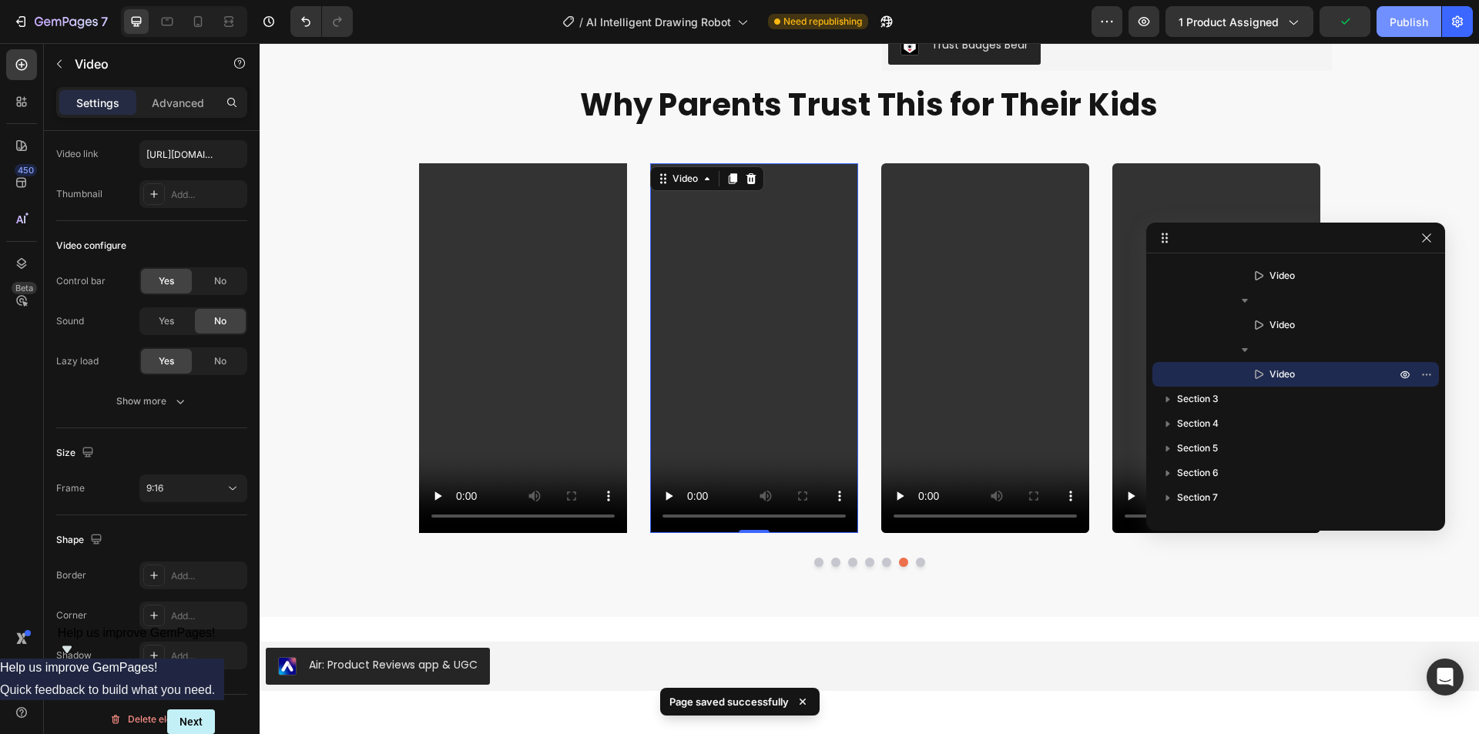
click at [1411, 23] on div "Publish" at bounding box center [1409, 22] width 39 height 16
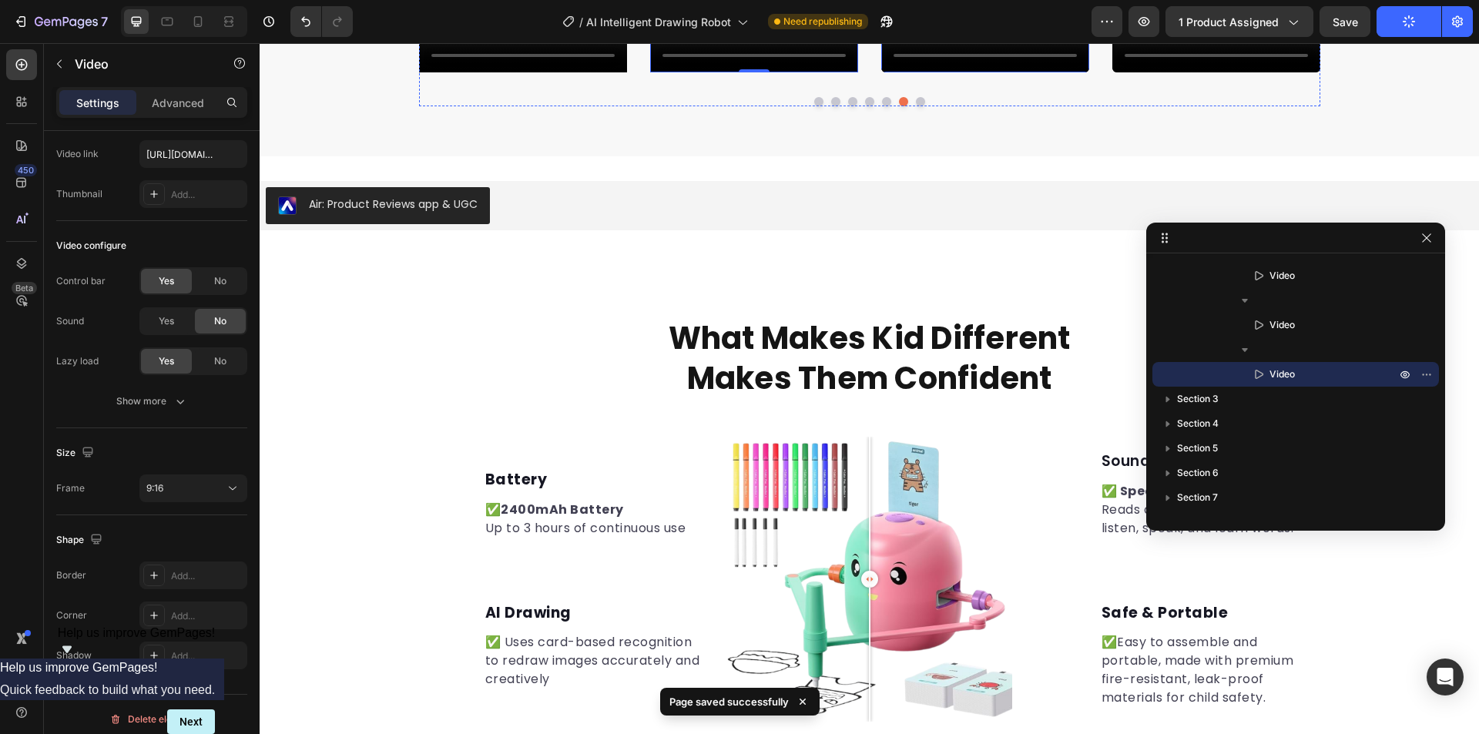
scroll to position [1765, 0]
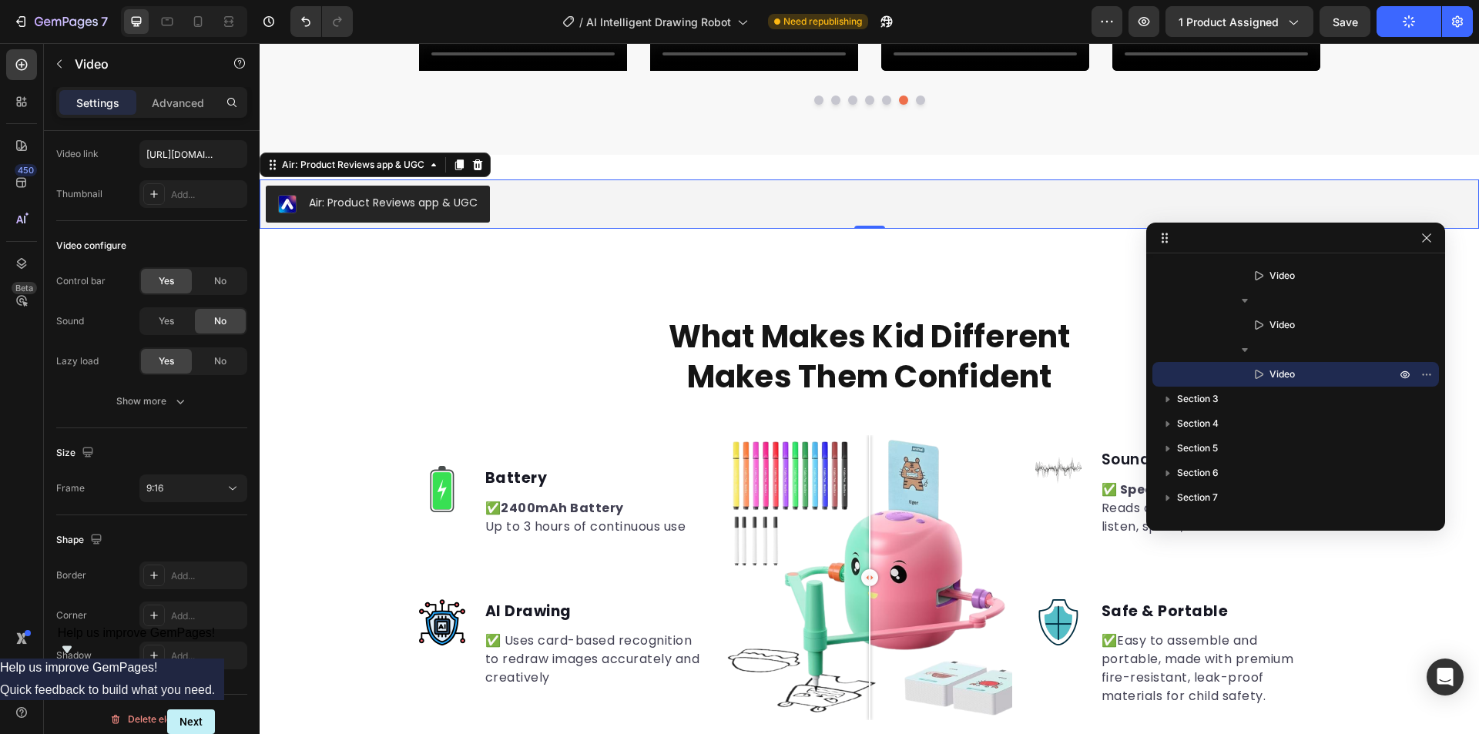
click at [922, 200] on div "Air: Product Reviews app & UGC" at bounding box center [869, 204] width 1207 height 37
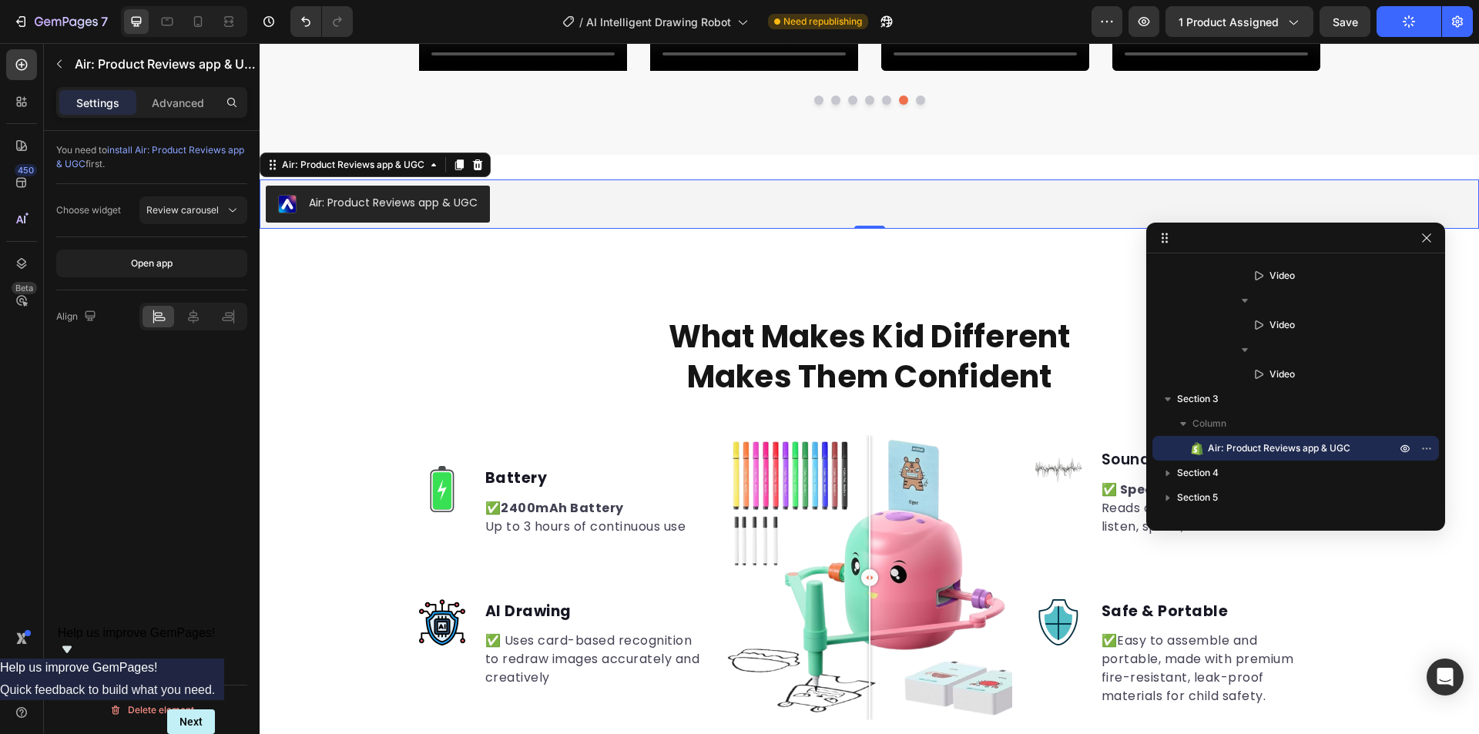
scroll to position [1688, 0]
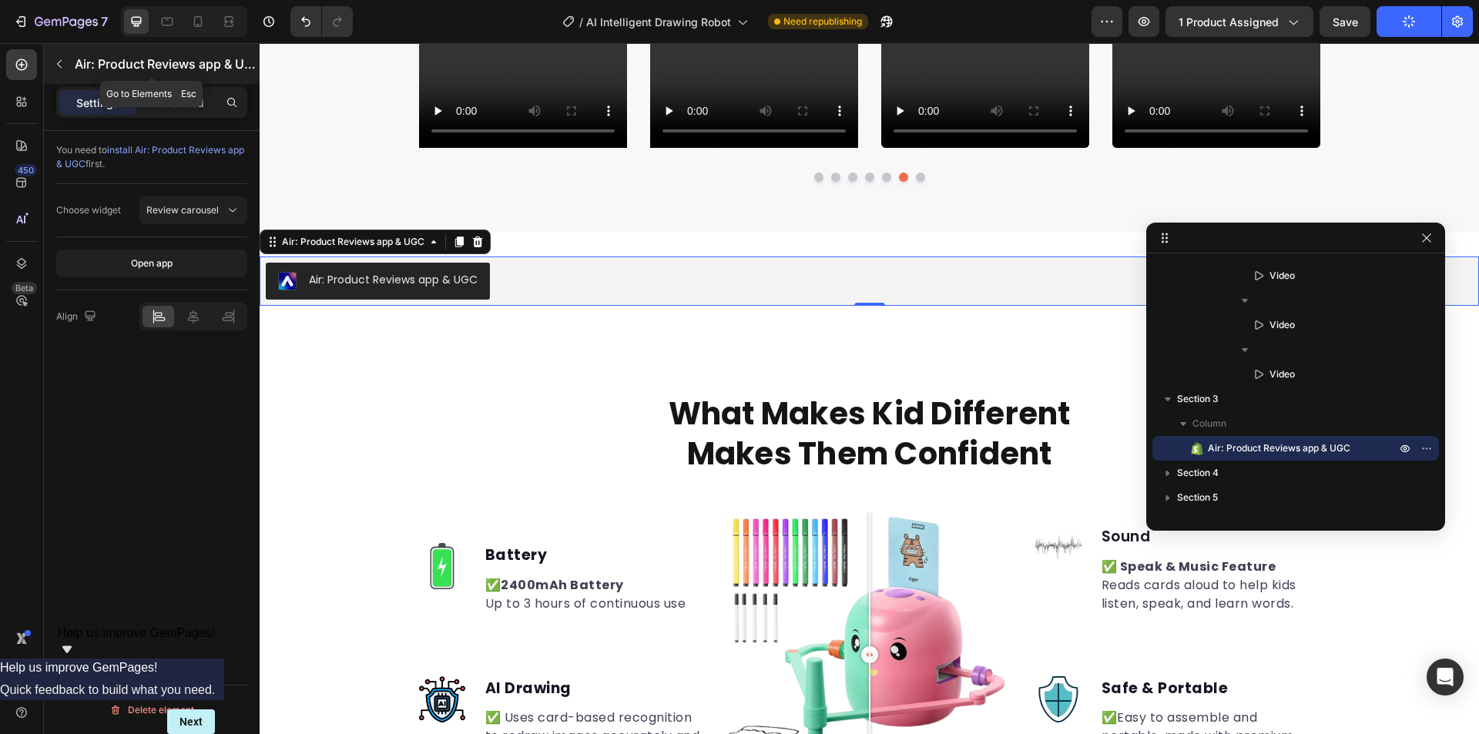
click at [58, 66] on icon "button" at bounding box center [59, 64] width 12 height 12
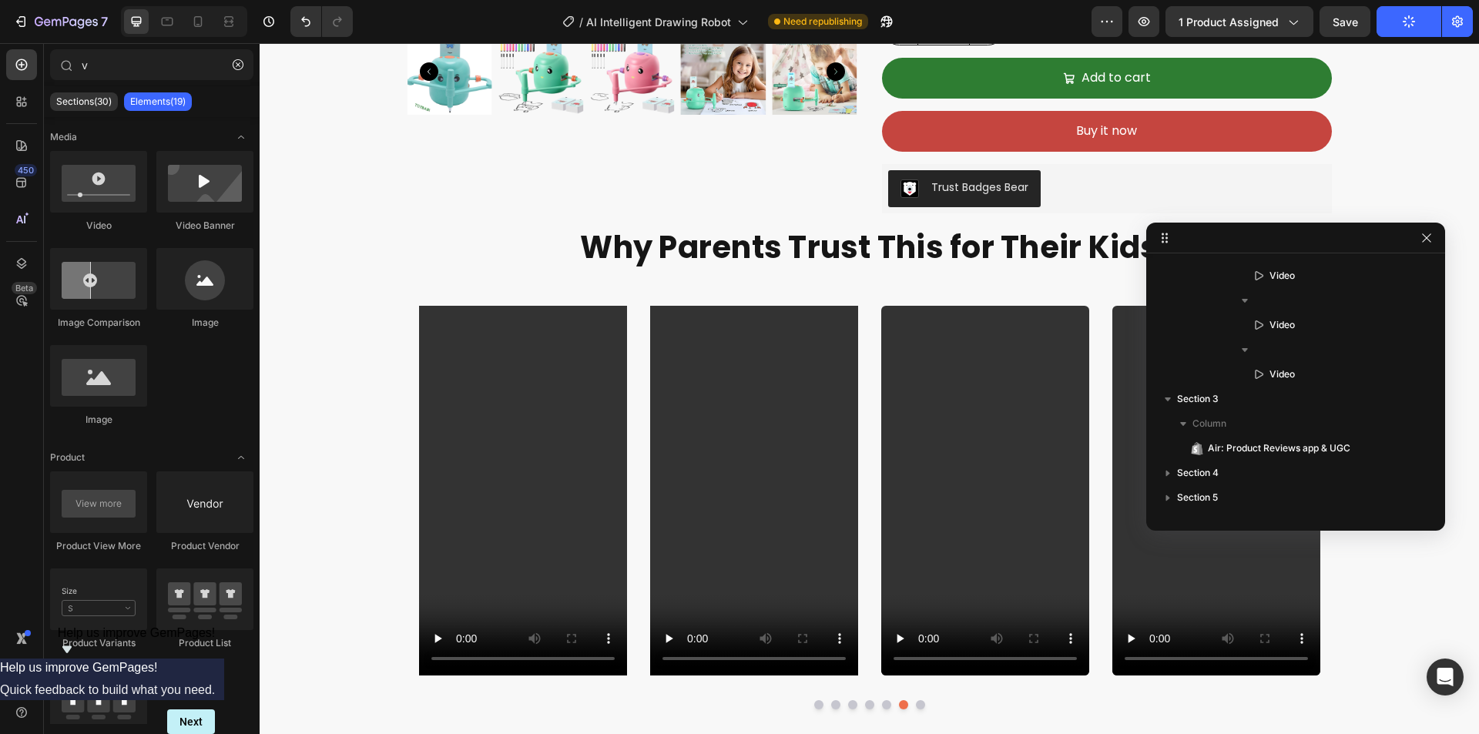
scroll to position [1149, 0]
